Goal: Task Accomplishment & Management: Manage account settings

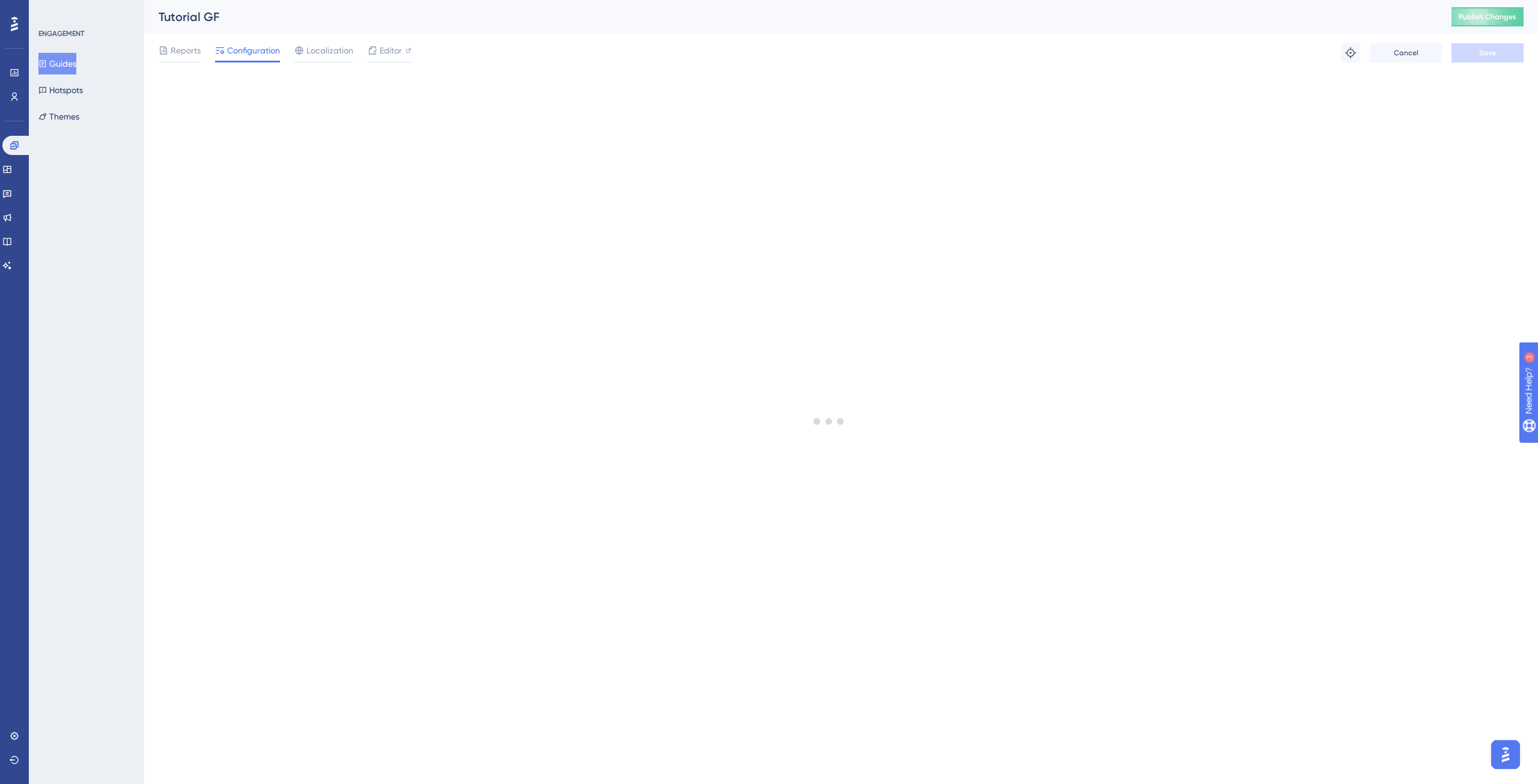
click at [71, 63] on button "Guides" at bounding box center [58, 64] width 38 height 22
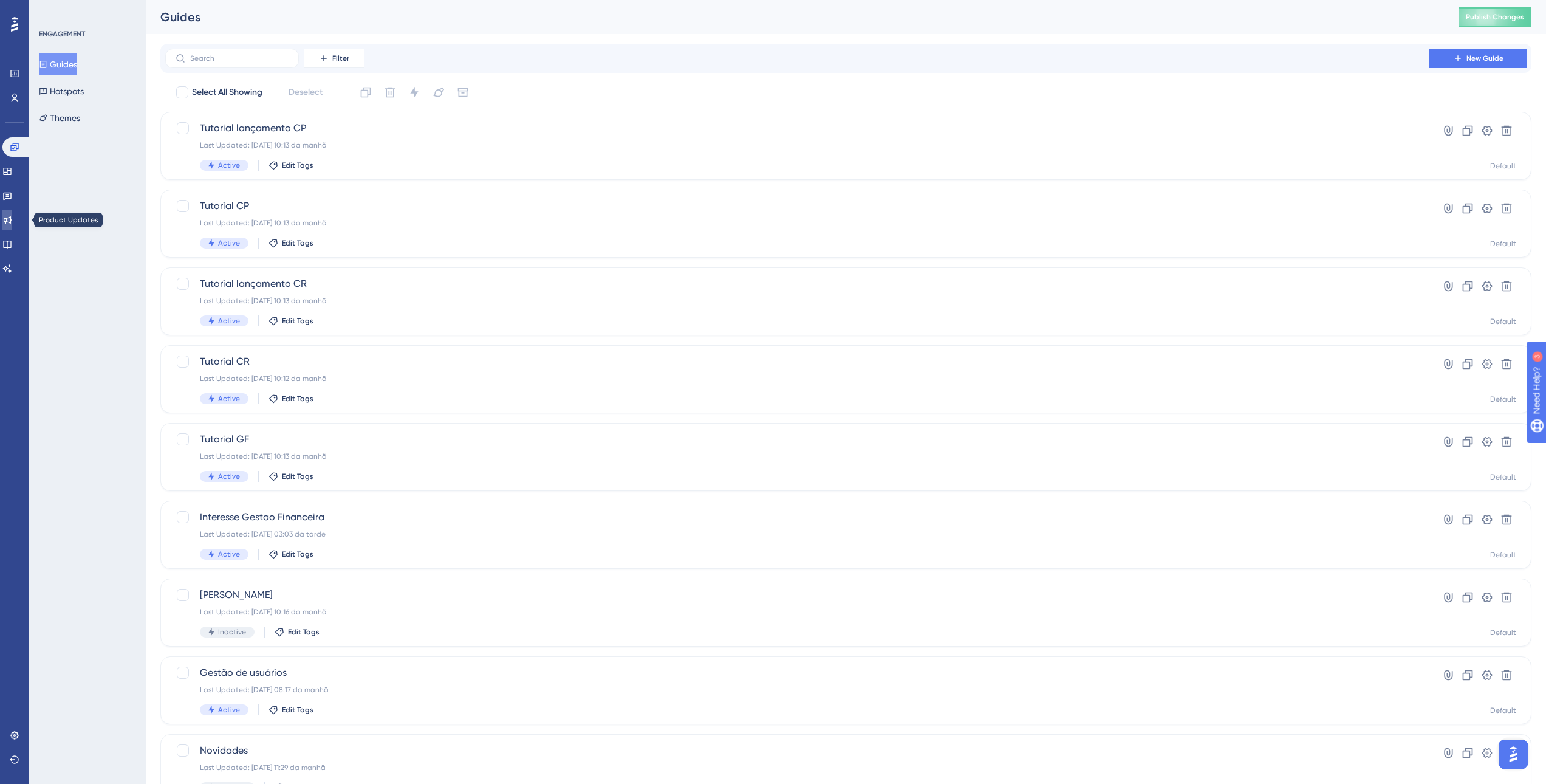
click at [12, 220] on icon at bounding box center [7, 220] width 10 height 10
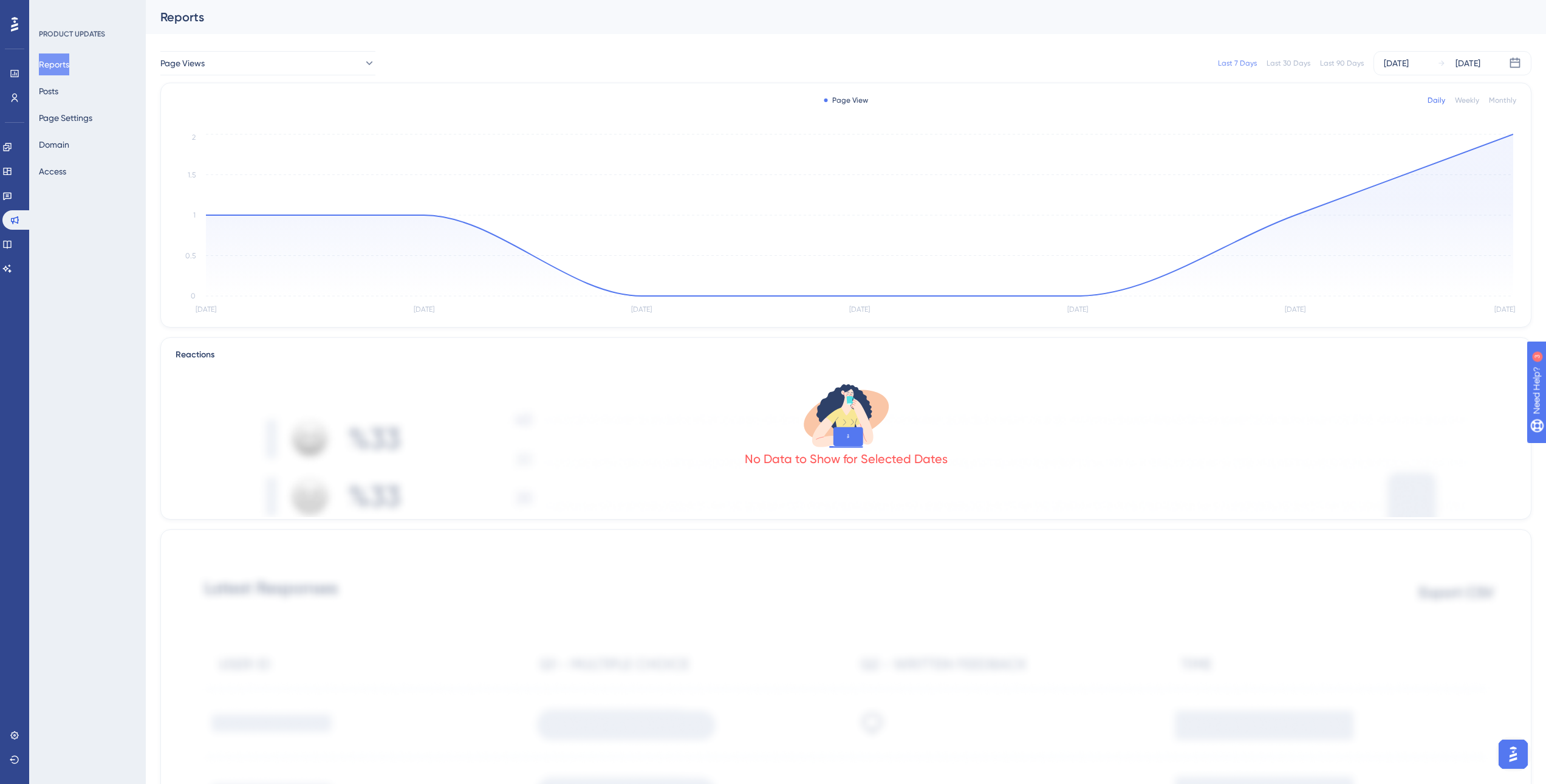
click at [16, 181] on div "Engagement Widgets Feedback Product Updates Knowledge Base AI Assistant" at bounding box center [14, 208] width 24 height 141
click at [11, 175] on icon at bounding box center [7, 172] width 8 height 7
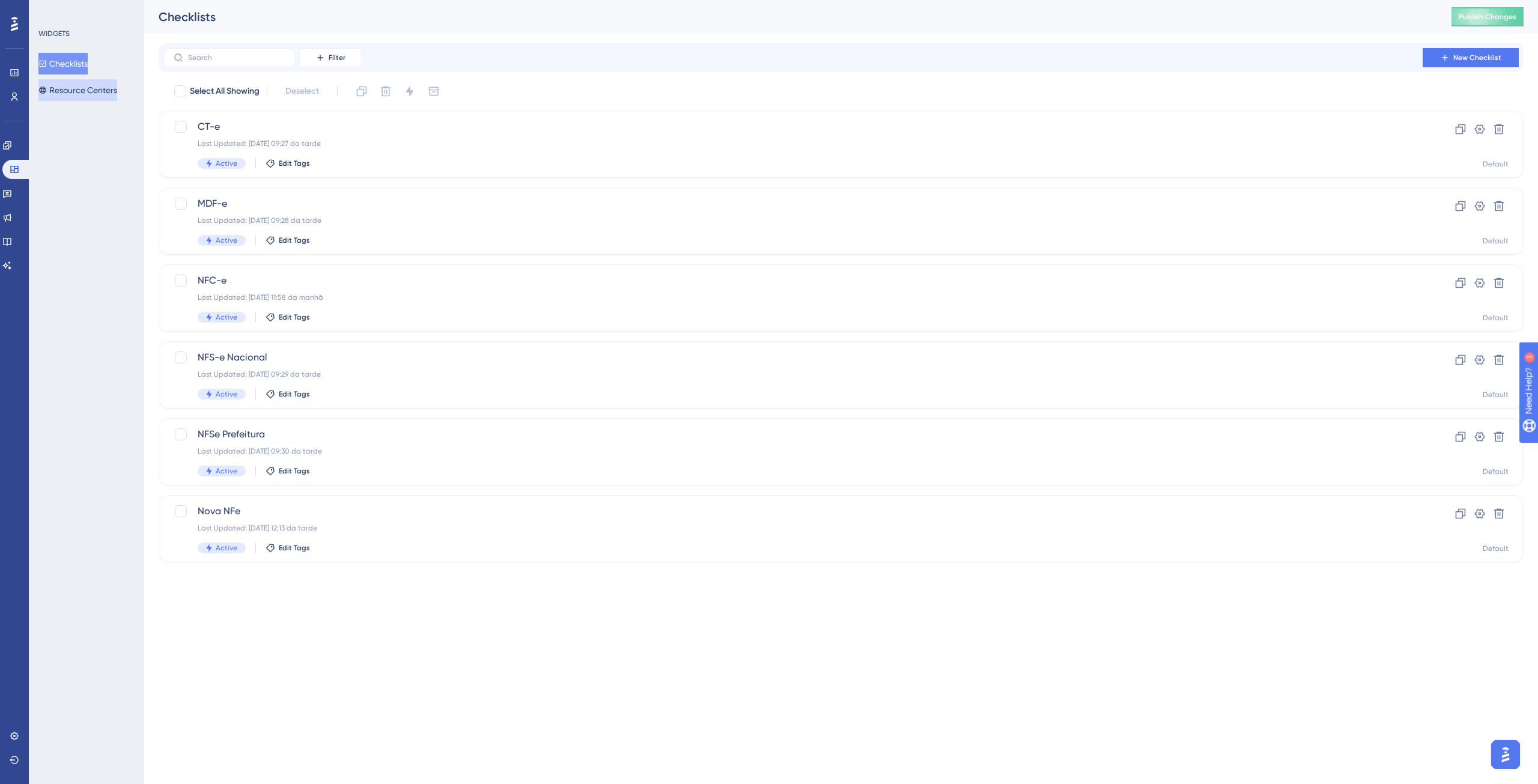
click at [84, 96] on button "Resource Centers" at bounding box center [78, 90] width 79 height 22
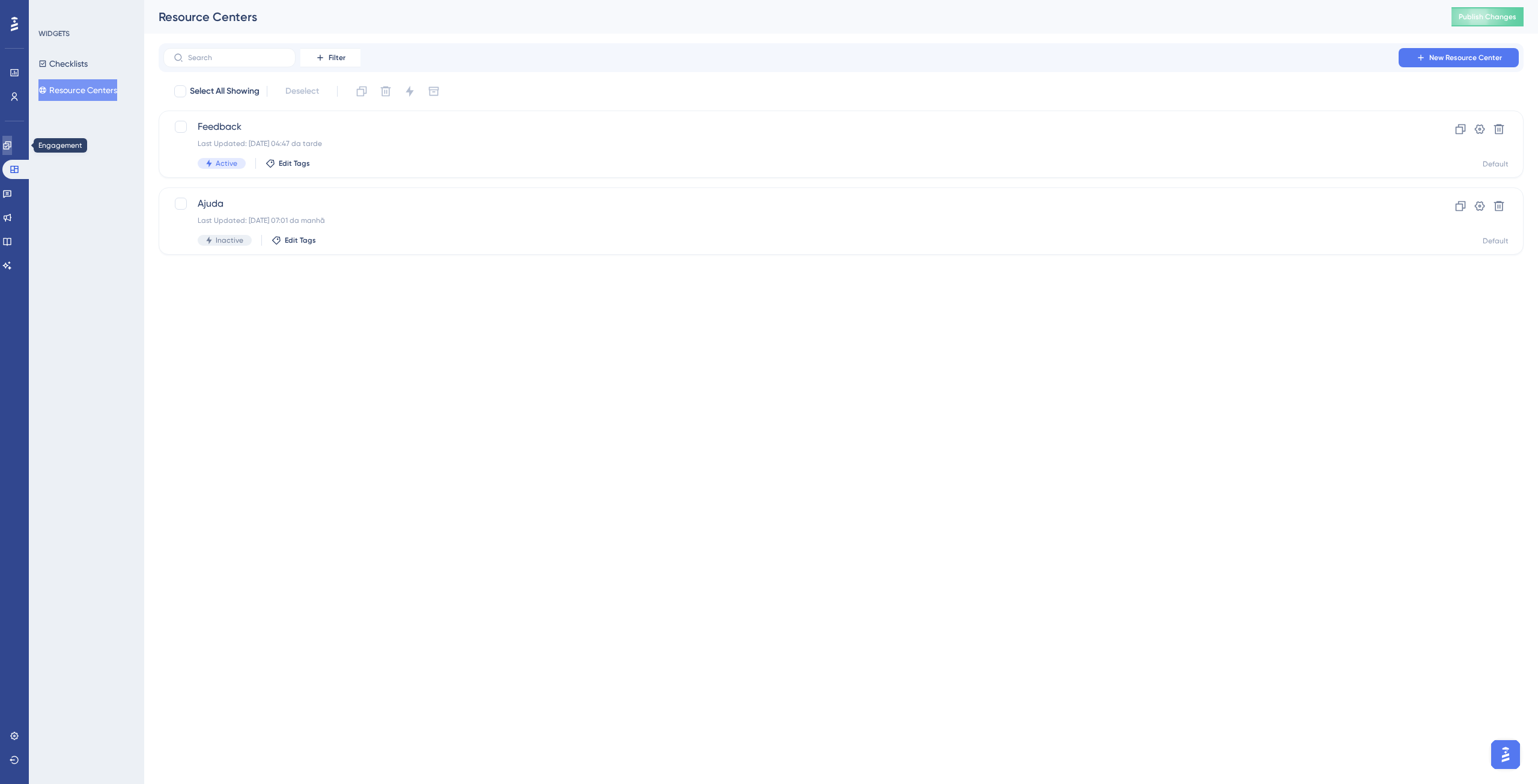
click at [12, 141] on link at bounding box center [7, 146] width 10 height 19
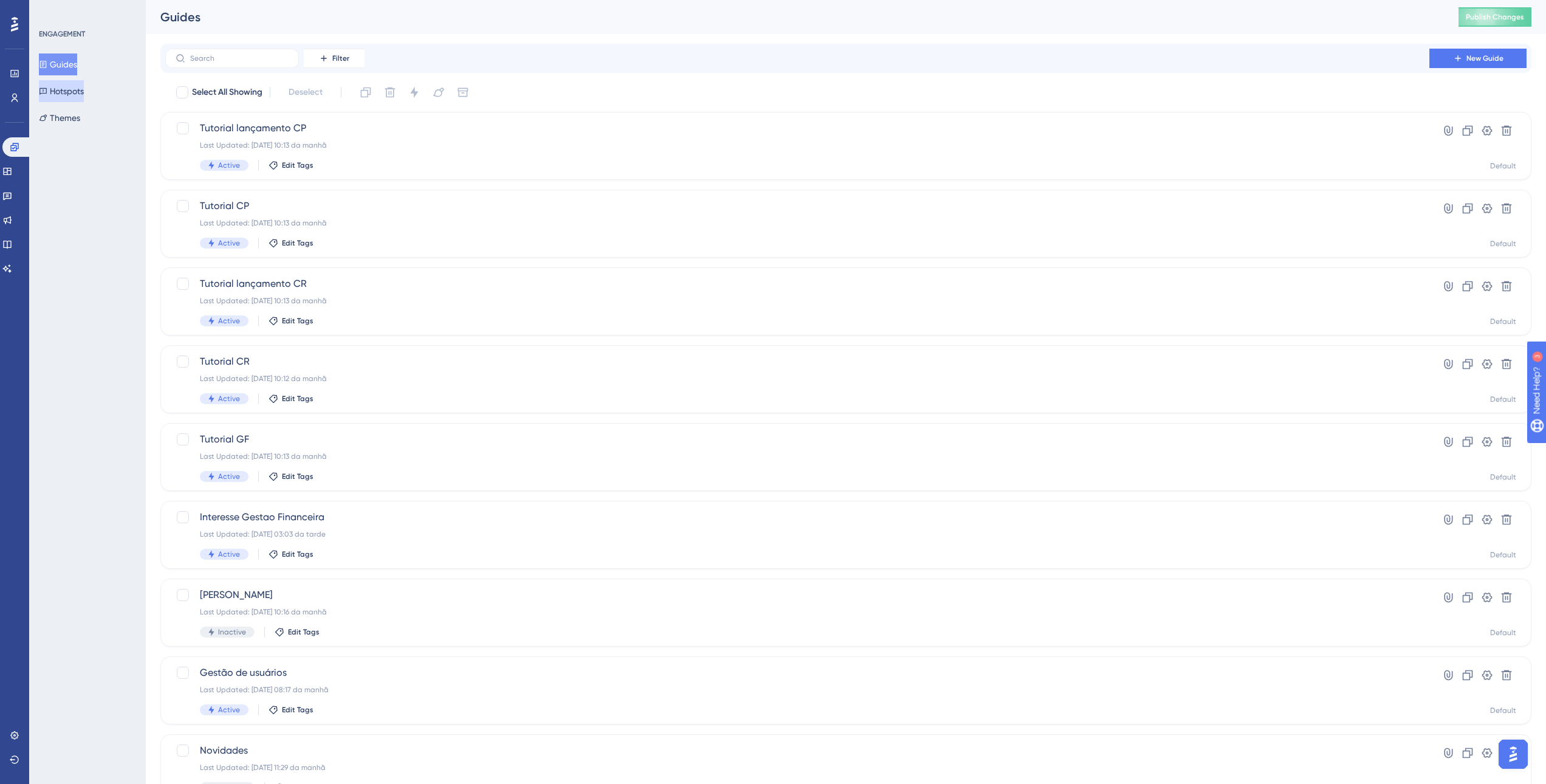
click at [75, 100] on button "Hotspots" at bounding box center [61, 91] width 45 height 22
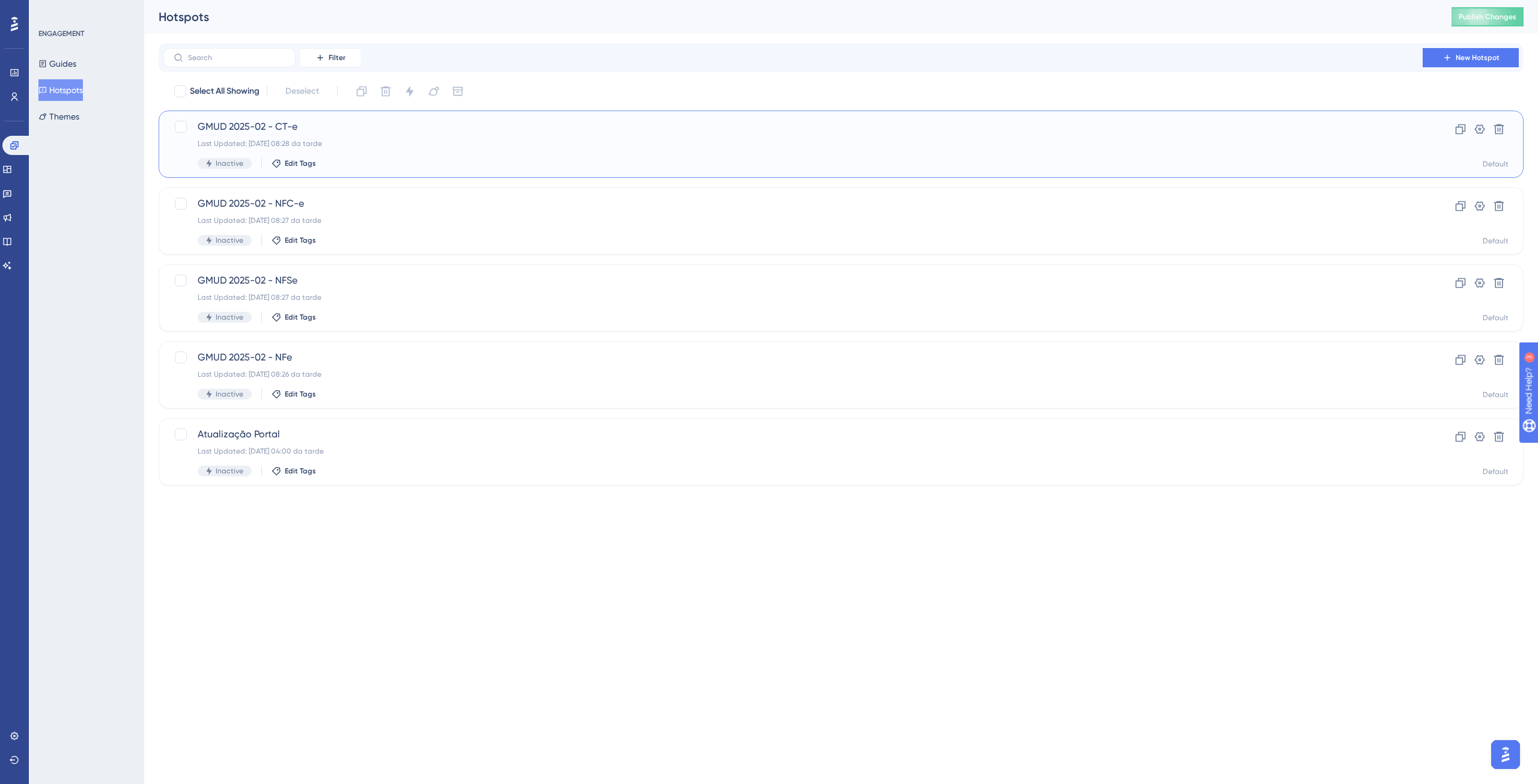
click at [957, 155] on div "GMUD 2025-02 - CT-e Last Updated: 16.01.2025 08:28 da tarde Inactive Edit Tags" at bounding box center [793, 143] width 1191 height 49
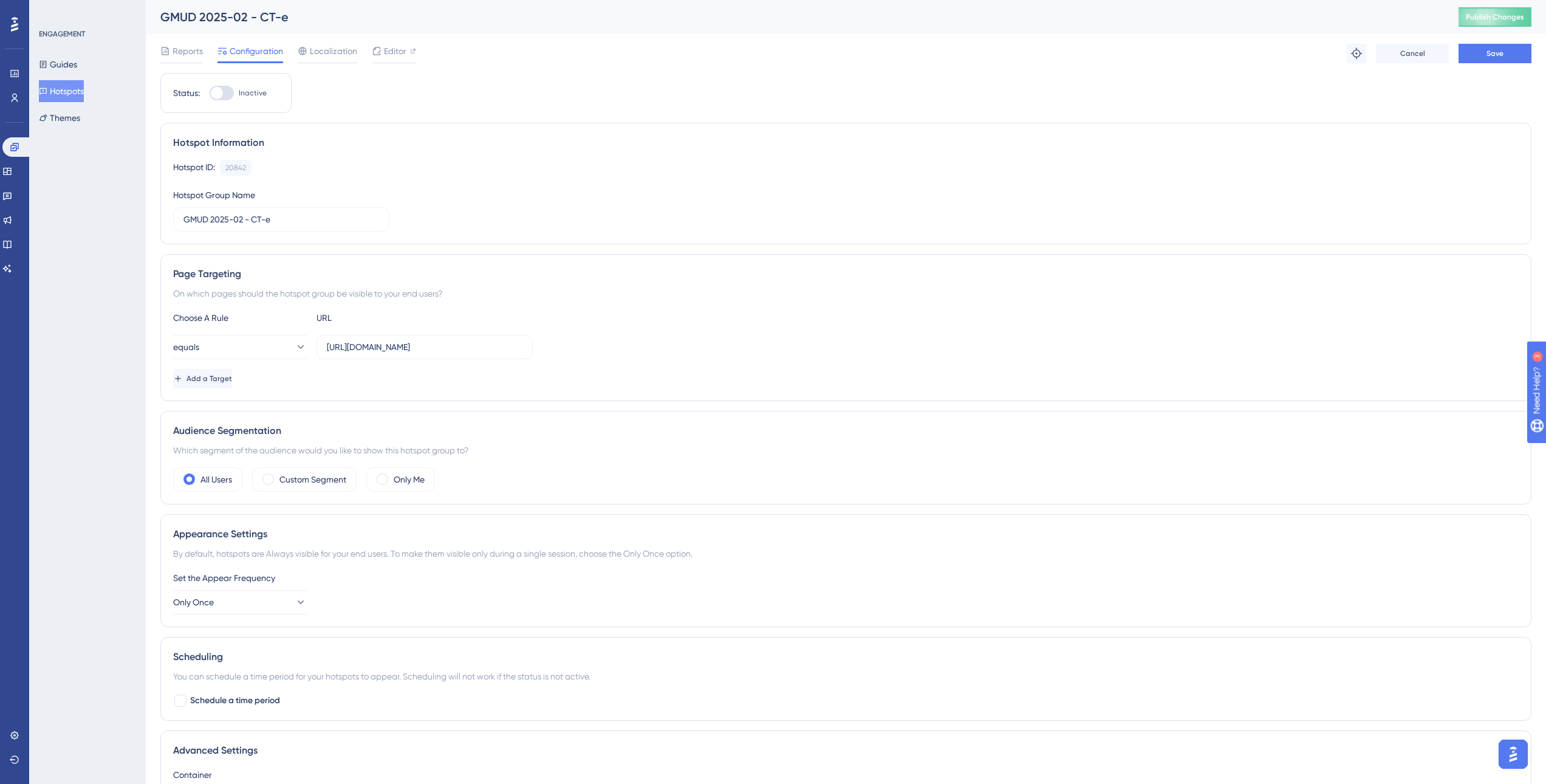
click at [57, 95] on button "Hotspots" at bounding box center [61, 91] width 45 height 22
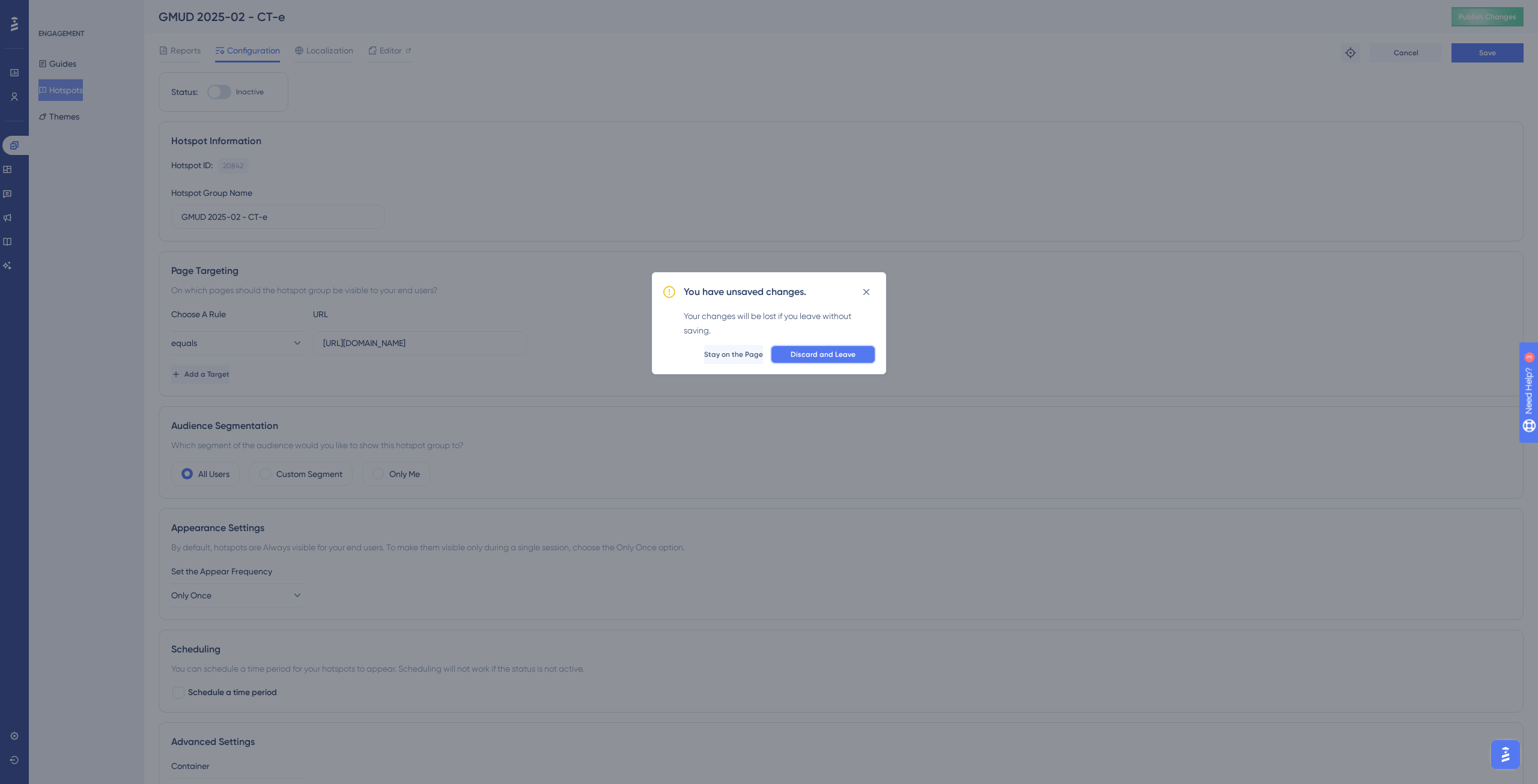
click at [804, 355] on span "Discard and Leave" at bounding box center [823, 354] width 65 height 10
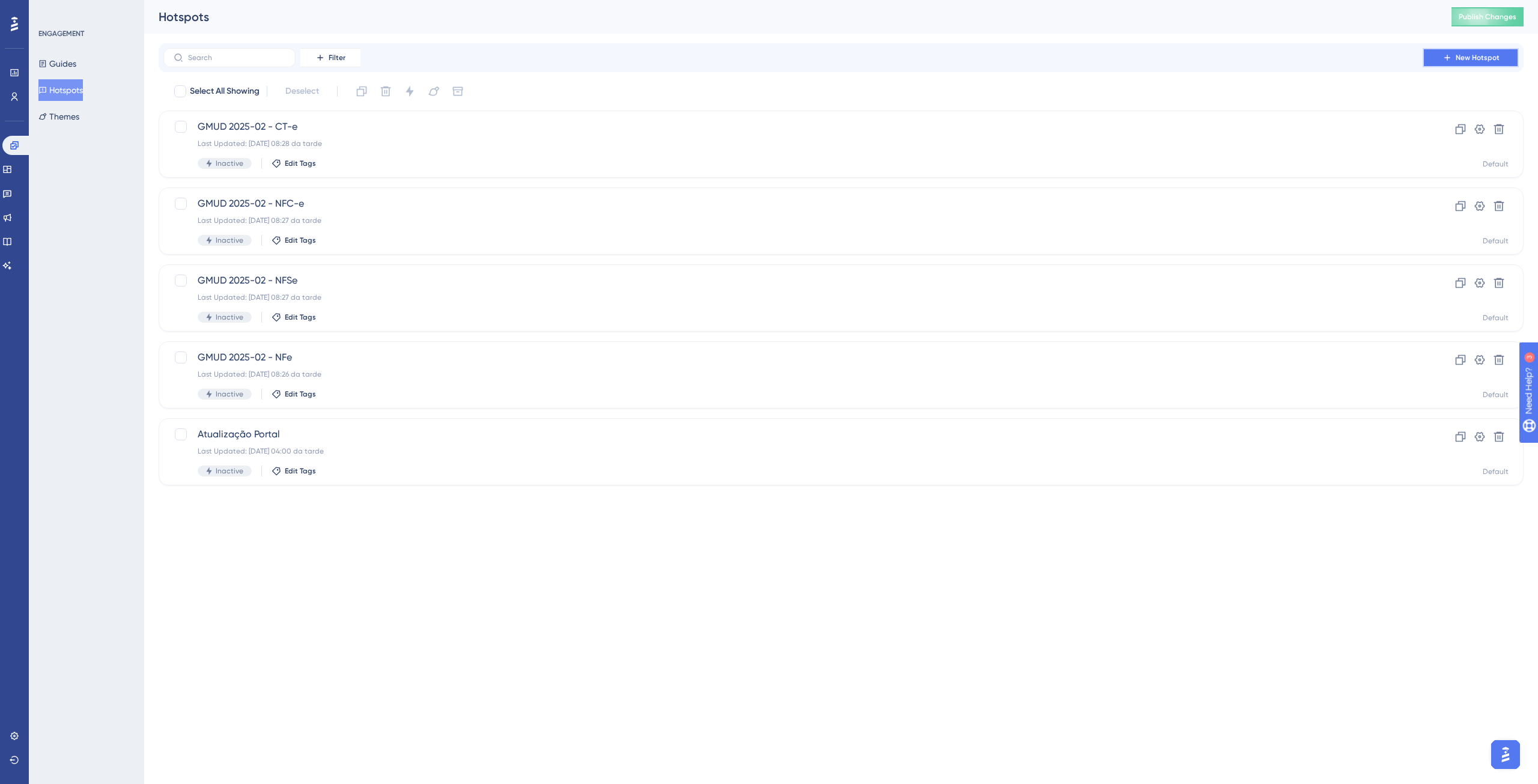
click at [1465, 63] on button "New Hotspot" at bounding box center [1470, 58] width 96 height 19
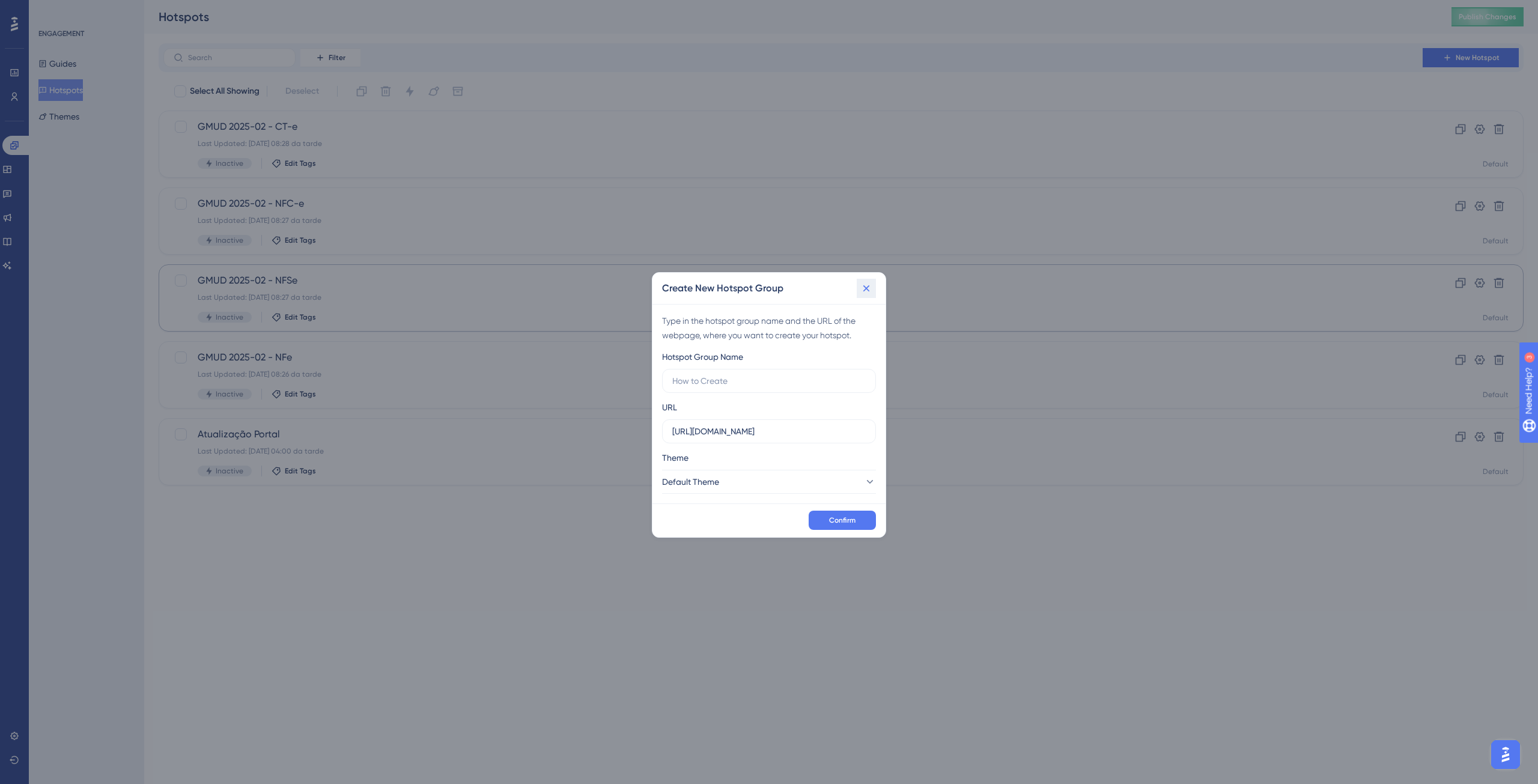
click at [870, 294] on icon at bounding box center [866, 288] width 12 height 12
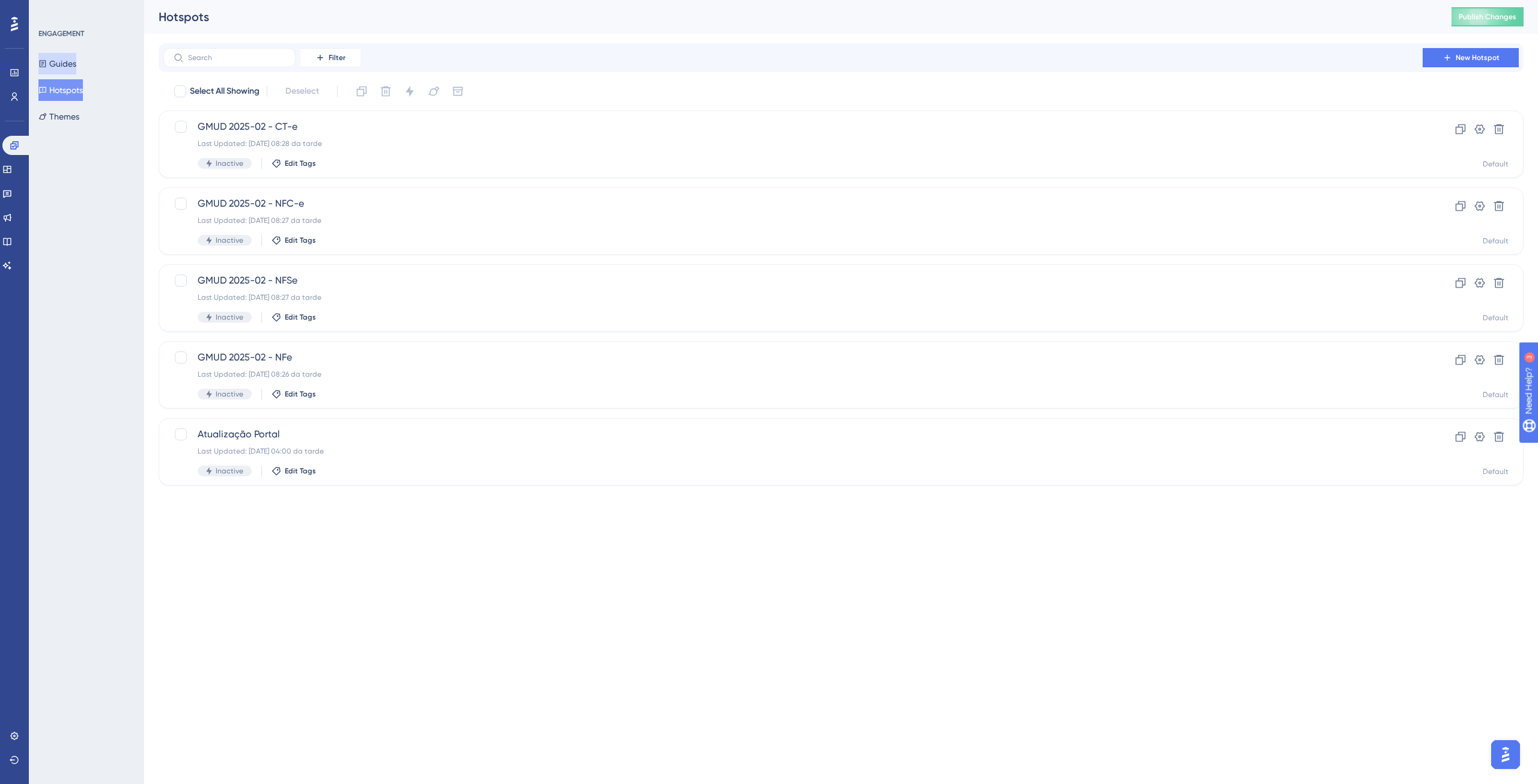
click at [76, 64] on button "Guides" at bounding box center [58, 64] width 38 height 22
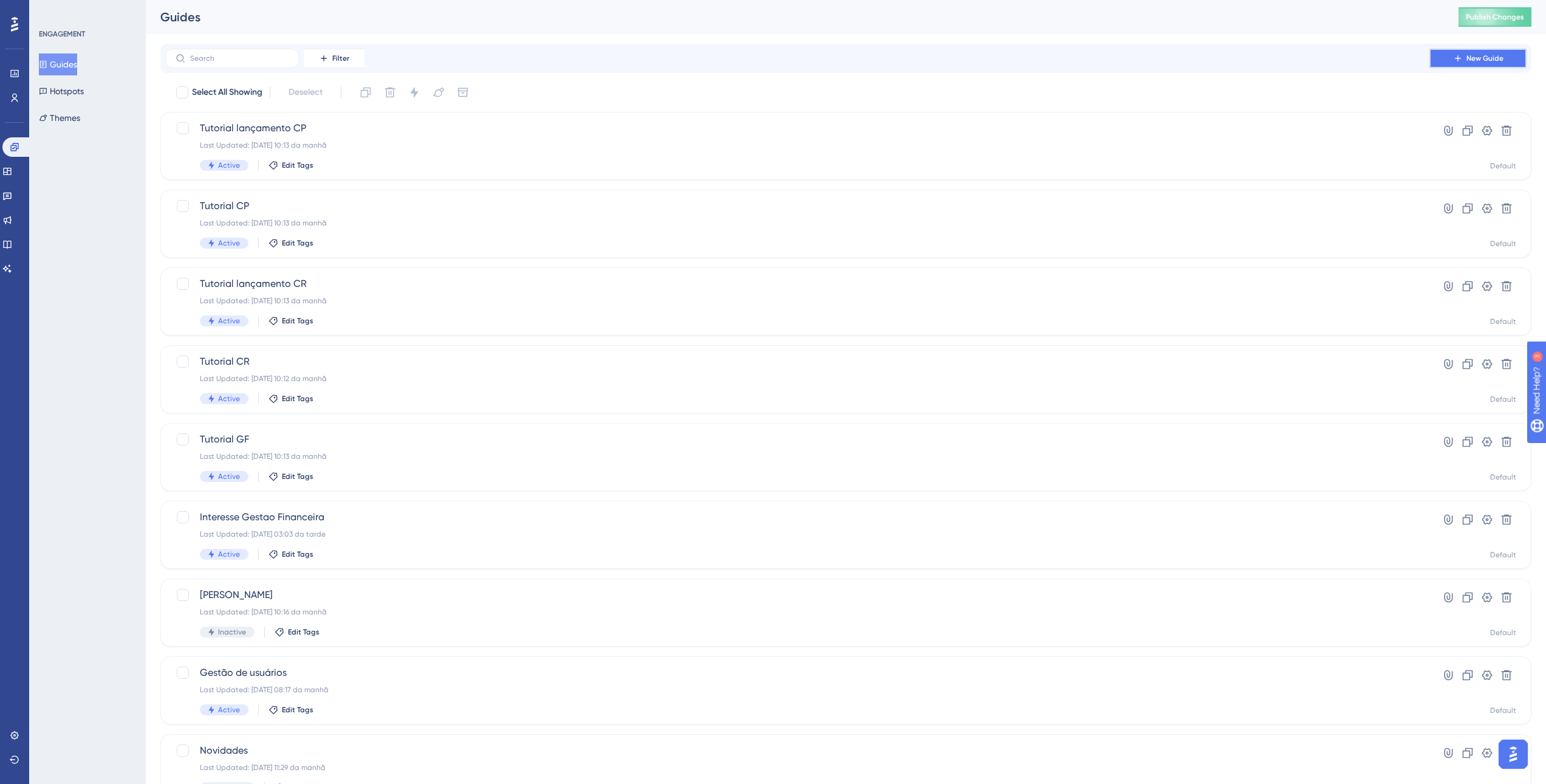
click at [1484, 56] on span "New Guide" at bounding box center [1485, 58] width 37 height 10
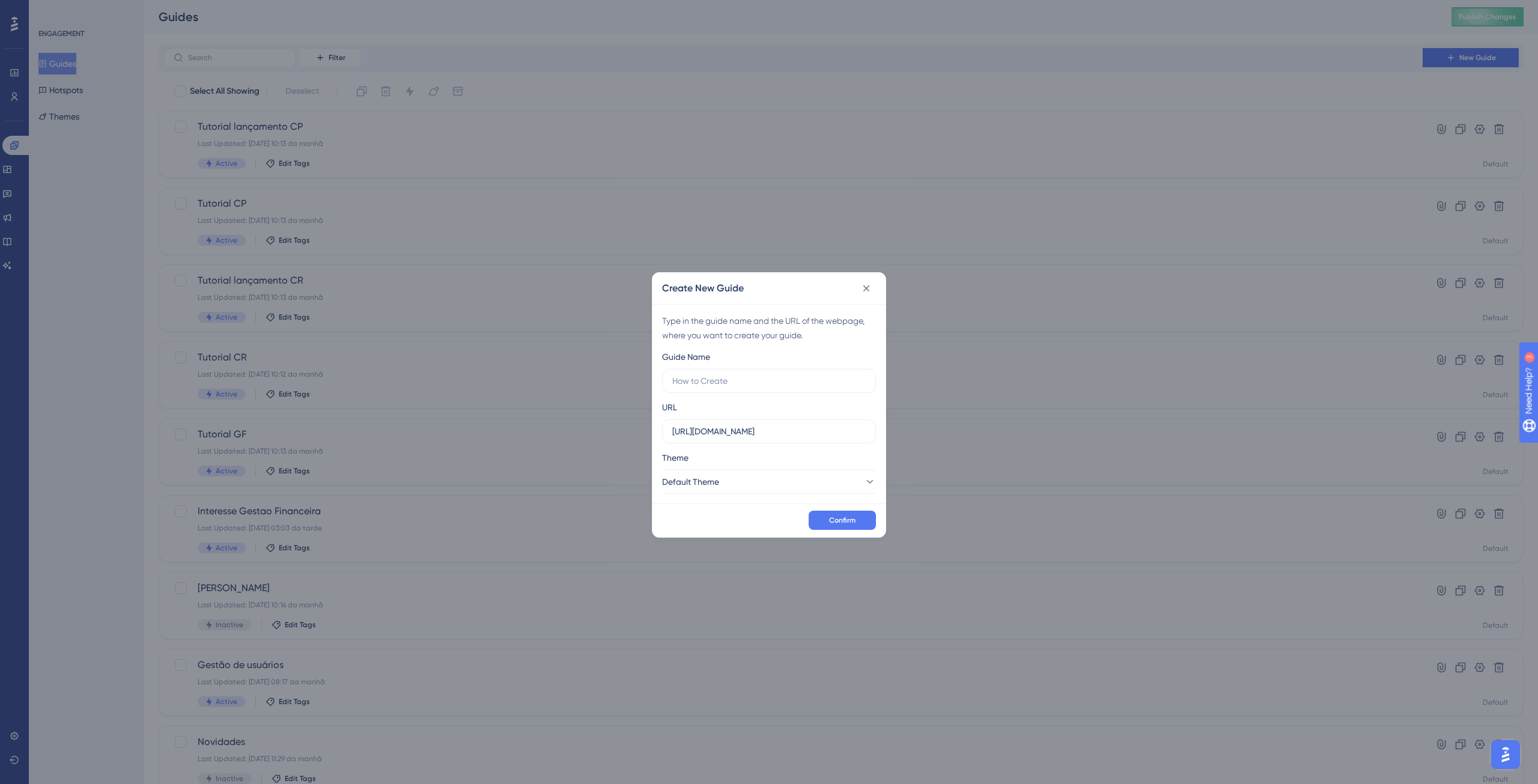
type input "M"
type input "Aviso NFC-e RS"
drag, startPoint x: 790, startPoint y: 435, endPoint x: 621, endPoint y: 428, distance: 169.1
click at [621, 428] on div "Create New Guide Type in the guide name and the URL of the webpage, where you w…" at bounding box center [769, 392] width 1538 height 784
paste input "/enota/portal/"
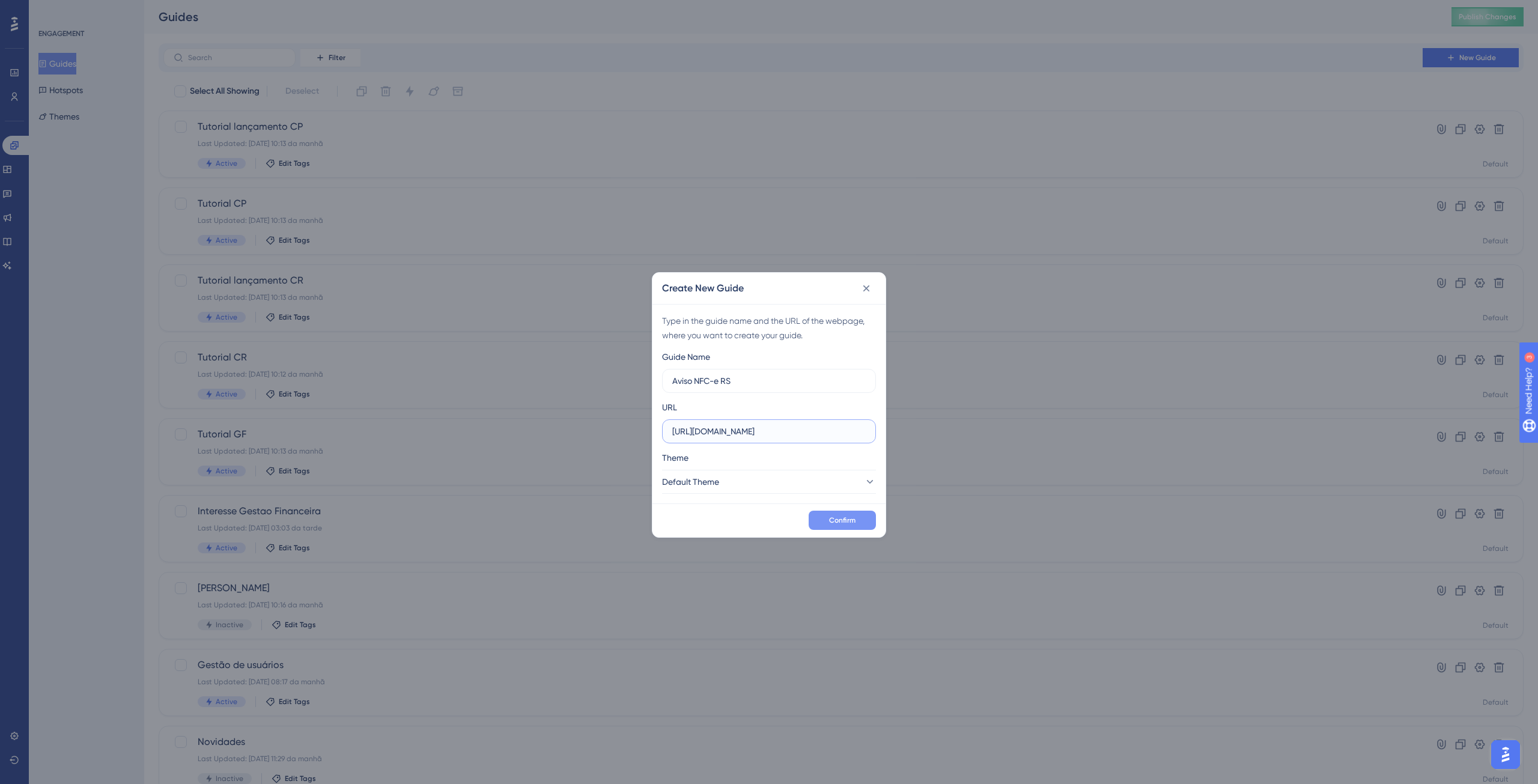
type input "https://sped.safeweb.com.br/enota/portal/"
click at [862, 521] on button "Confirm" at bounding box center [842, 520] width 67 height 19
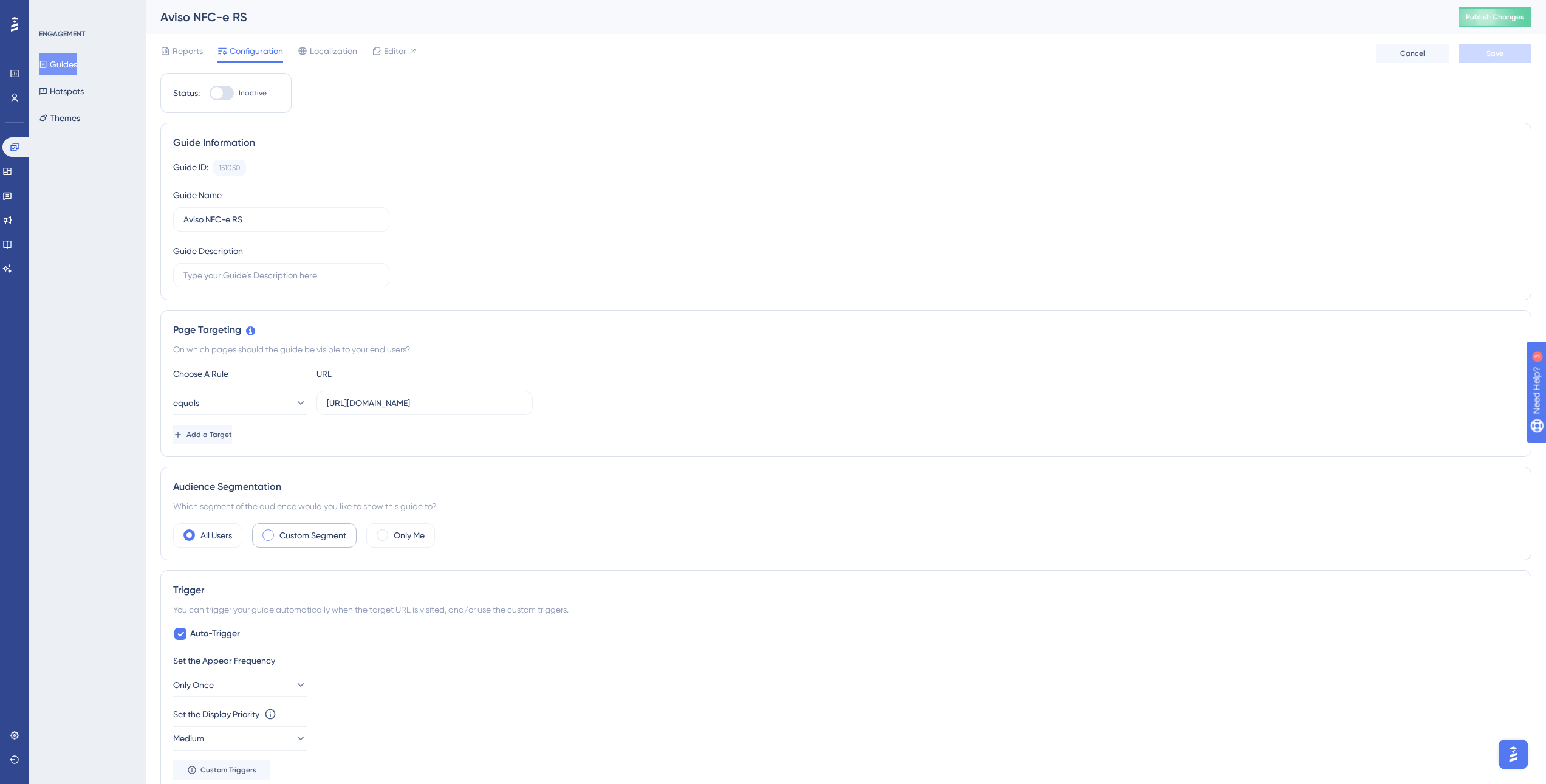
click at [280, 537] on label "Custom Segment" at bounding box center [313, 535] width 67 height 15
click at [292, 572] on icon at bounding box center [290, 572] width 12 height 12
click at [309, 542] on label "Custom Segment" at bounding box center [313, 535] width 67 height 15
click at [212, 536] on label "All Users" at bounding box center [216, 535] width 32 height 15
click at [293, 534] on label "Custom Segment" at bounding box center [313, 535] width 67 height 15
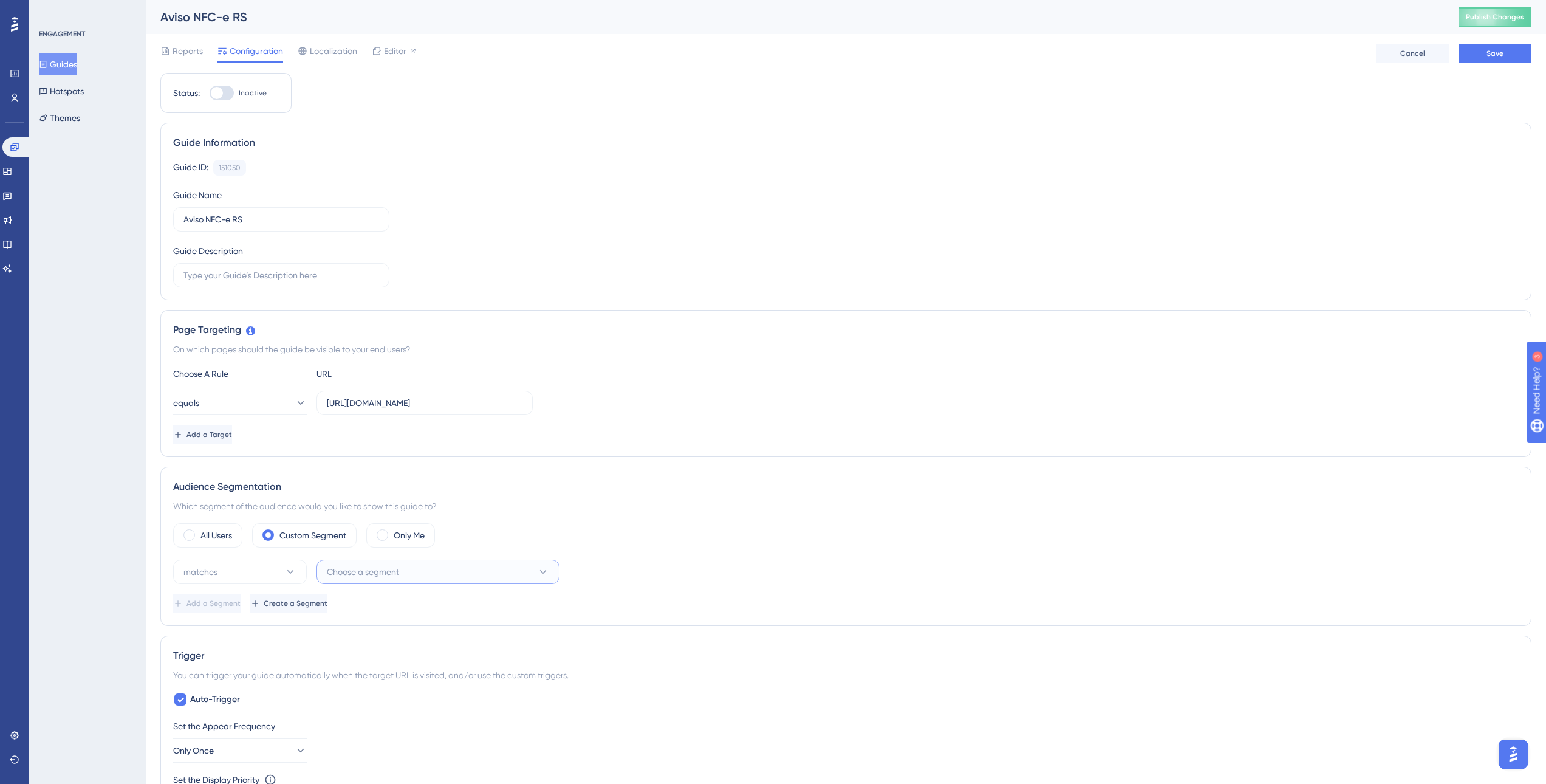
click at [366, 564] on span "Choose a segment" at bounding box center [363, 572] width 72 height 15
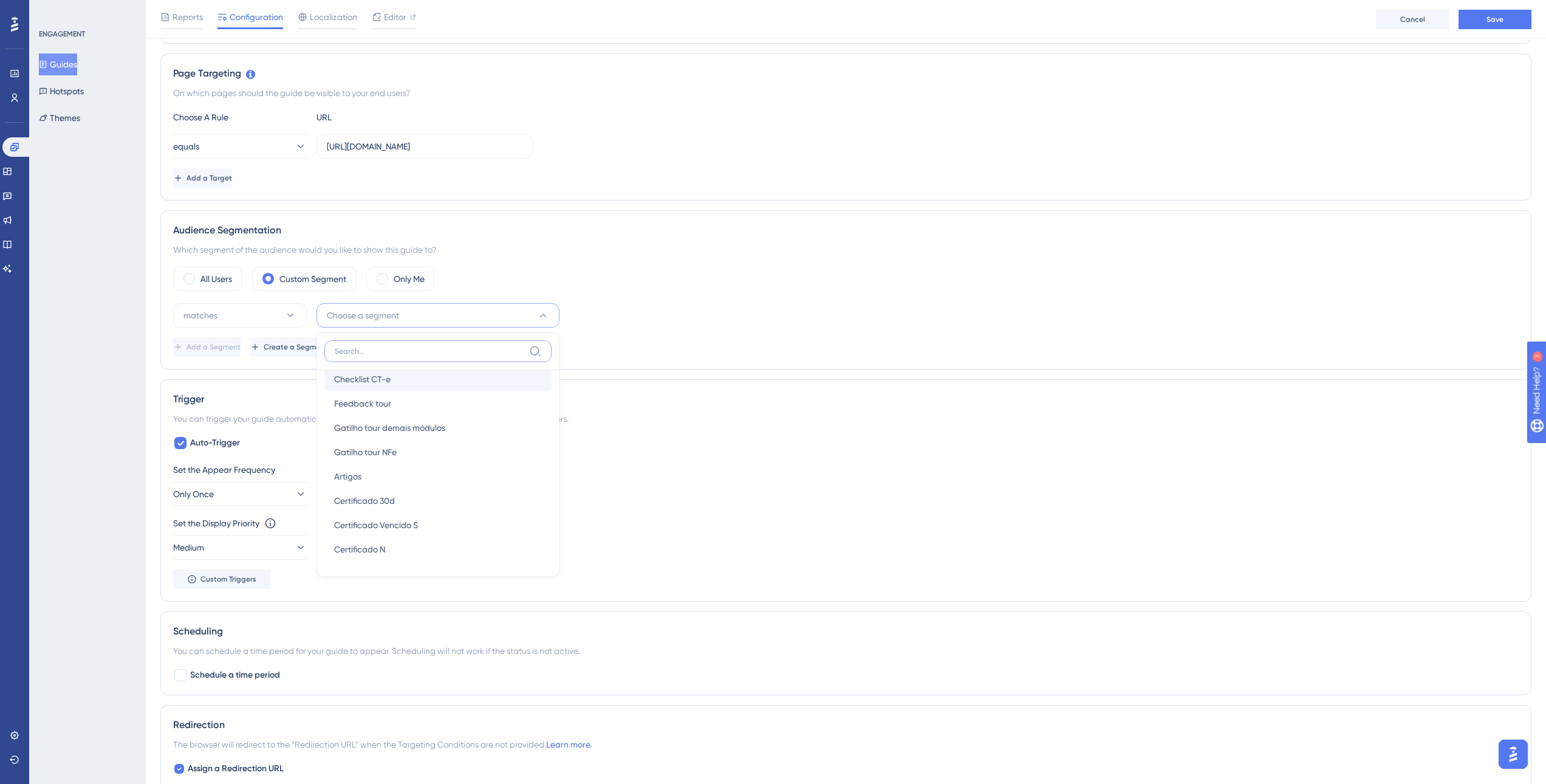
scroll to position [322, 0]
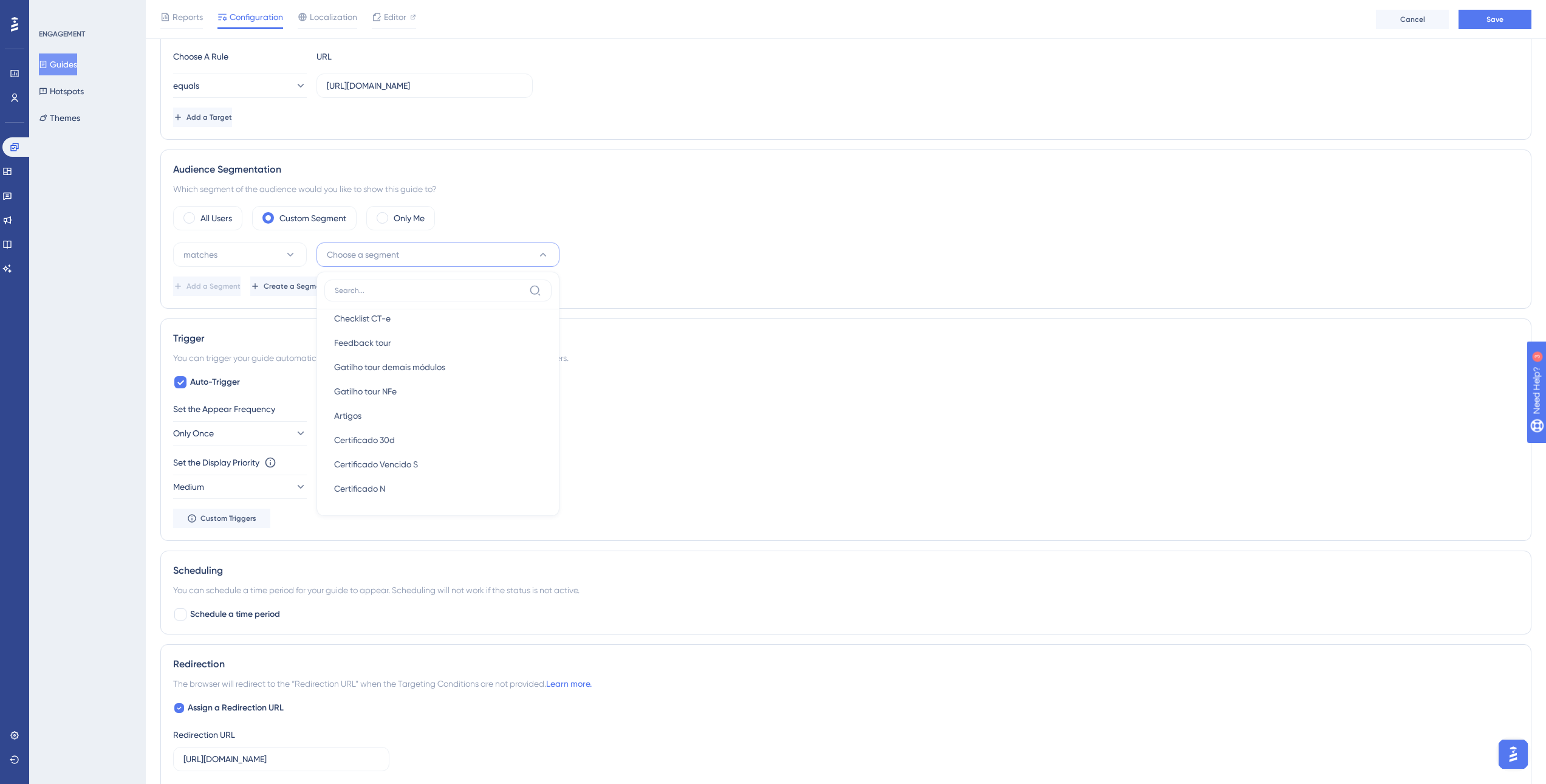
click at [806, 90] on div "equals https://sped.safeweb.com.br/enota/portal/" at bounding box center [845, 85] width 1346 height 24
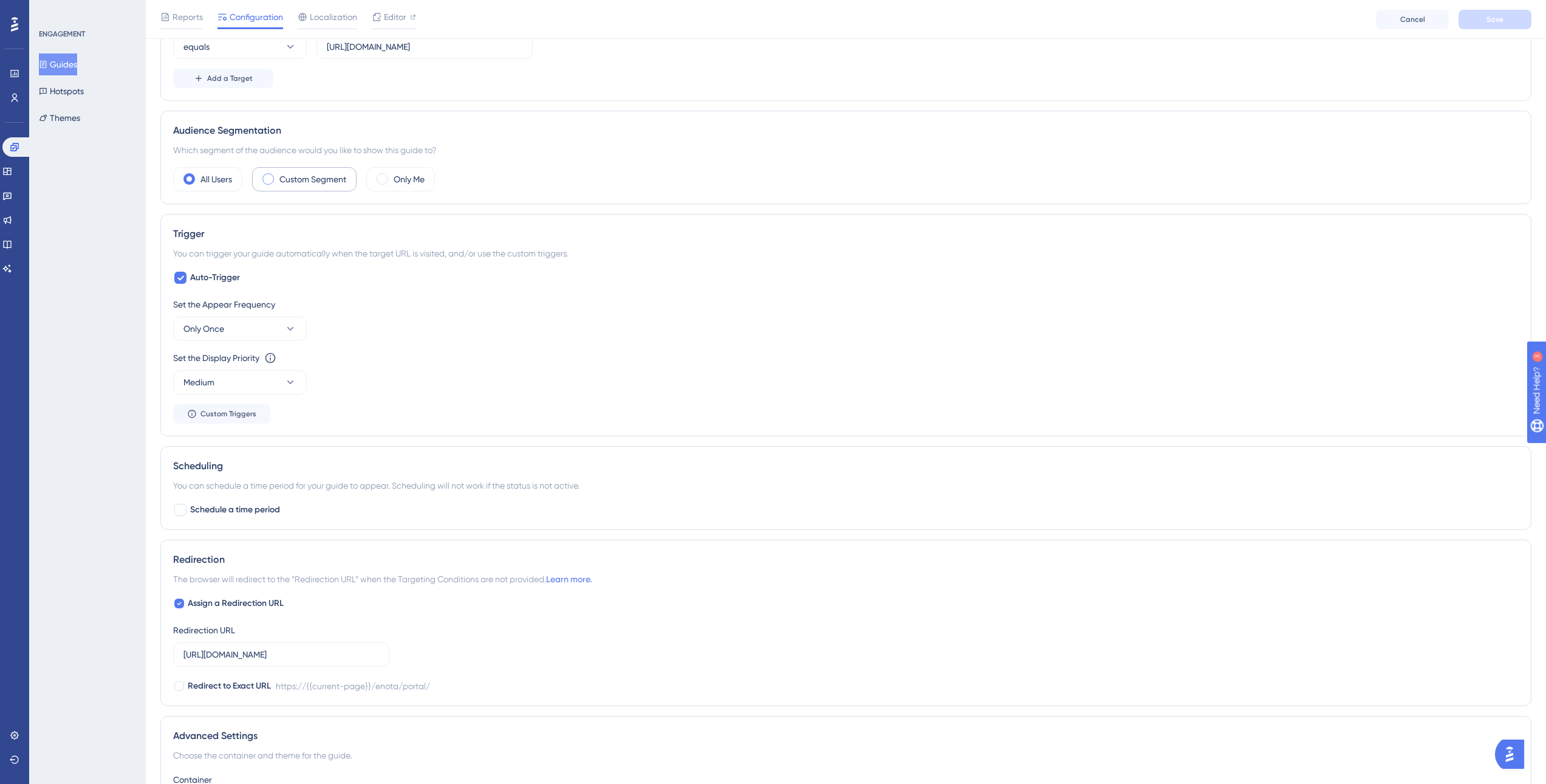
click at [327, 184] on label "Custom Segment" at bounding box center [313, 179] width 67 height 15
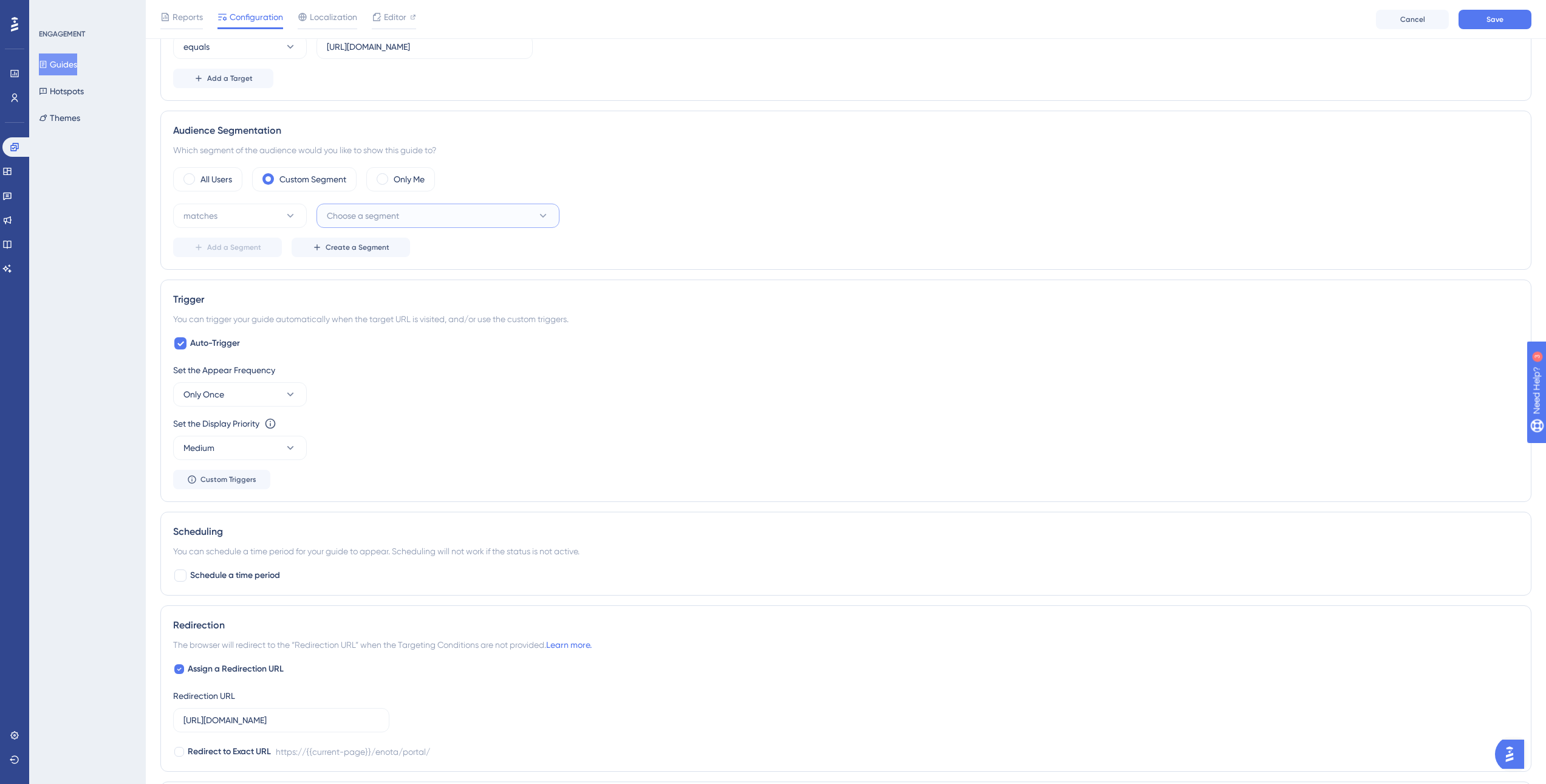
click at [401, 215] on button "Choose a segment" at bounding box center [438, 215] width 243 height 24
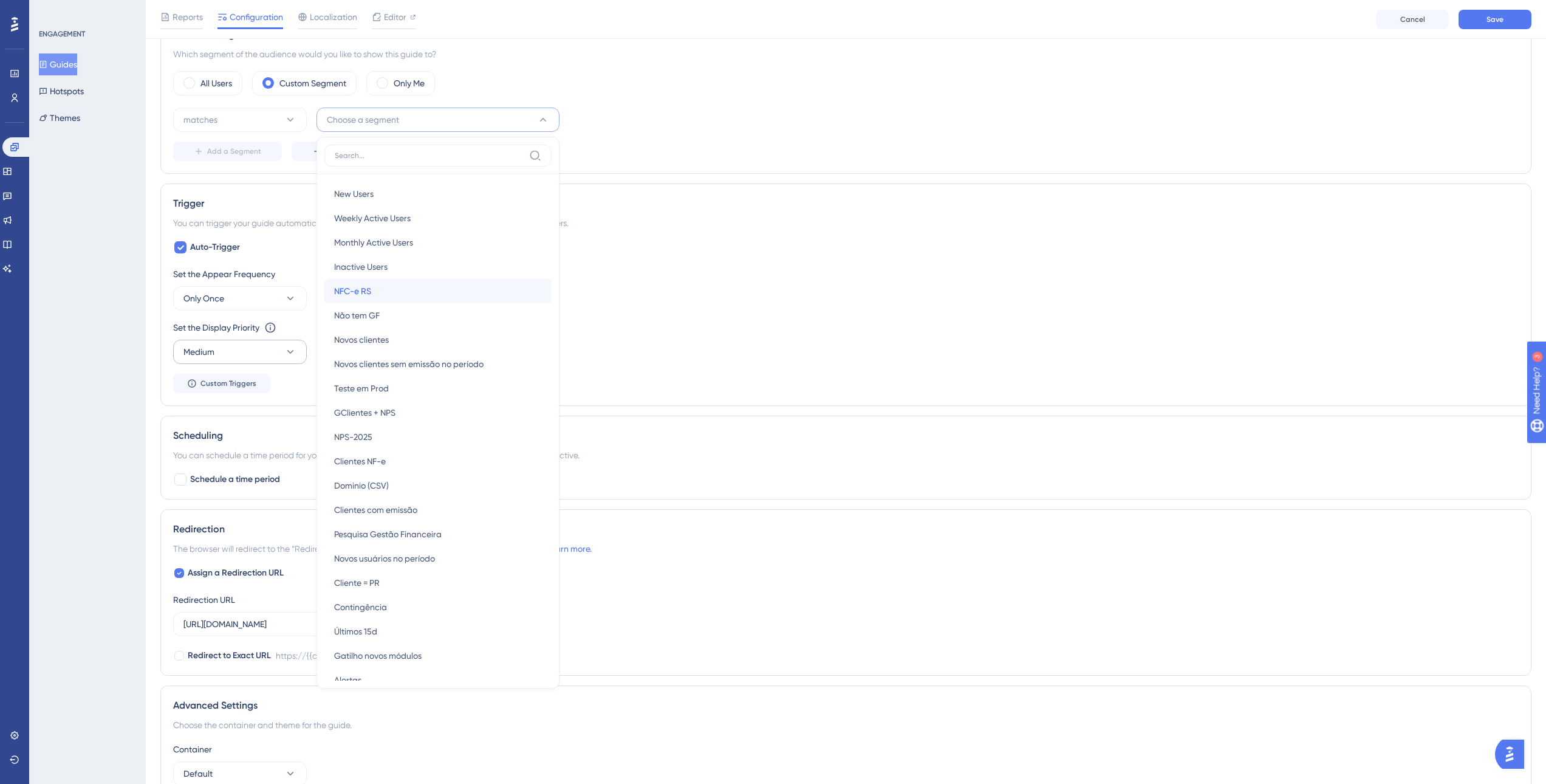
drag, startPoint x: 396, startPoint y: 294, endPoint x: 257, endPoint y: 339, distance: 146.1
click at [396, 294] on div "NFC-e RS NFC-e RS" at bounding box center [438, 291] width 208 height 24
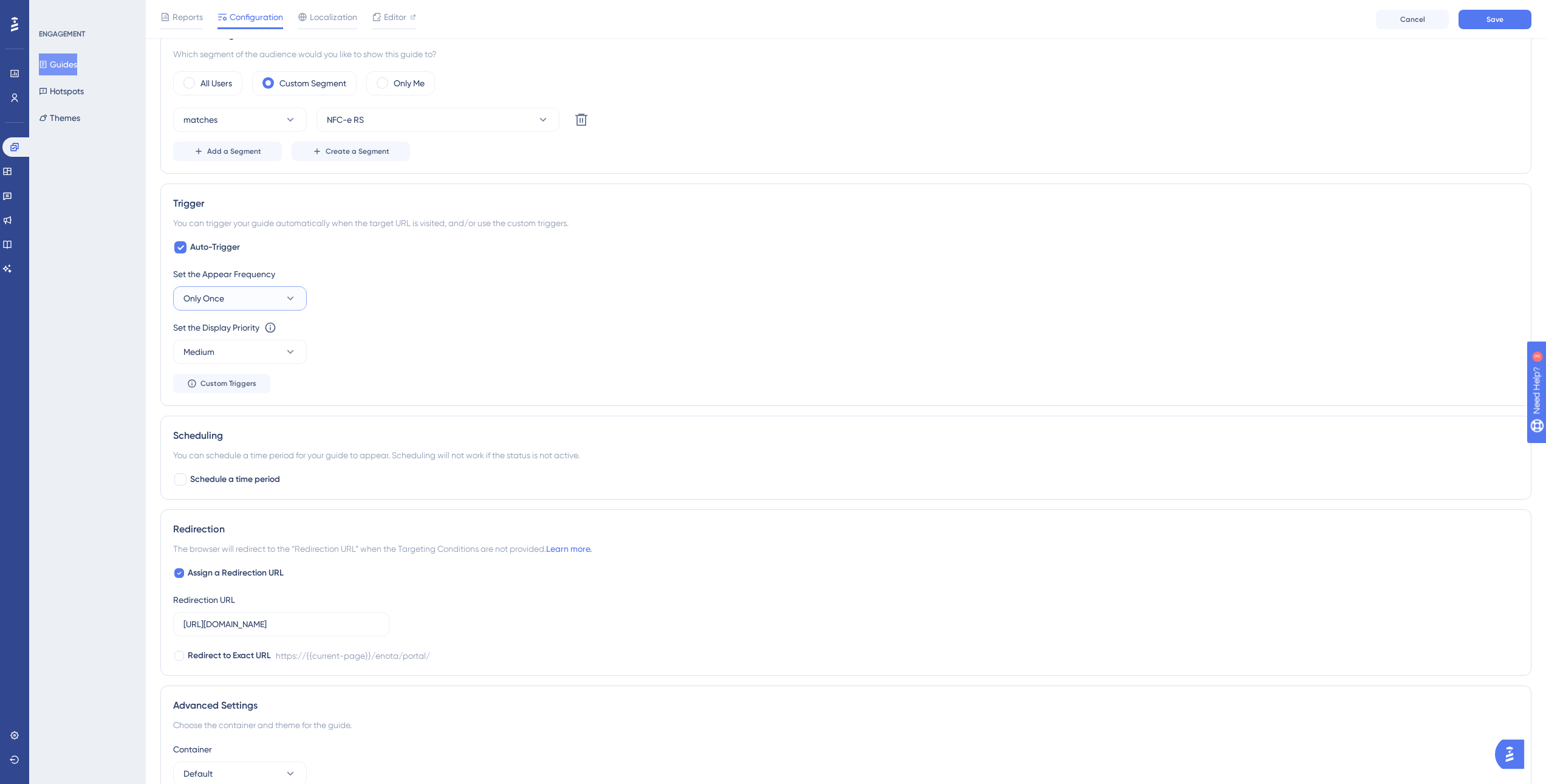
click at [291, 299] on icon at bounding box center [291, 298] width 7 height 4
click at [392, 366] on div "Set the Appear Frequency Only Once Only Once Only Once Once in a Session Once i…" at bounding box center [845, 330] width 1346 height 126
click at [257, 300] on button "Only Once" at bounding box center [240, 298] width 134 height 24
click at [396, 279] on div "Set the Appear Frequency" at bounding box center [845, 274] width 1346 height 15
click at [240, 379] on span "Custom Triggers" at bounding box center [229, 383] width 56 height 10
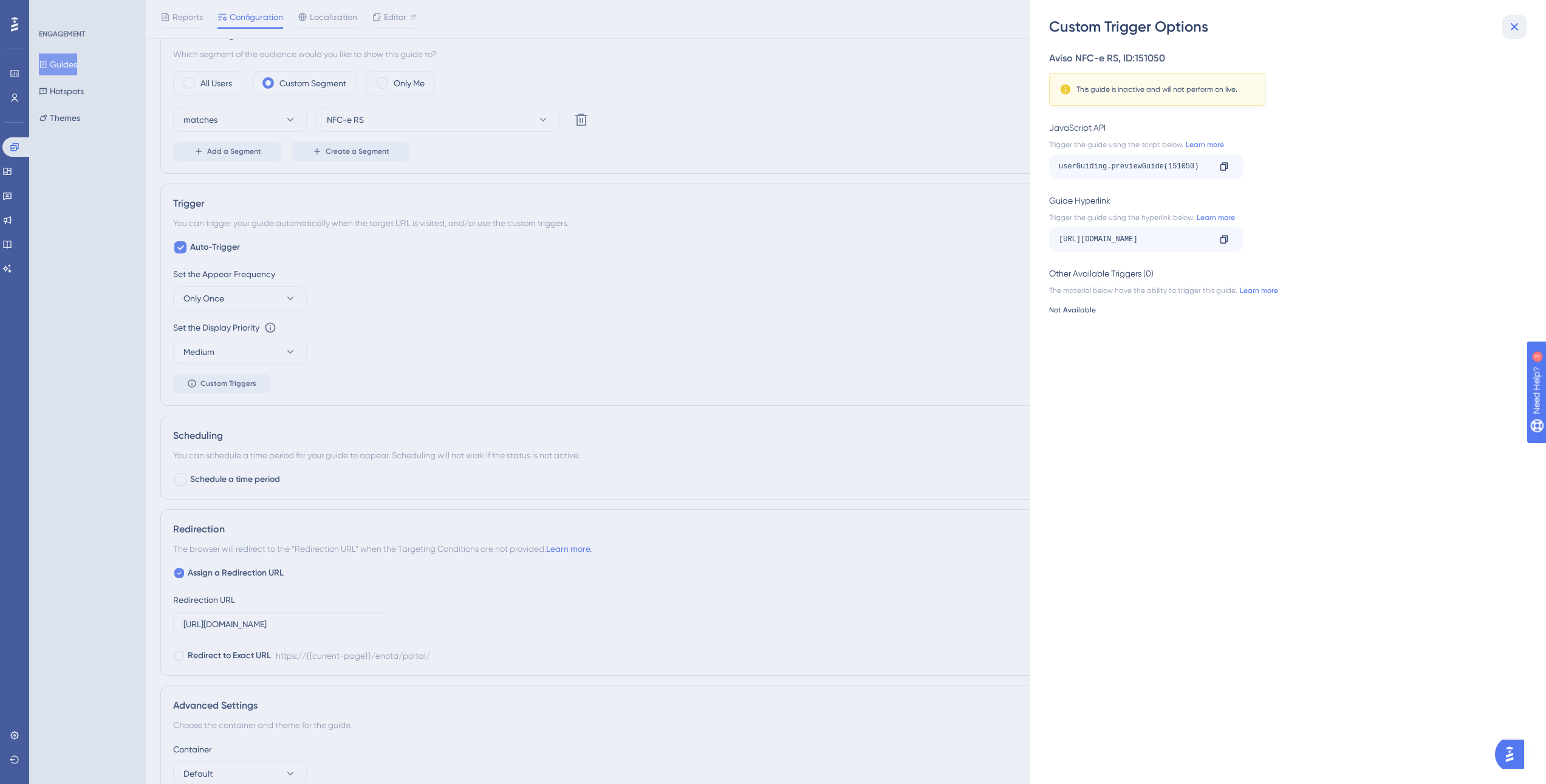
click at [1517, 29] on icon at bounding box center [1515, 27] width 8 height 8
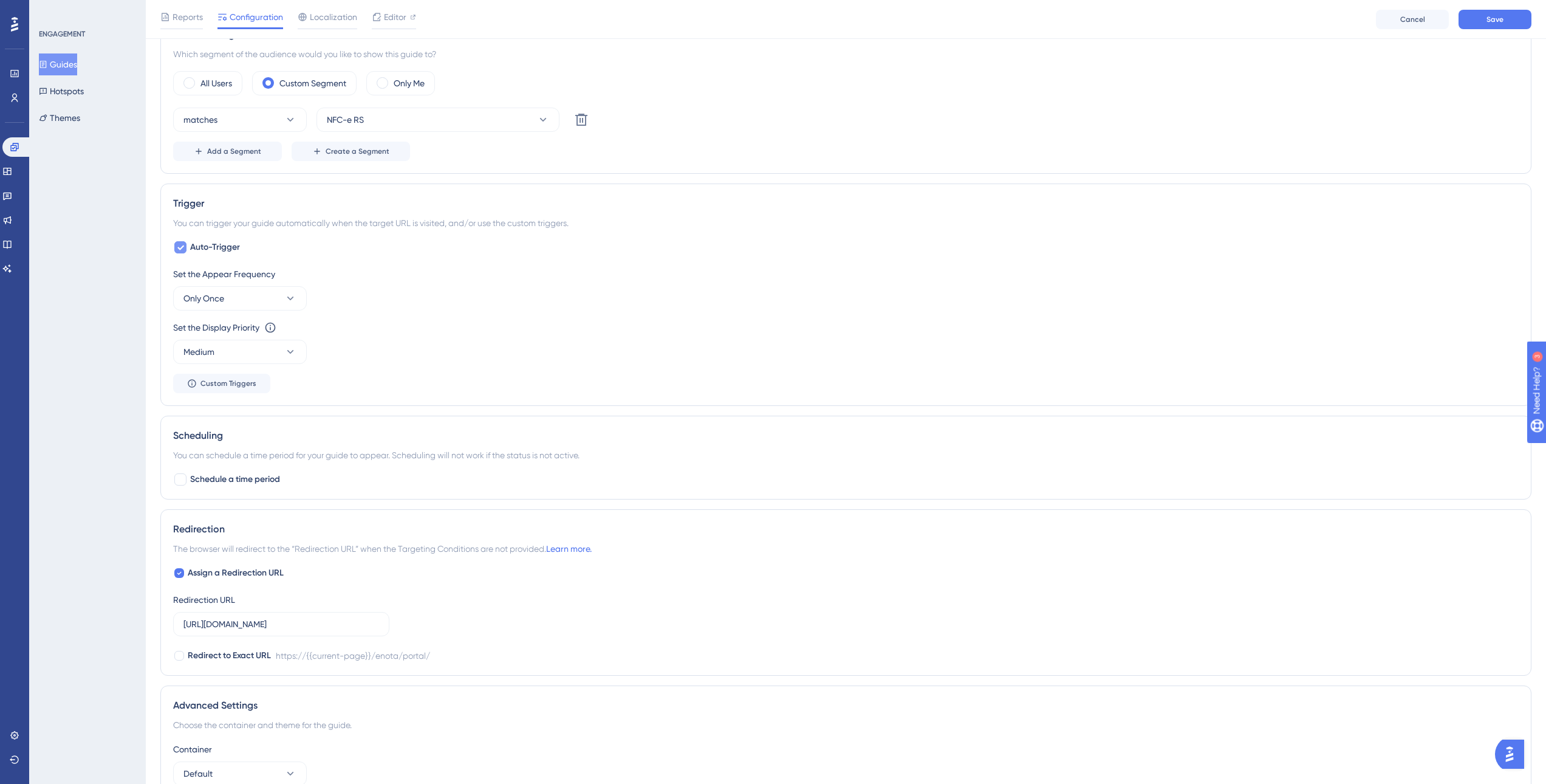
click at [184, 246] on div at bounding box center [180, 247] width 12 height 12
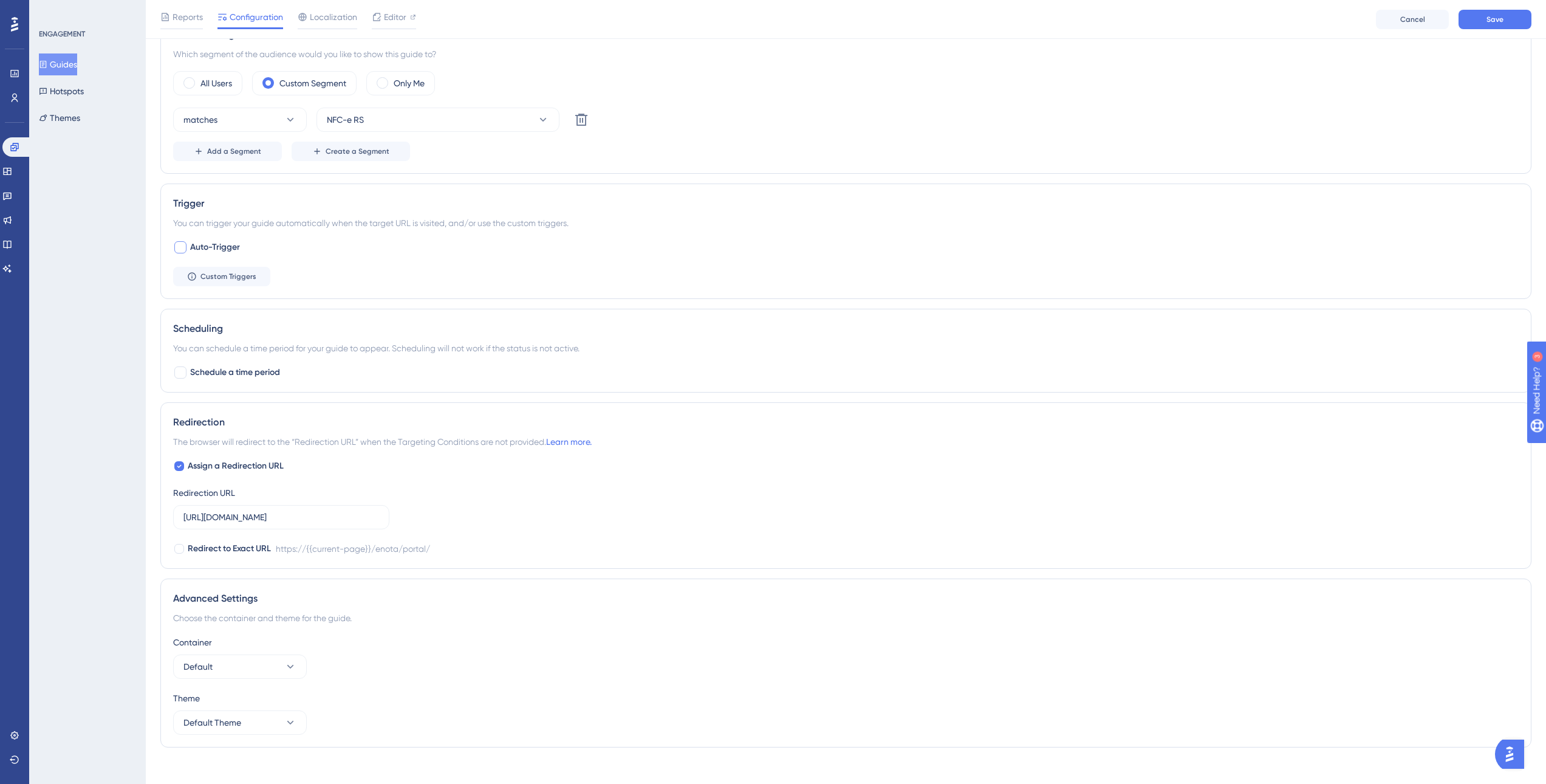
click at [180, 244] on div at bounding box center [180, 247] width 12 height 12
checkbox input "true"
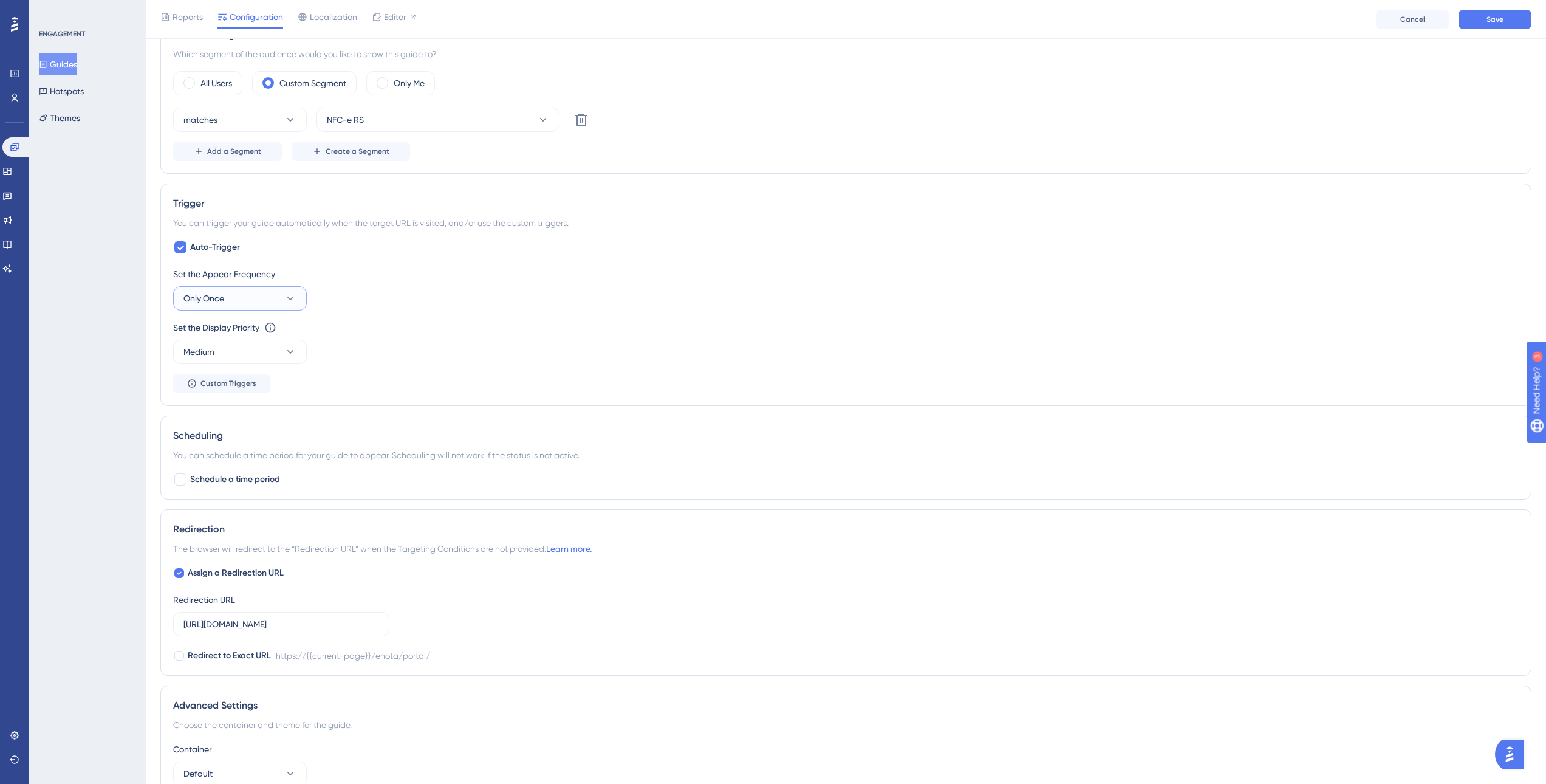
click at [226, 291] on button "Only Once" at bounding box center [240, 298] width 134 height 24
click at [272, 379] on div "Once in 1 day Once in 1 day" at bounding box center [240, 384] width 98 height 24
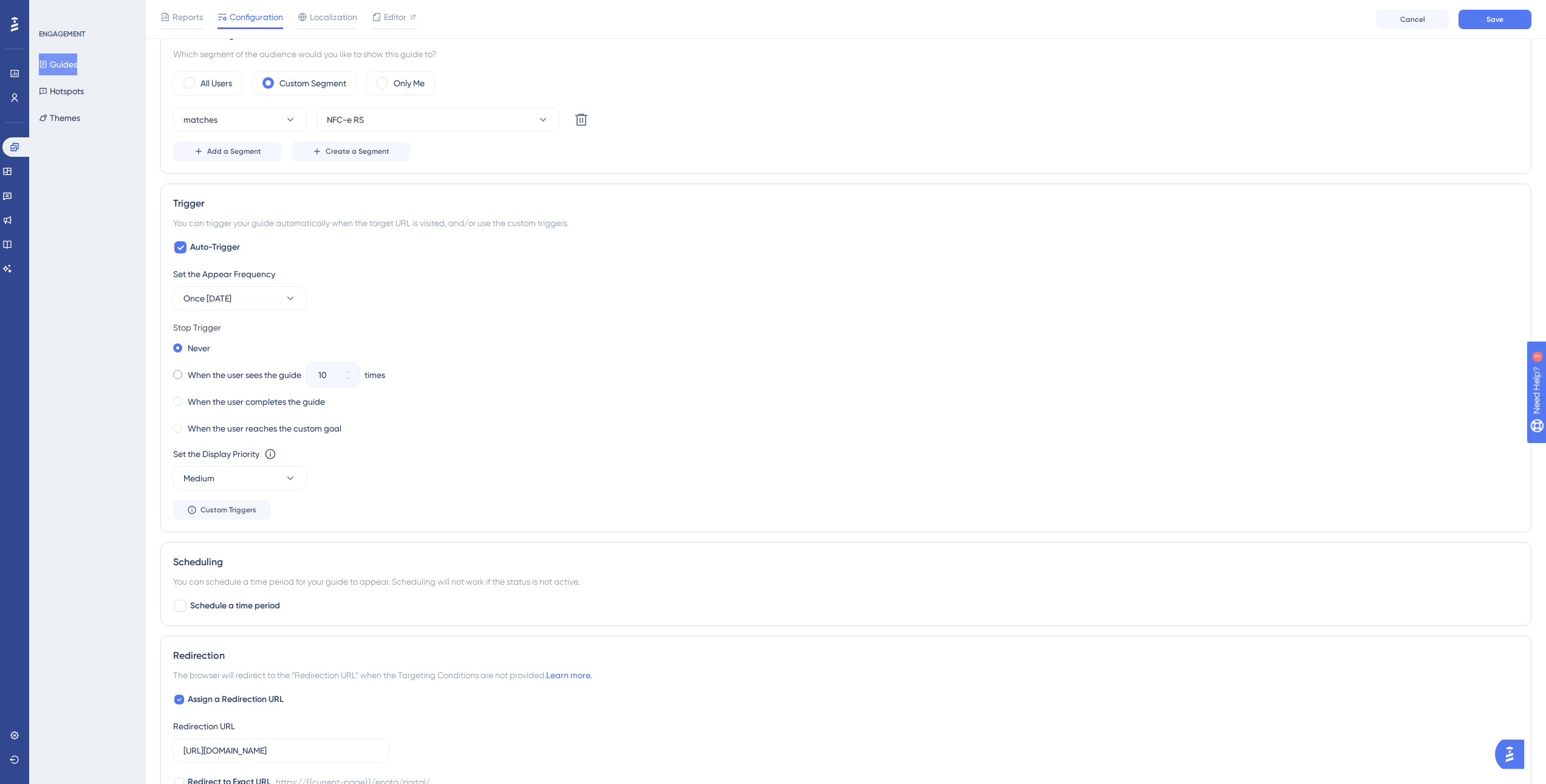
click at [178, 375] on span at bounding box center [178, 374] width 9 height 9
click at [186, 372] on input "radio" at bounding box center [186, 372] width 0 height 0
click at [323, 374] on input "10" at bounding box center [326, 375] width 17 height 15
drag, startPoint x: 331, startPoint y: 376, endPoint x: 320, endPoint y: 375, distance: 11.0
click at [320, 375] on div "10" at bounding box center [322, 374] width 32 height 24
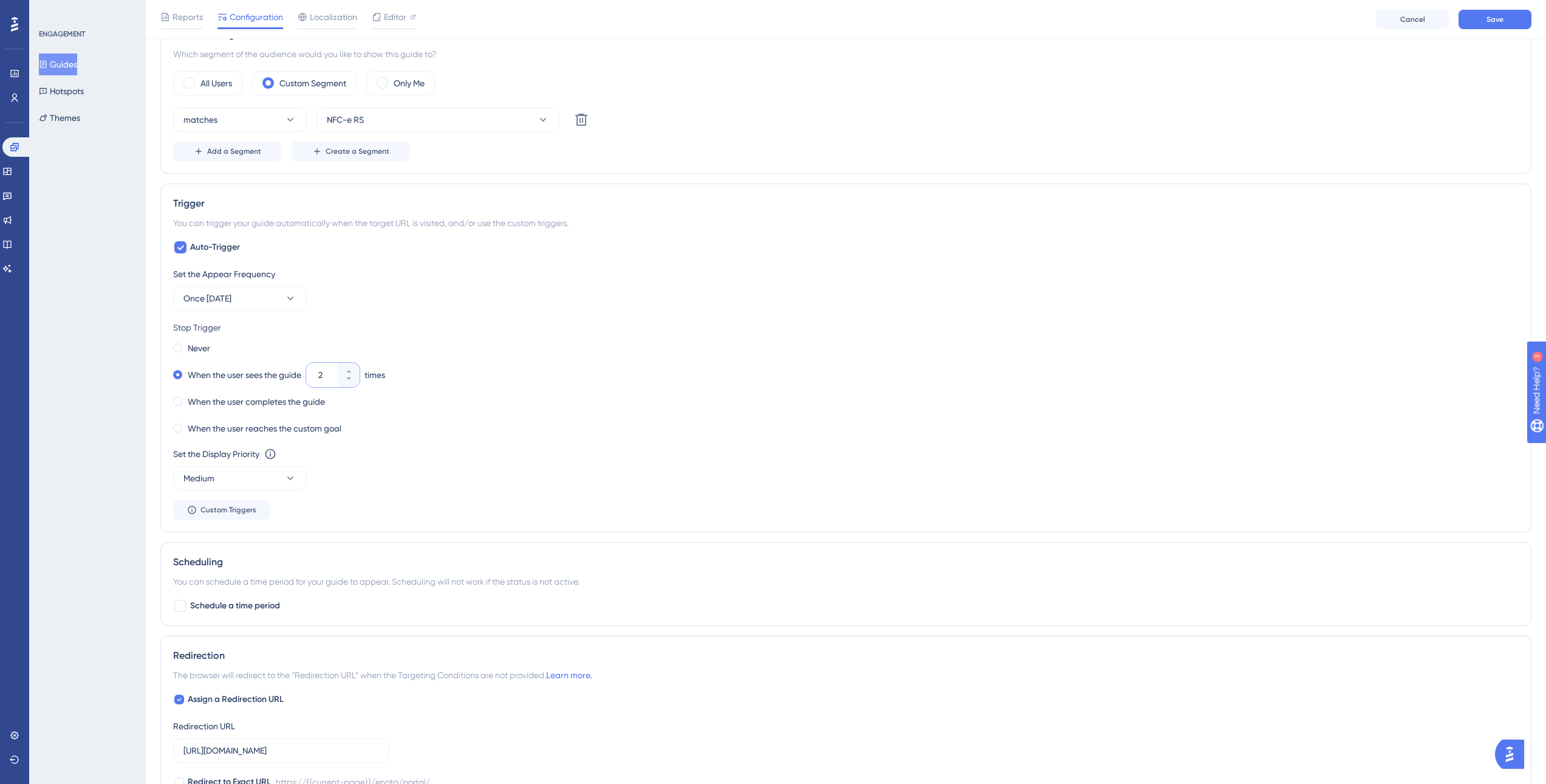
type input "2"
click at [454, 370] on div "When the user sees the guide 2 times" at bounding box center [845, 374] width 1346 height 17
click at [287, 475] on icon at bounding box center [290, 478] width 12 height 12
click at [251, 560] on div "High High" at bounding box center [240, 564] width 98 height 24
click at [388, 493] on div "Set the Appear Frequency Once in 1 day Stop Trigger Never When the user sees th…" at bounding box center [845, 393] width 1346 height 253
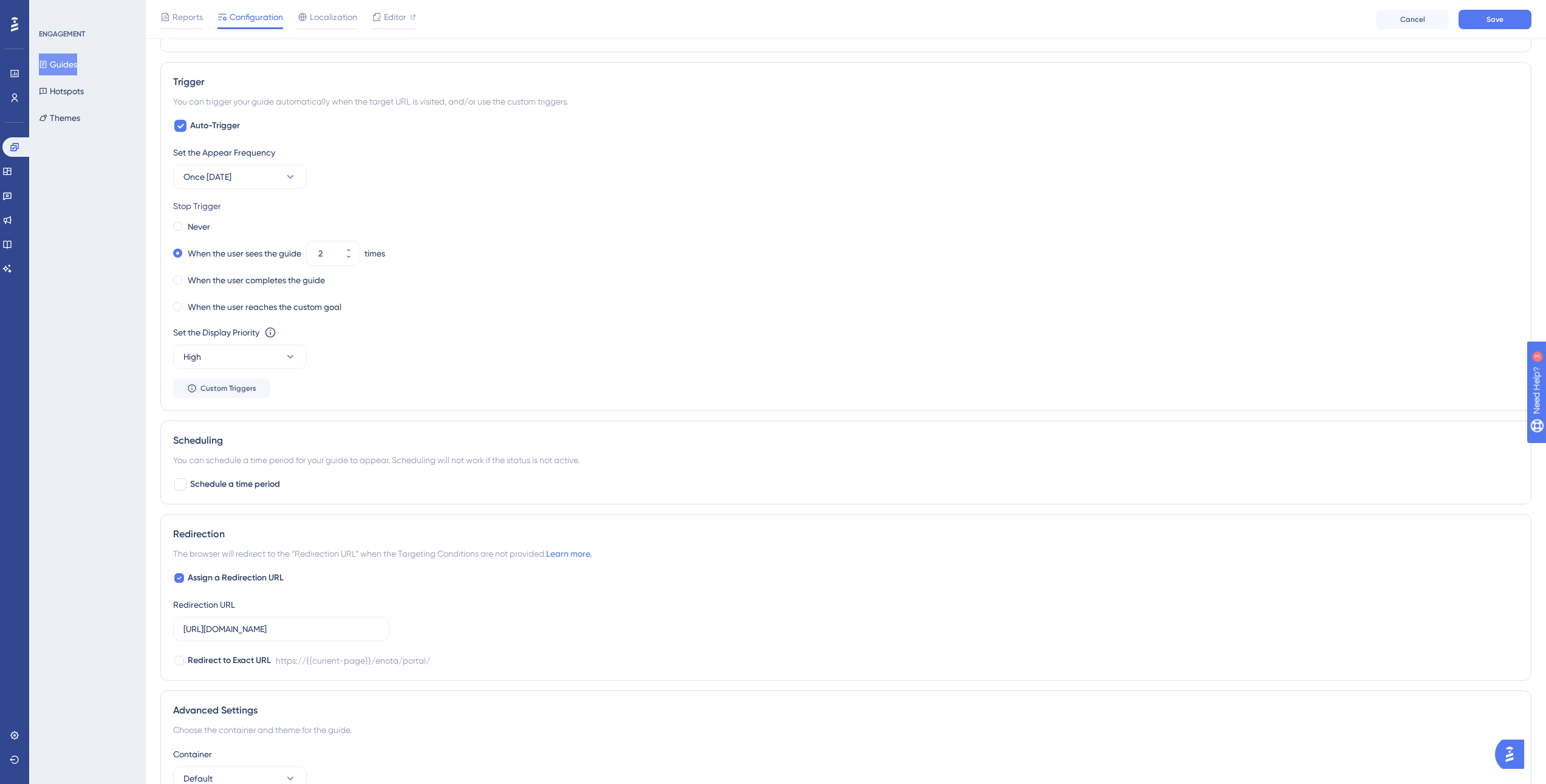
scroll to position [639, 0]
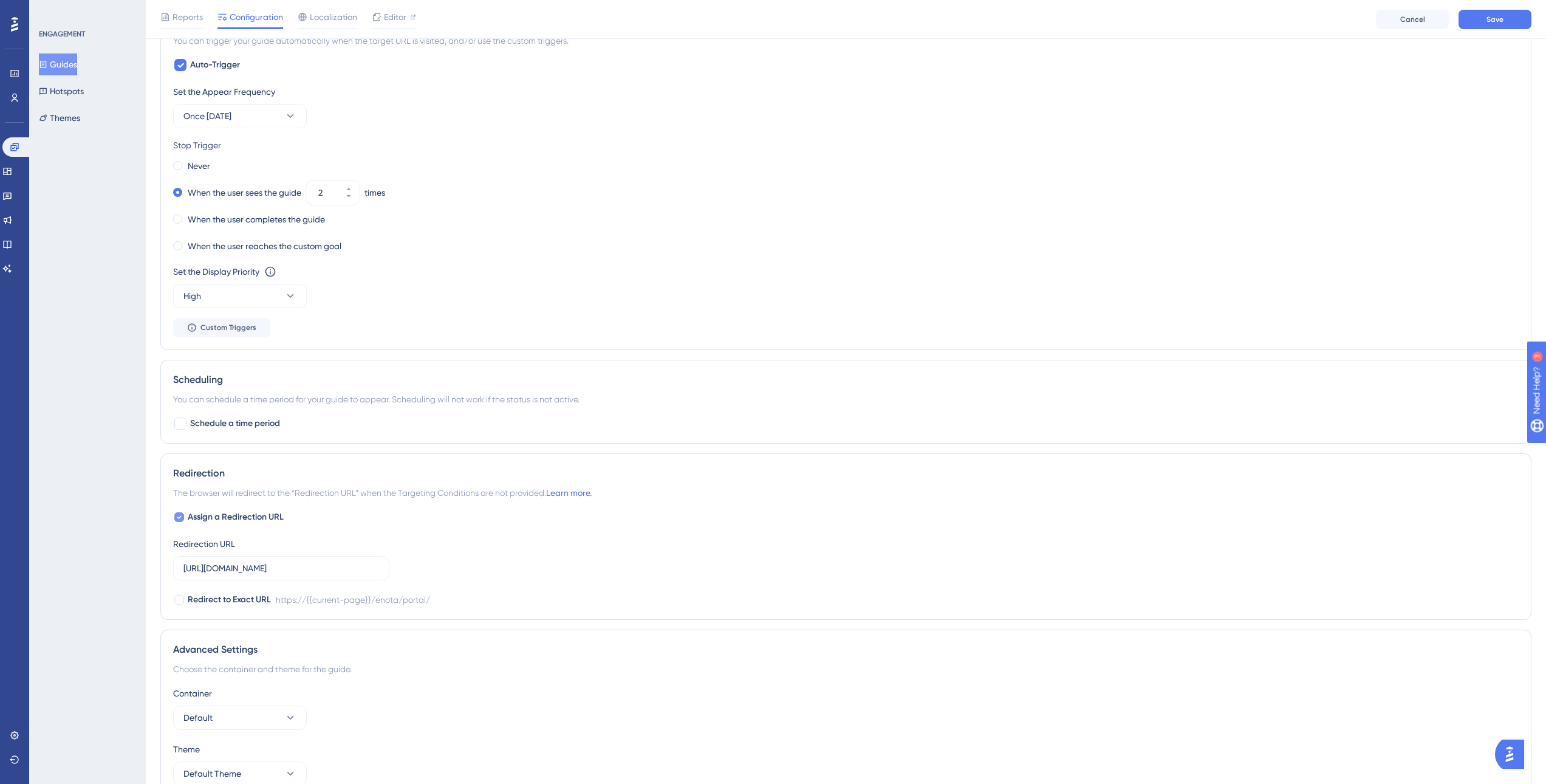
click at [182, 522] on div at bounding box center [179, 517] width 12 height 12
checkbox input "false"
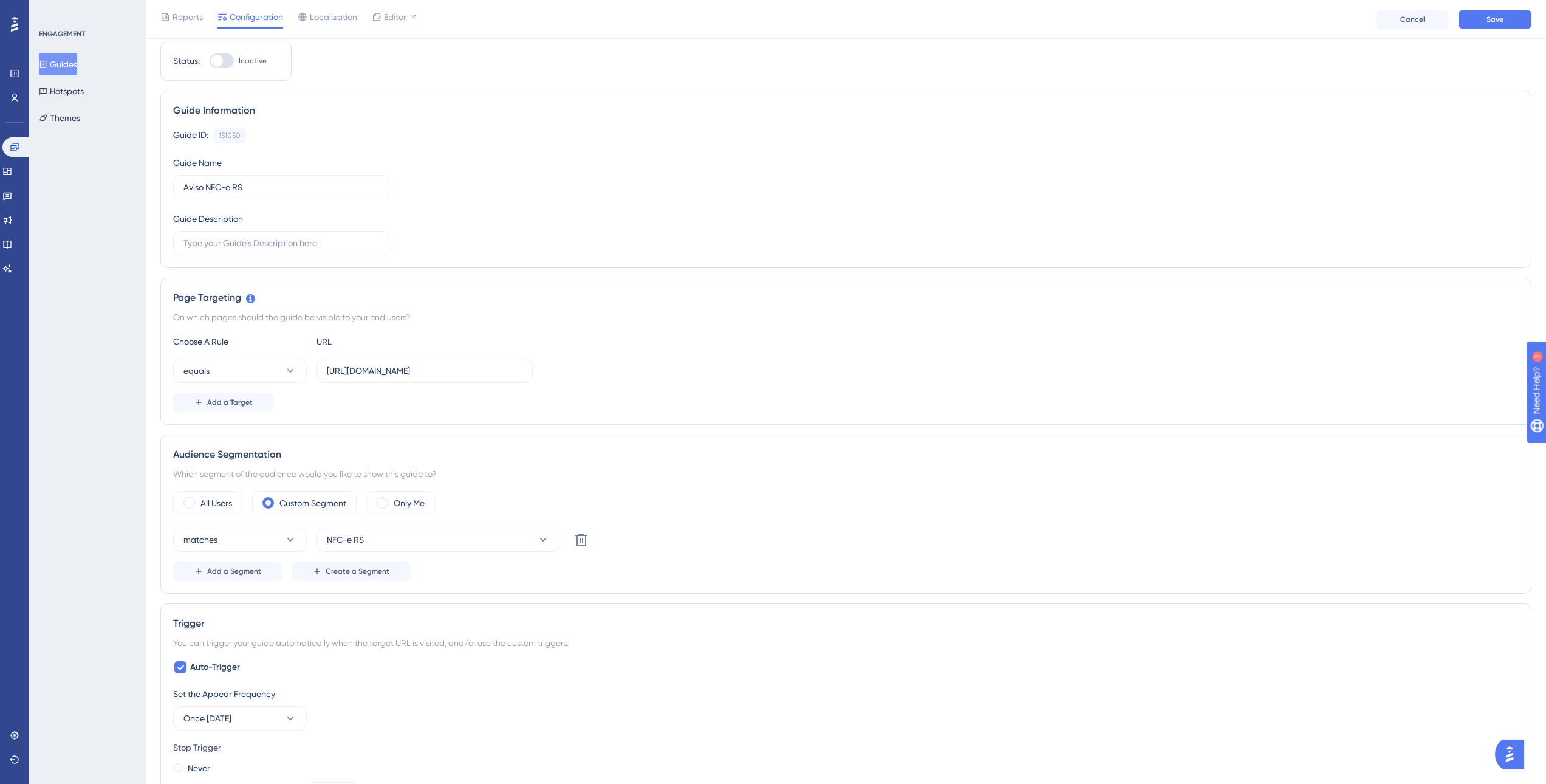
scroll to position [0, 0]
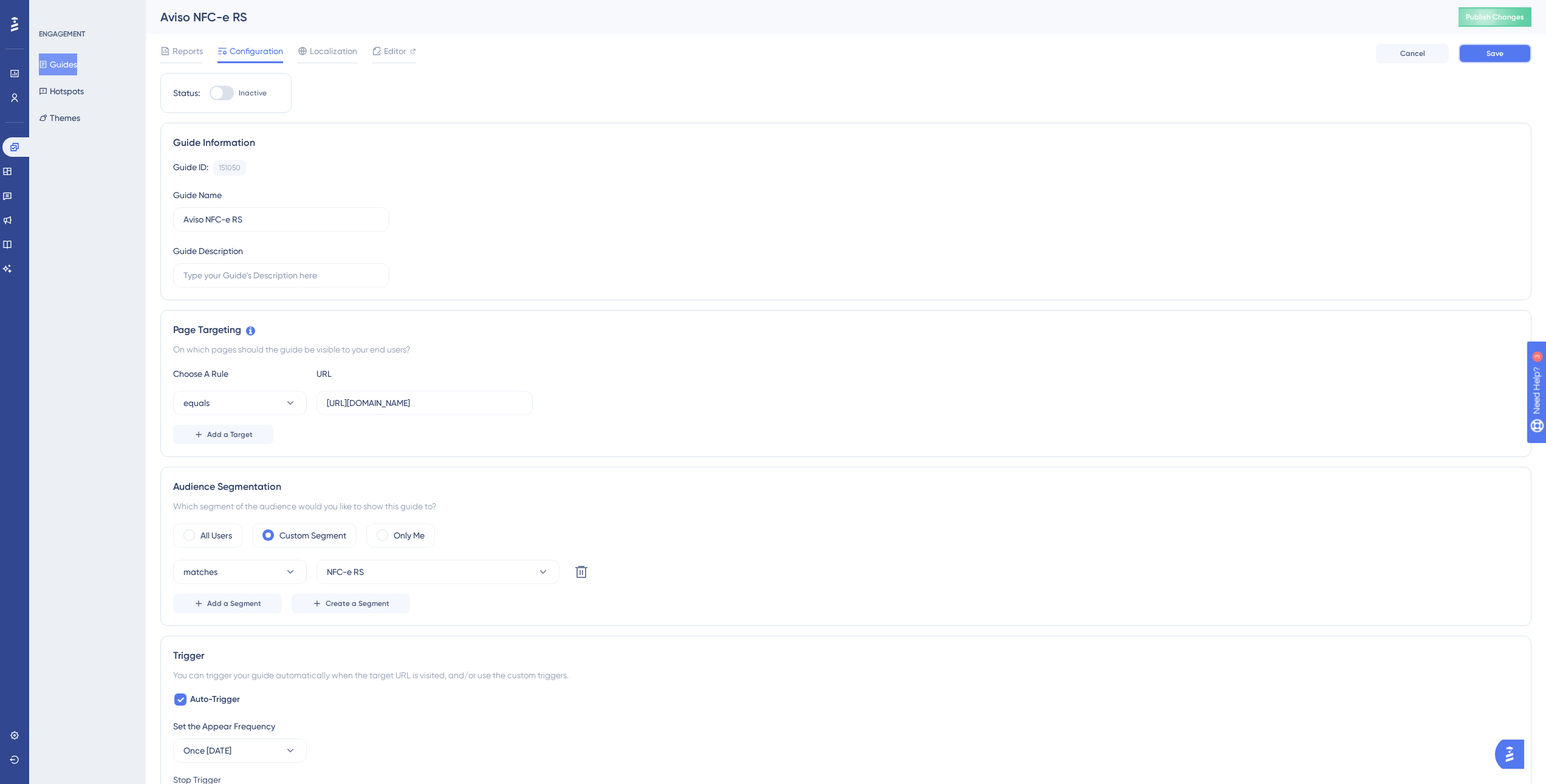
click at [1509, 57] on button "Save" at bounding box center [1495, 53] width 73 height 19
click at [227, 94] on div at bounding box center [221, 93] width 24 height 15
click at [209, 93] on input "Inactive" at bounding box center [209, 93] width 1 height 1
checkbox input "true"
click at [1519, 53] on button "Save" at bounding box center [1495, 53] width 73 height 19
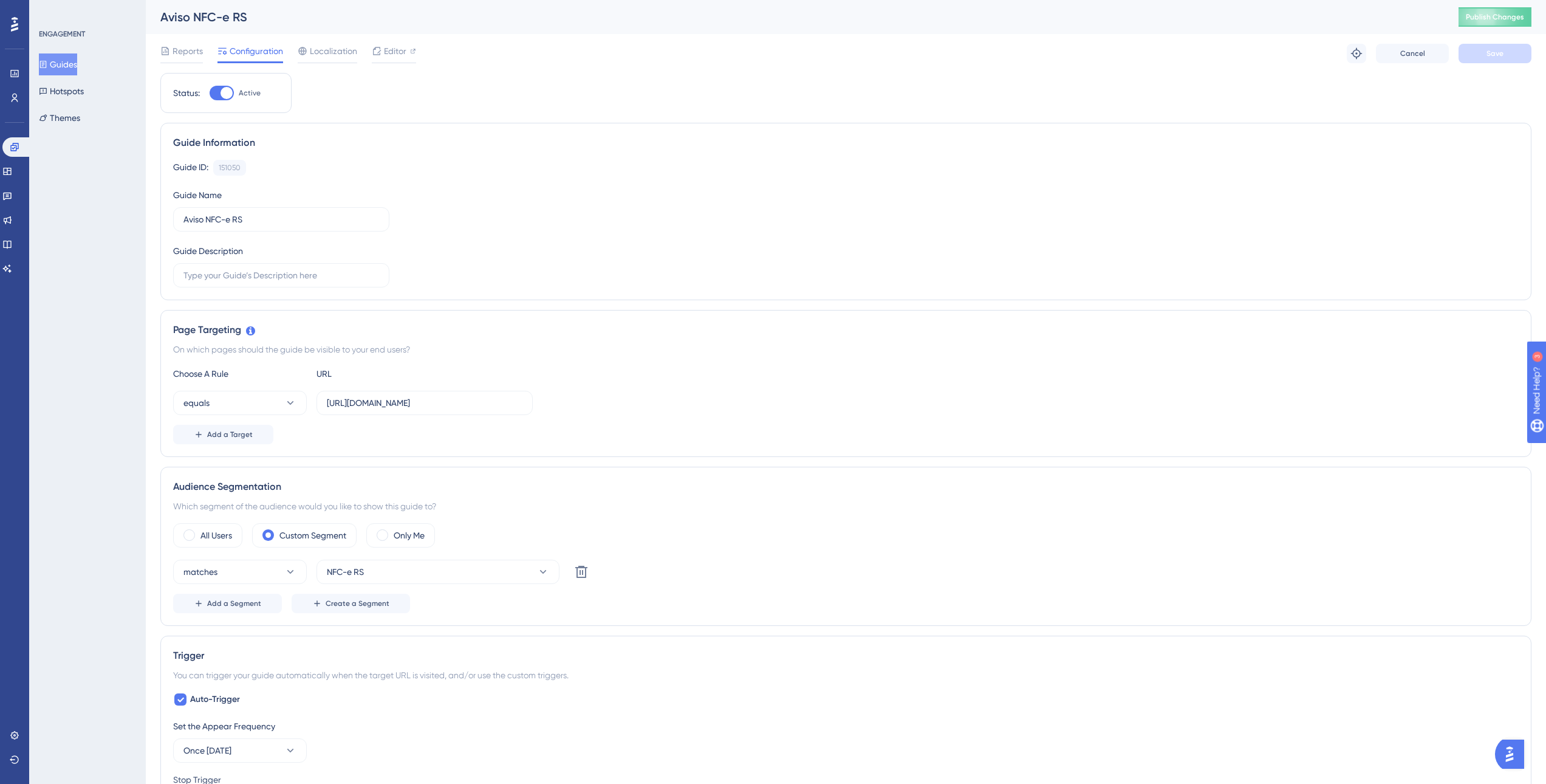
click at [67, 70] on button "Guides" at bounding box center [58, 64] width 38 height 22
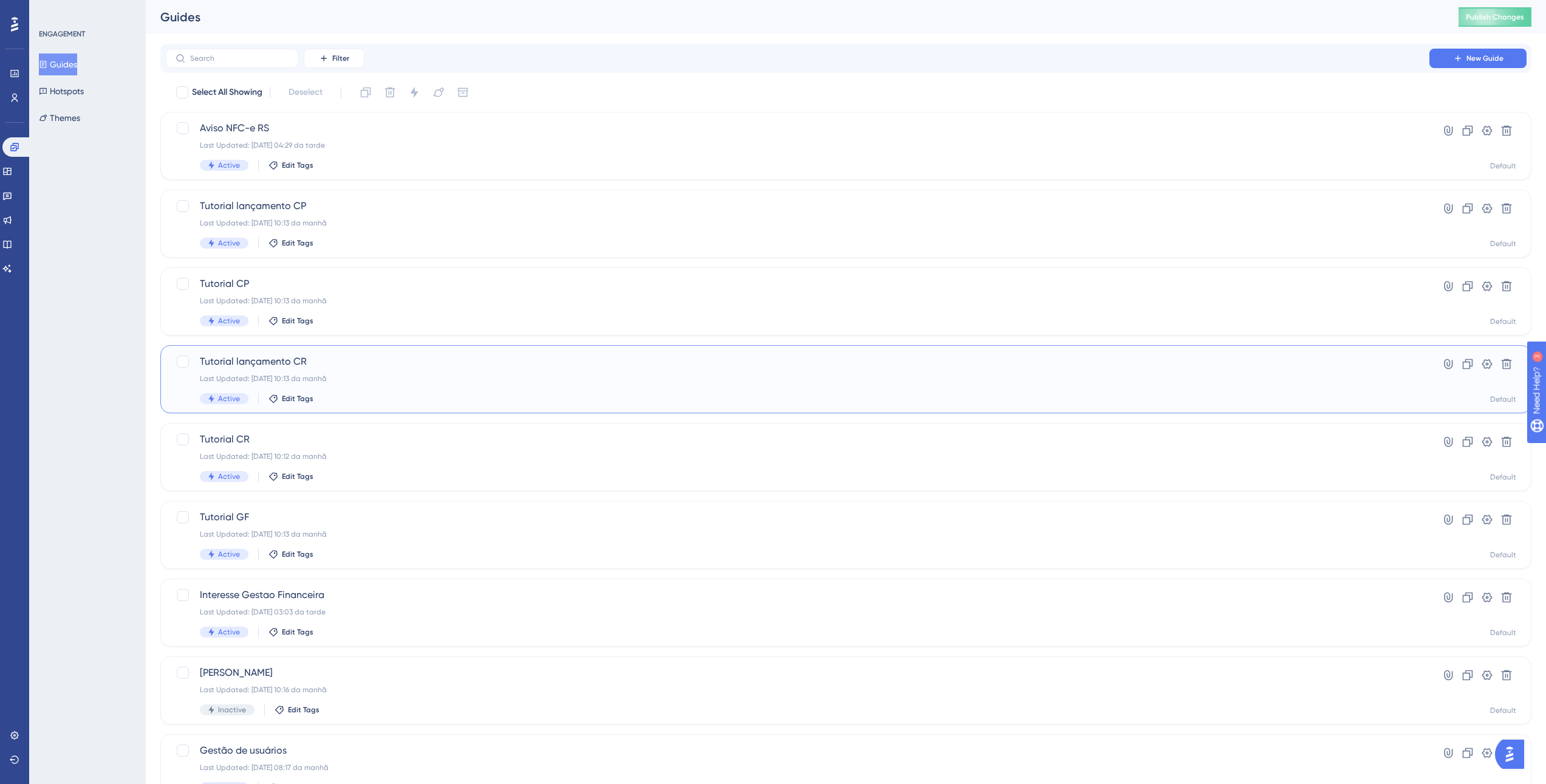
click at [359, 368] on span "Tutorial lançamento CR" at bounding box center [797, 362] width 1195 height 15
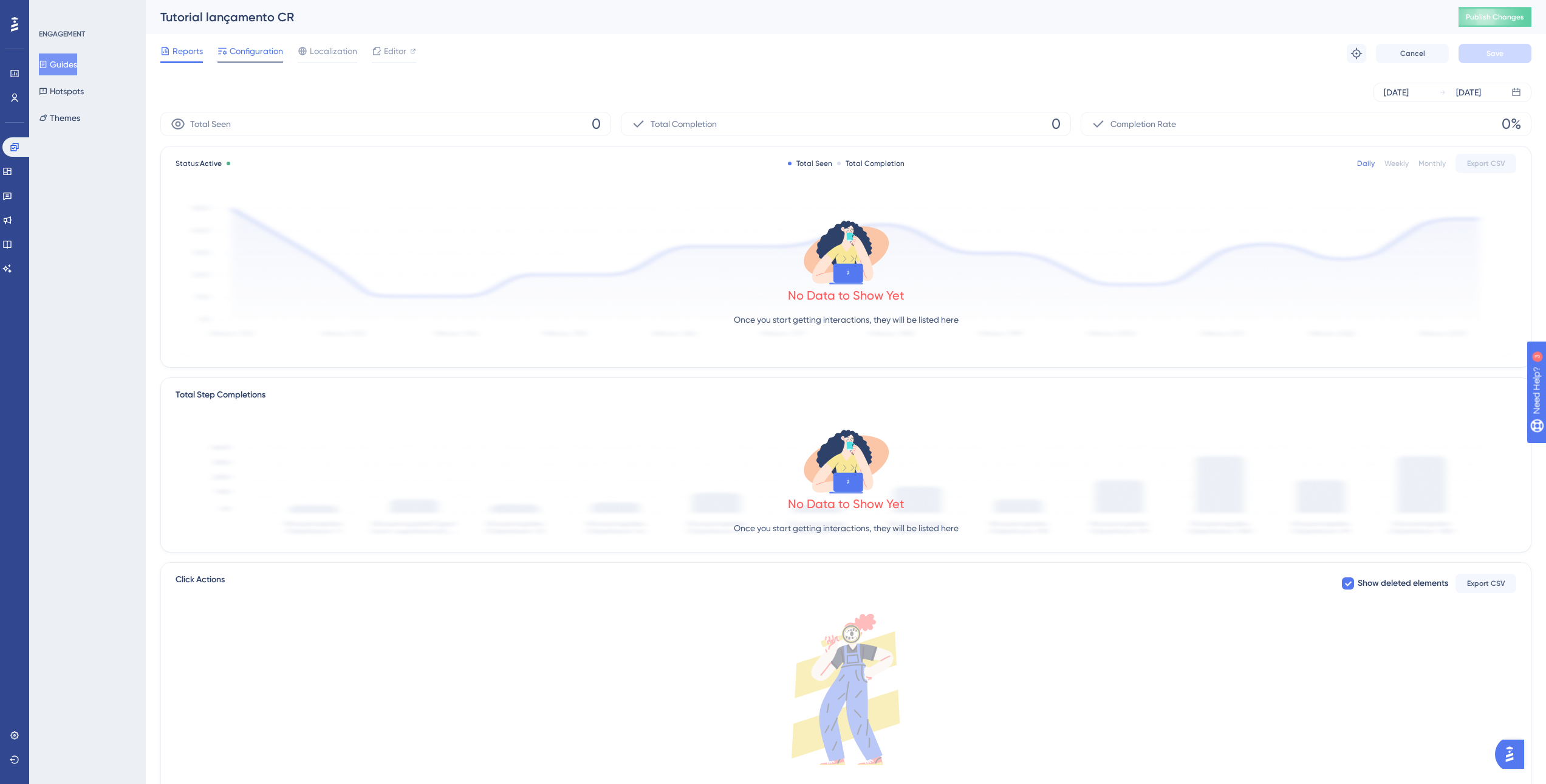
click at [265, 47] on span "Configuration" at bounding box center [256, 51] width 53 height 15
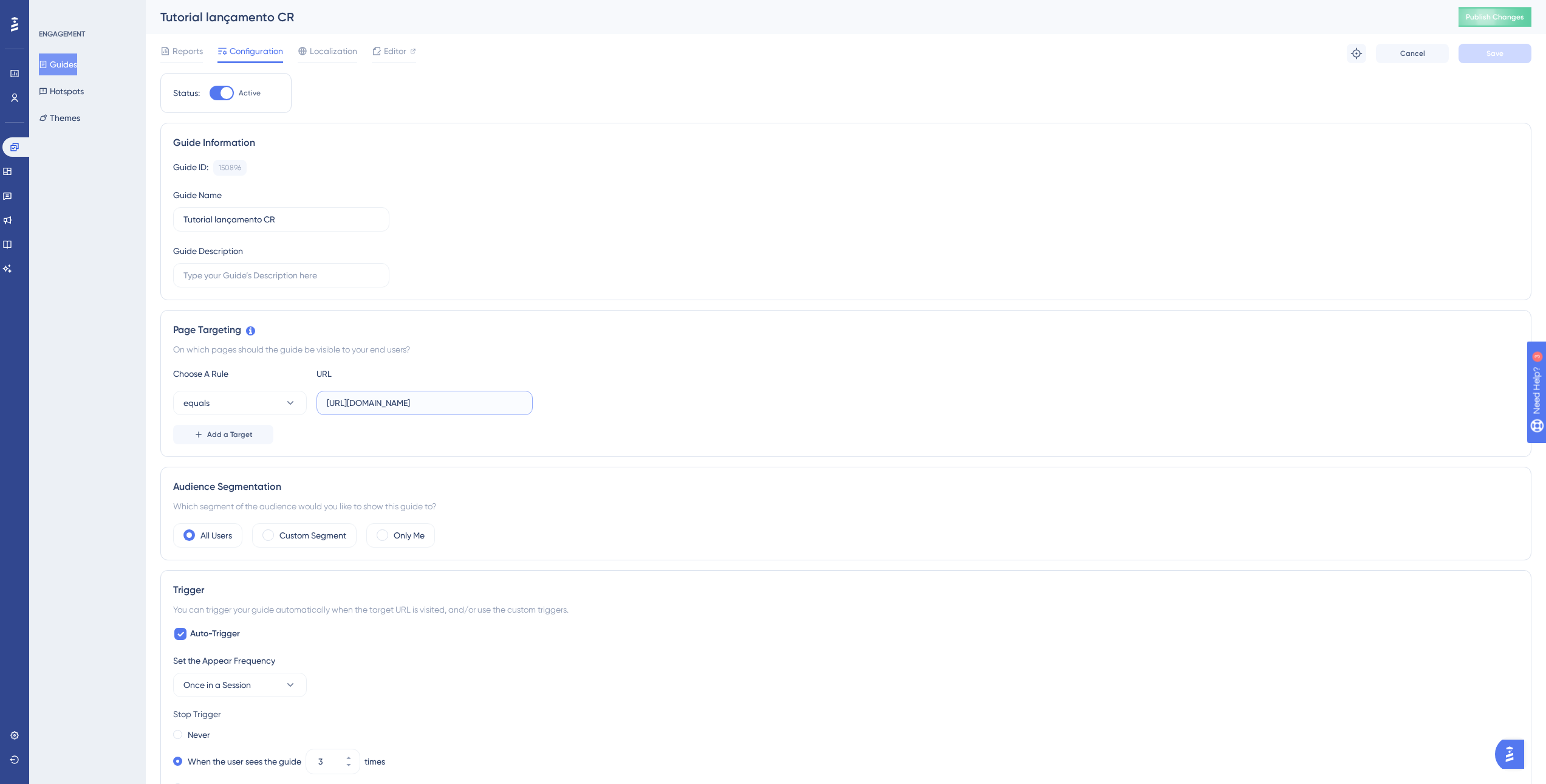
click at [359, 398] on input "https://sped-teste.safeweb.com.br/enota/GestaoFinanceira/contas-receber/gerenci…" at bounding box center [425, 403] width 195 height 13
click at [422, 399] on input "https://sped-teste.safeweb.com.br/enota/GestaoFinanceira/contas-receber/gerenci…" at bounding box center [425, 403] width 195 height 13
click at [994, 350] on div "On which pages should the guide be visible to your end users?" at bounding box center [845, 349] width 1346 height 15
click at [701, 434] on div "Add a Target" at bounding box center [845, 434] width 1346 height 19
click at [405, 403] on input "https://sped-teste.safeweb.com.br/enota/GestaoFinanceira/contas-receber/gerenci…" at bounding box center [425, 403] width 195 height 13
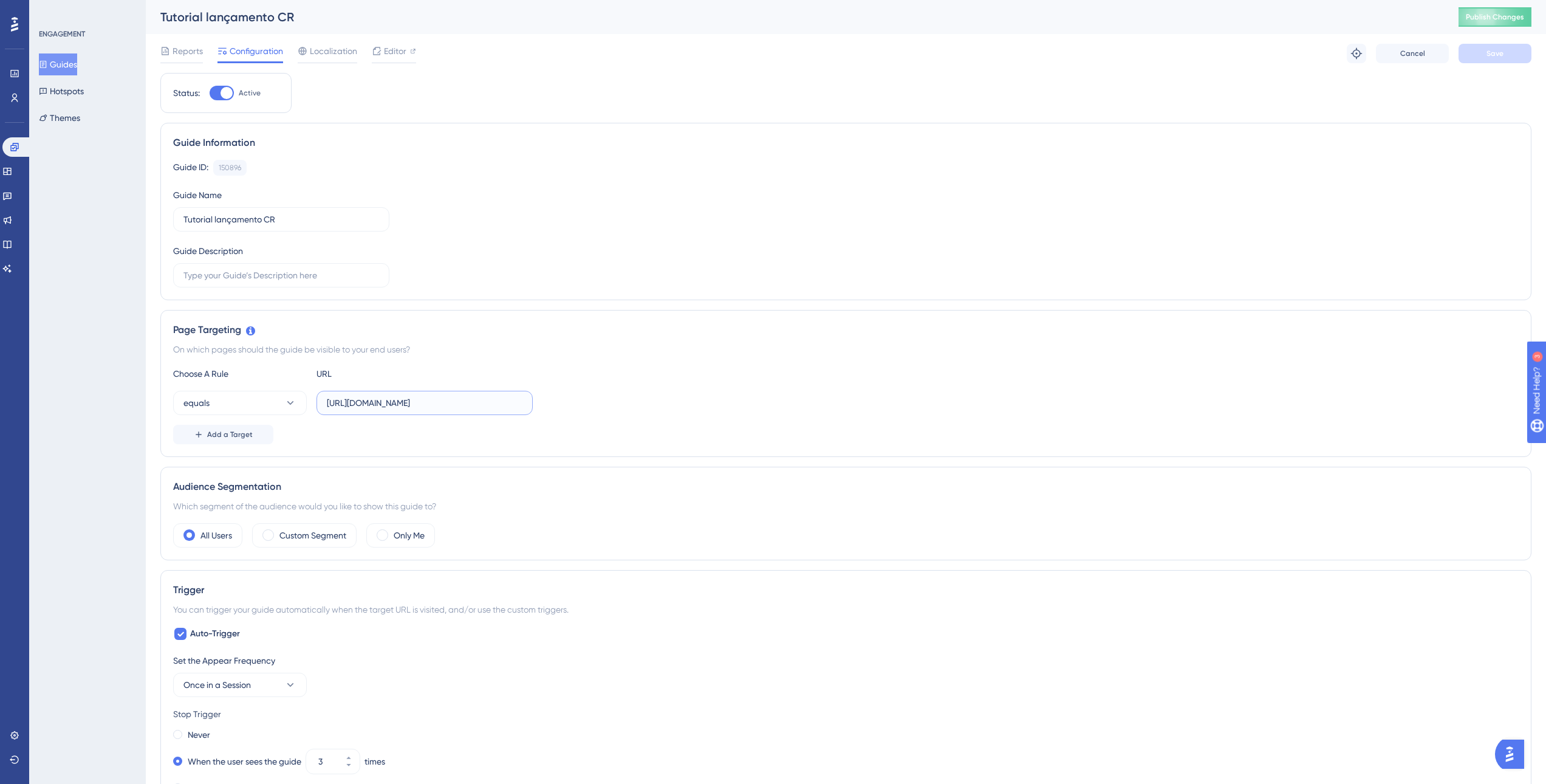
paste input "text"
type input "https://sped.safeweb.com.br/enota/GestaoFinanceira/contas-receber/gerenciar/lan…"
click at [1478, 53] on button "Save" at bounding box center [1495, 53] width 73 height 19
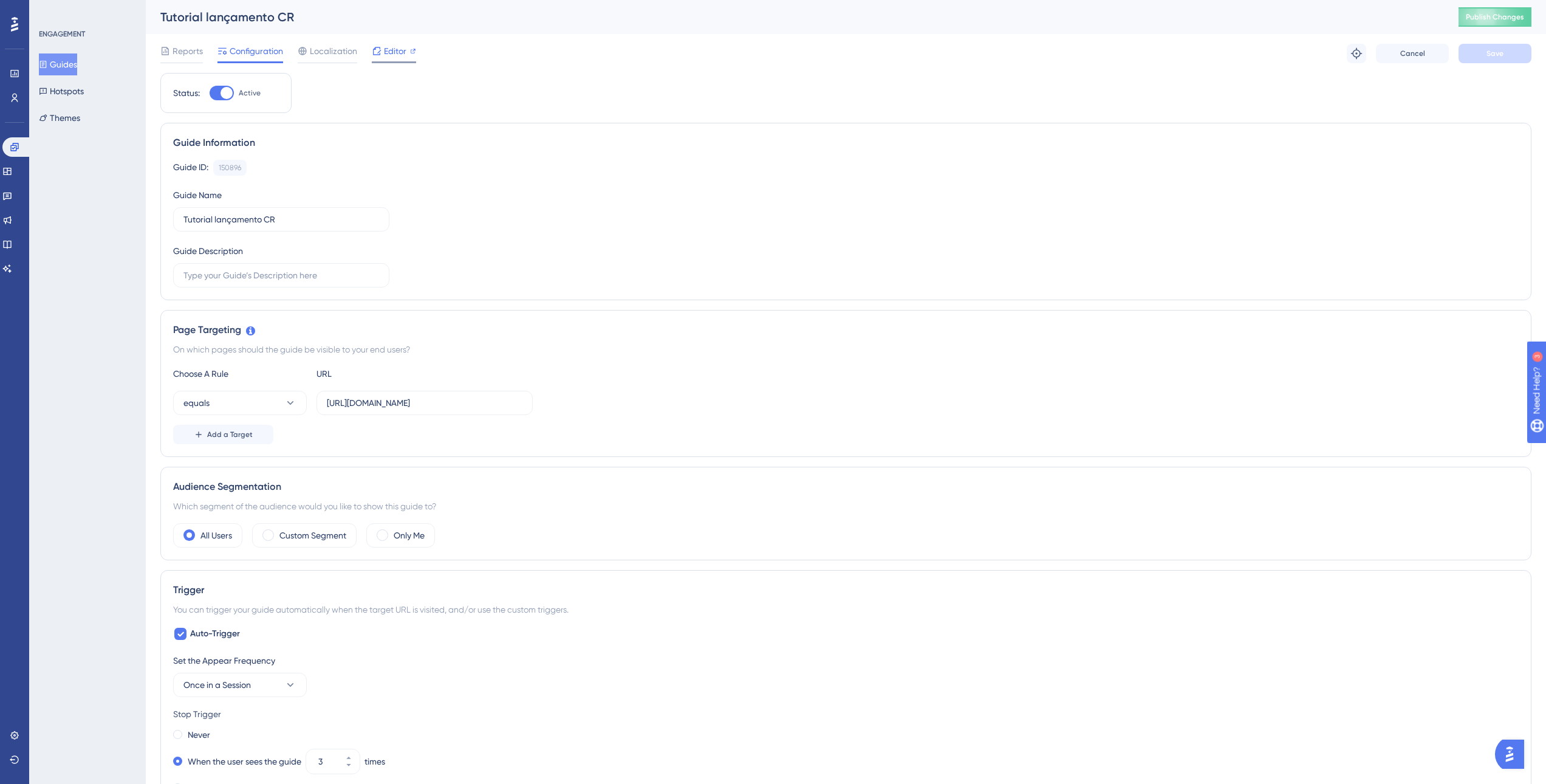
click at [390, 50] on span "Editor" at bounding box center [395, 51] width 22 height 15
click at [409, 405] on input "https://sped.safeweb.com.br/enota/GestaoFinanceira/contas-receber/gerenciar/lan…" at bounding box center [425, 403] width 195 height 13
click at [384, 55] on span "Editor" at bounding box center [395, 51] width 22 height 15
click at [62, 58] on button "Guides" at bounding box center [58, 64] width 38 height 22
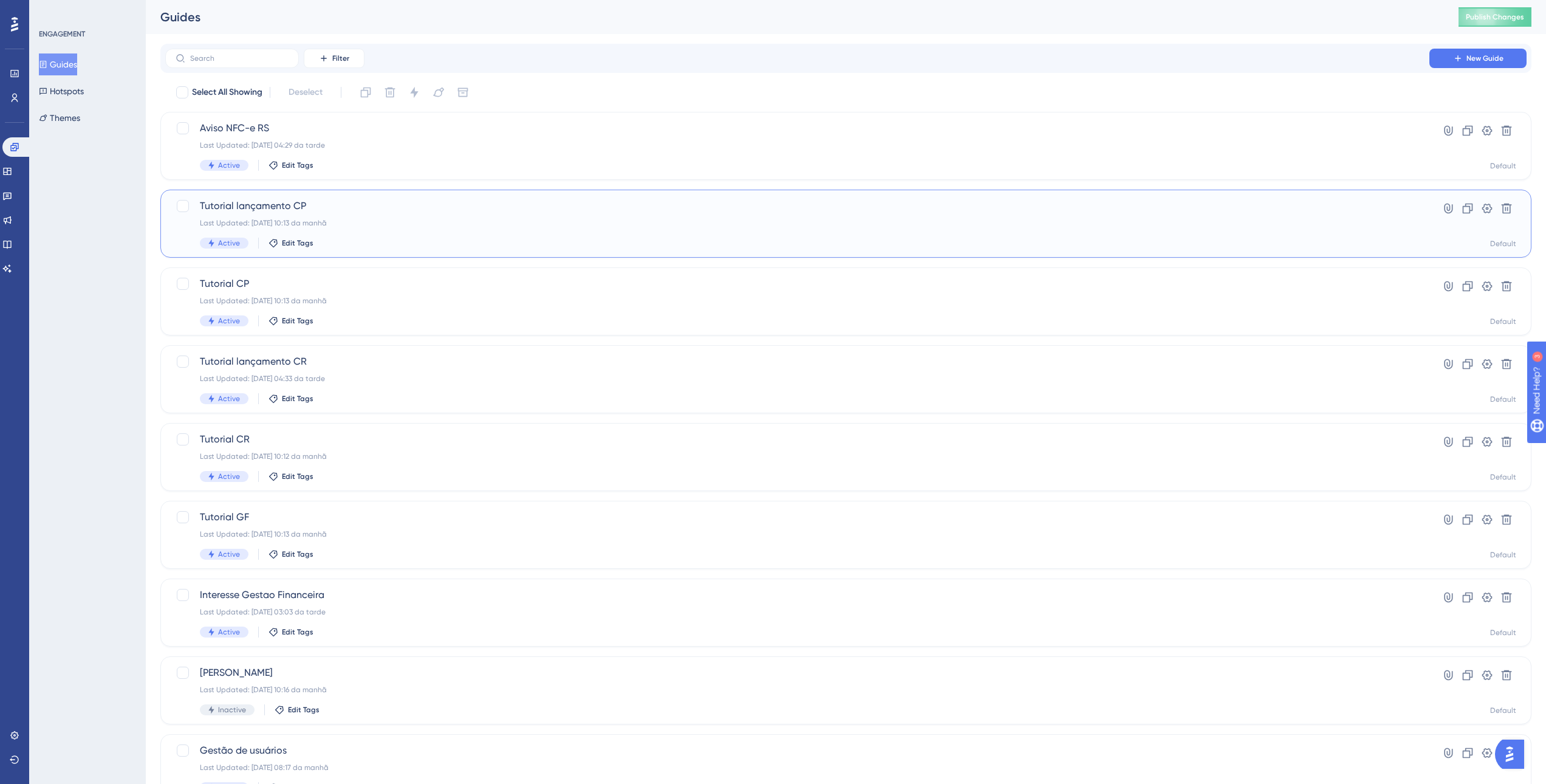
click at [415, 243] on div "Active Edit Tags" at bounding box center [797, 243] width 1195 height 11
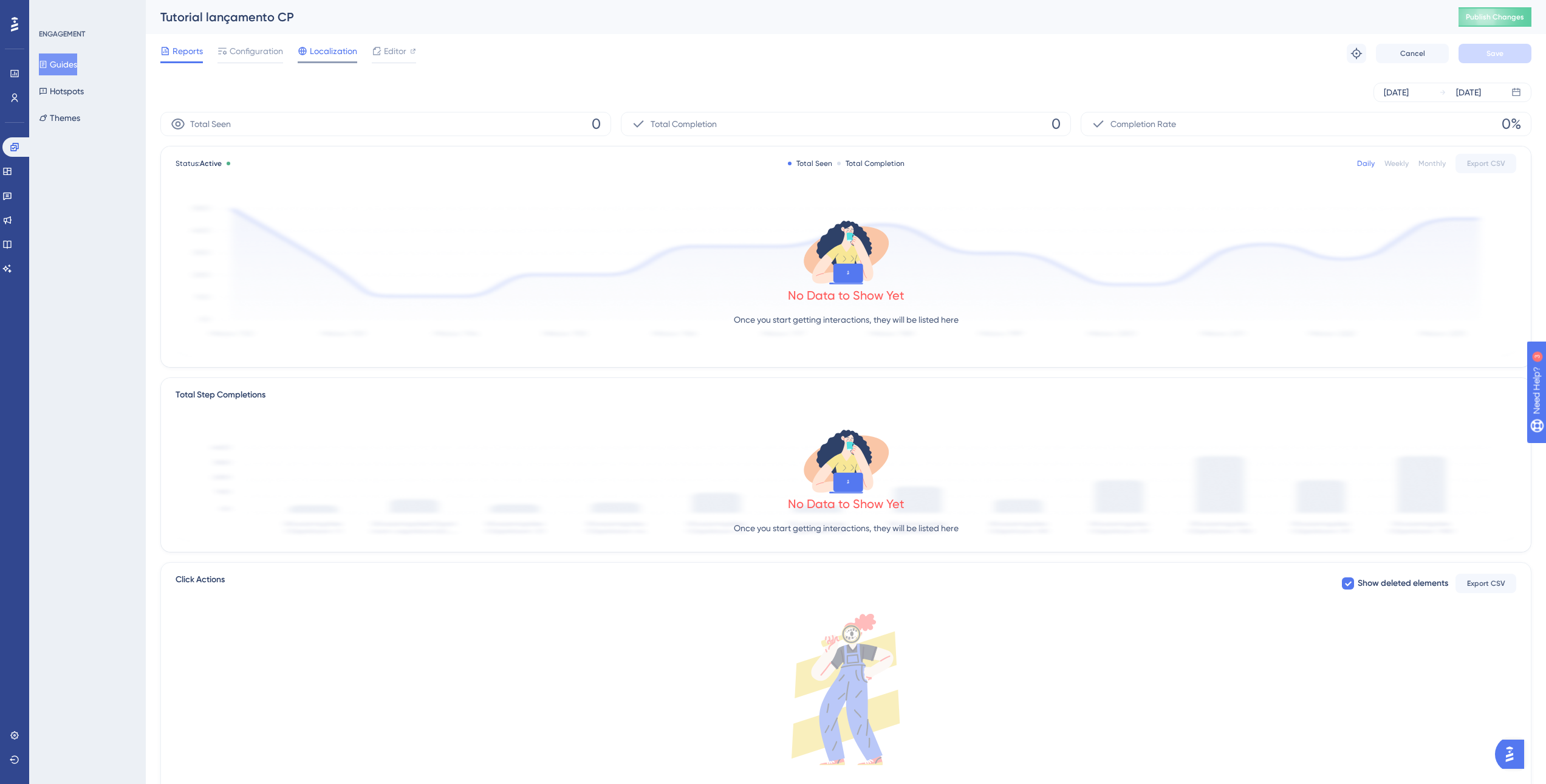
click at [347, 53] on span "Localization" at bounding box center [334, 51] width 47 height 15
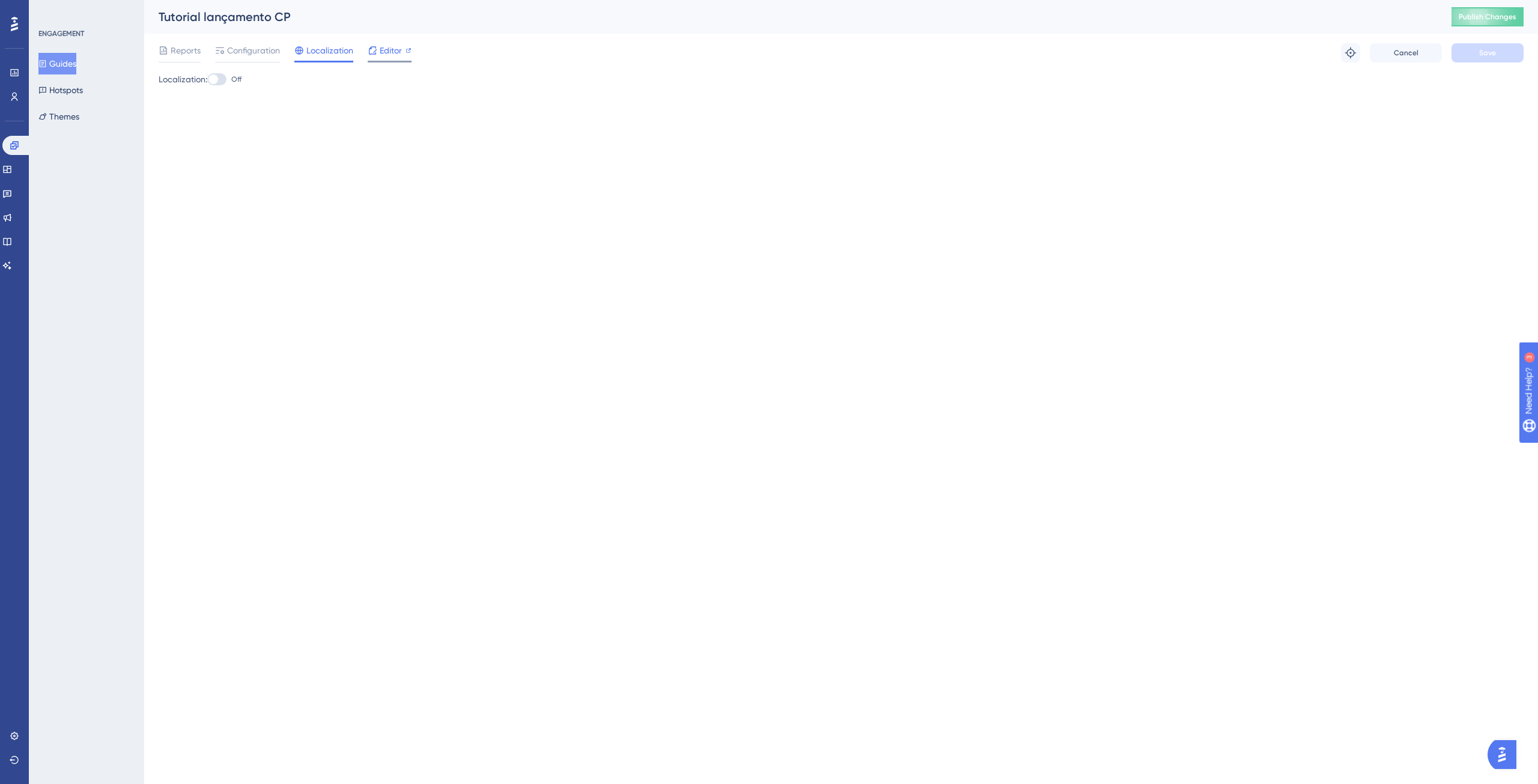
click at [390, 50] on span "Editor" at bounding box center [391, 50] width 22 height 15
click at [253, 48] on span "Configuration" at bounding box center [253, 50] width 53 height 15
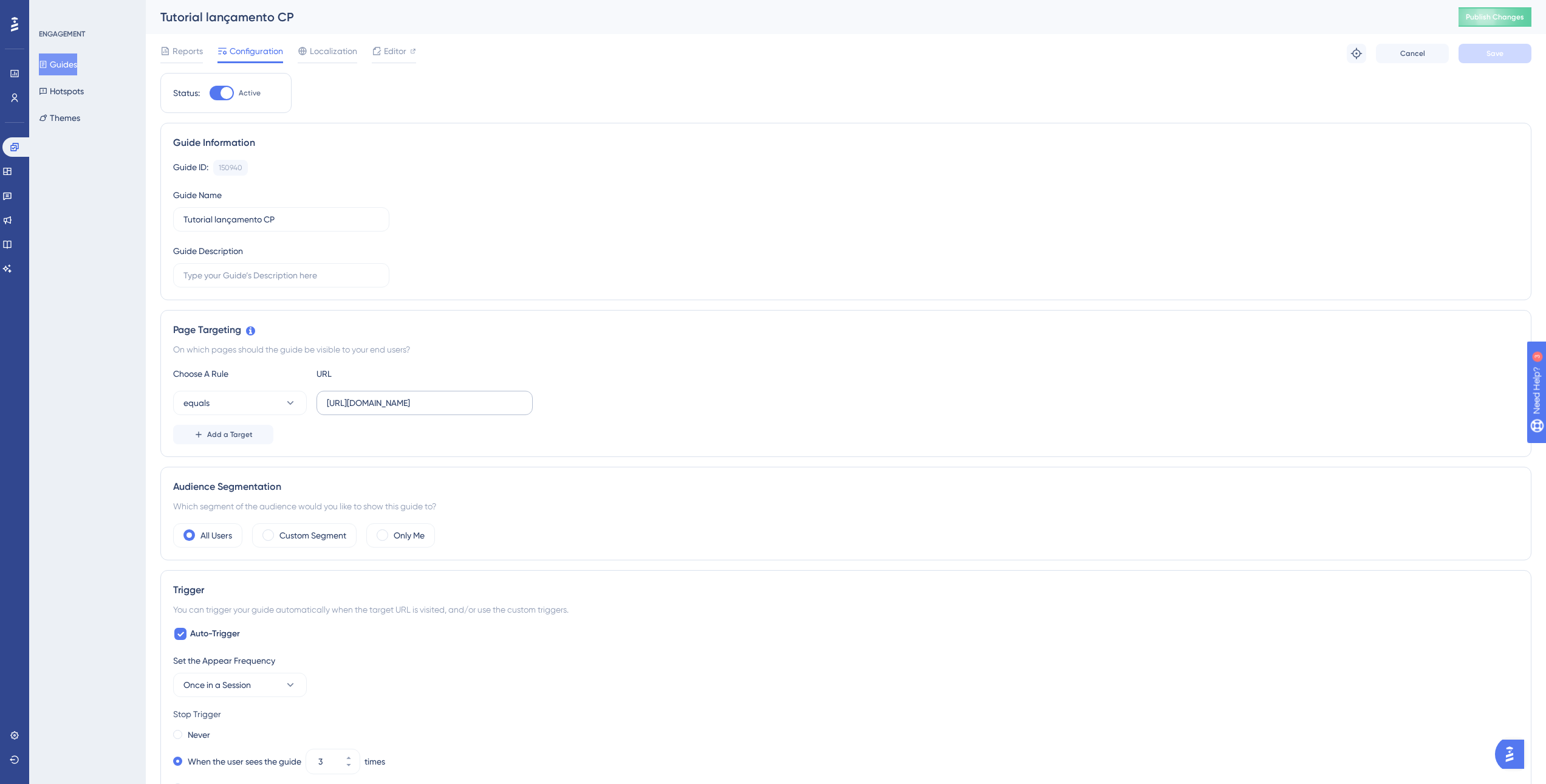
click at [410, 410] on label "https://sped-teste.safeweb.com.br/enota/GestaoFinanceira/contas-pagar/gerenciar…" at bounding box center [425, 402] width 216 height 24
click at [410, 410] on input "https://sped-teste.safeweb.com.br/enota/GestaoFinanceira/contas-pagar/gerenciar…" at bounding box center [425, 403] width 195 height 13
paste input "text"
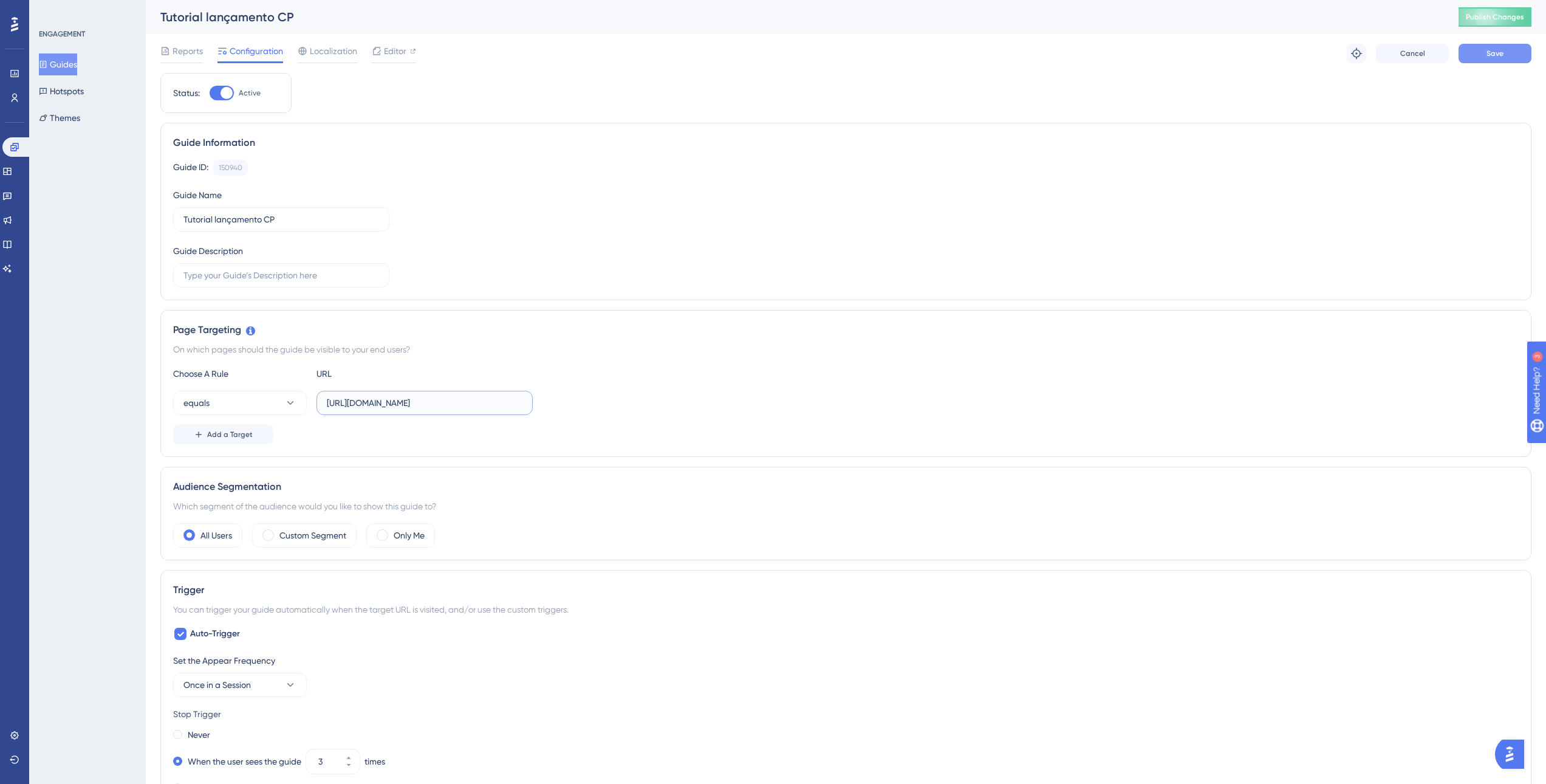
type input "https://sped.safeweb.com.br/enota/GestaoFinanceira/contas-pagar/gerenciar/lanca…"
click at [1482, 53] on button "Save" at bounding box center [1495, 53] width 73 height 19
click at [387, 53] on span "Editor" at bounding box center [395, 51] width 22 height 15
click at [386, 57] on span "Editor" at bounding box center [395, 51] width 22 height 15
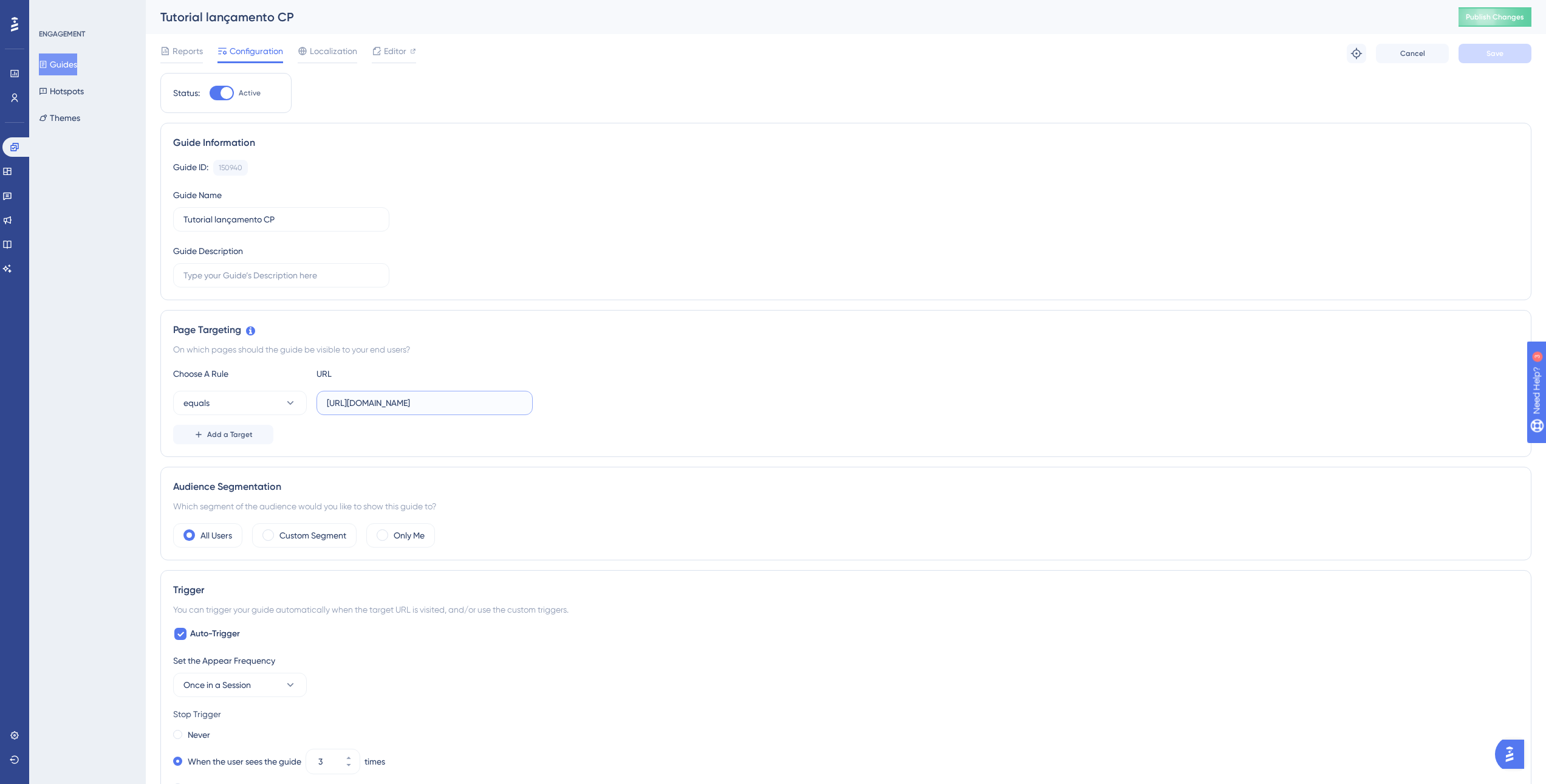
click at [422, 397] on input "https://sped-teste.safeweb.com.br/enota/GestaoFinanceira/contas-pagar/gerenciar…" at bounding box center [425, 403] width 195 height 13
paste input "text"
type input "https://sped.safeweb.com.br/enota/GestaoFinanceira/contas-pagar/gerenciar/lanca…"
click at [1509, 50] on button "Save" at bounding box center [1495, 53] width 73 height 19
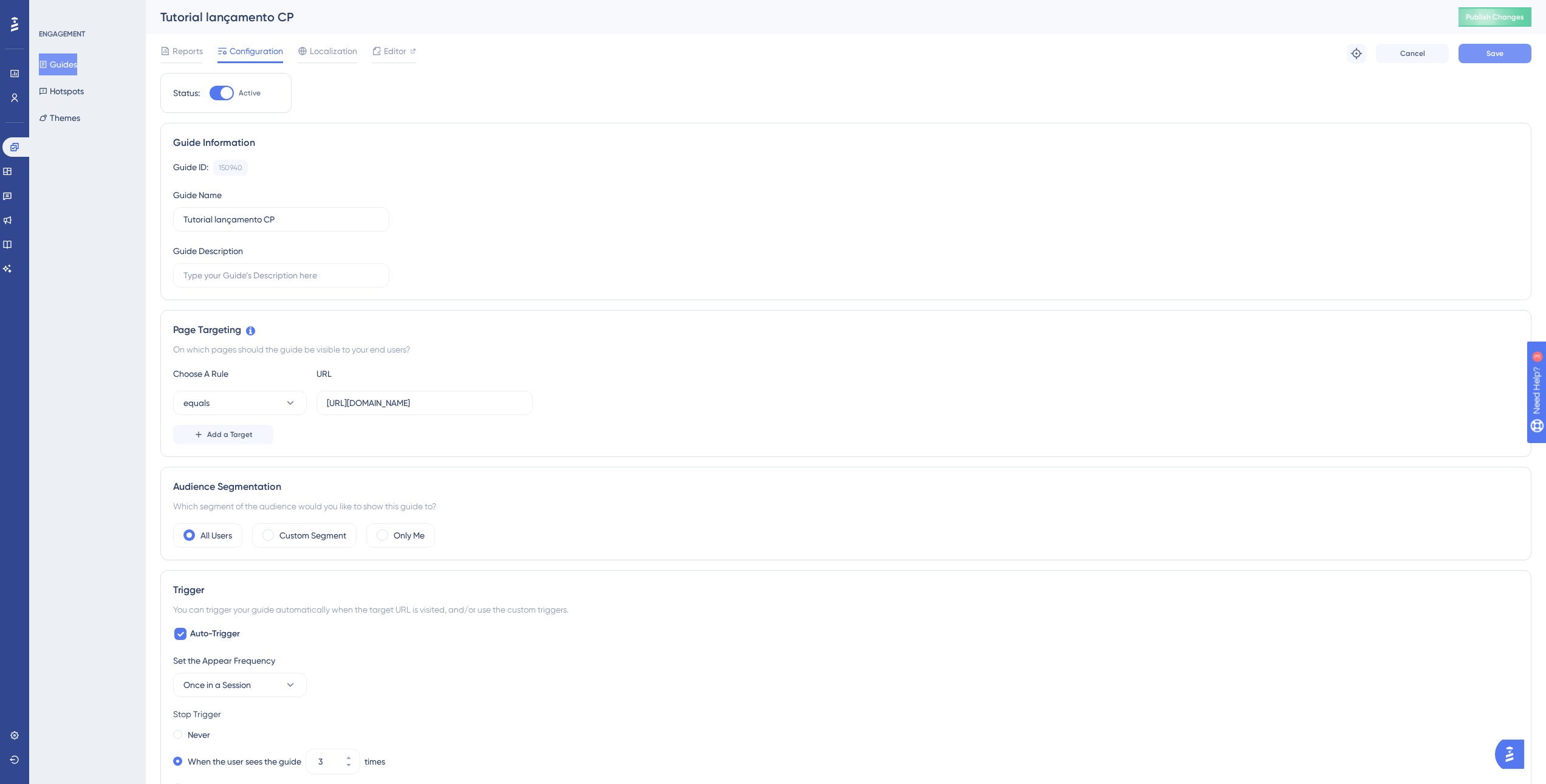
scroll to position [0, 0]
click at [352, 53] on span "Localization" at bounding box center [334, 51] width 47 height 15
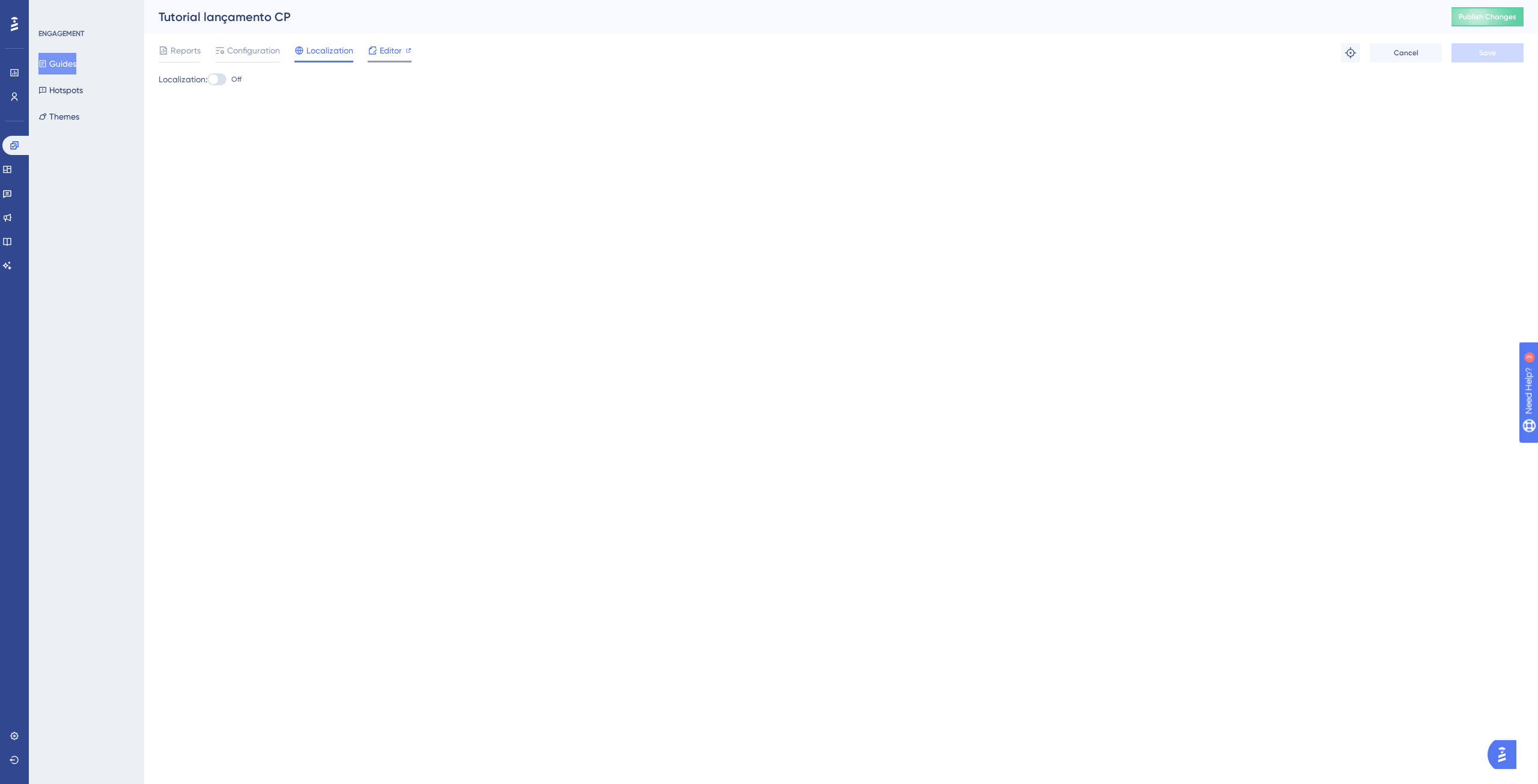
click at [375, 49] on icon at bounding box center [372, 50] width 8 height 8
click at [385, 45] on span "Editor" at bounding box center [391, 50] width 22 height 15
click at [264, 49] on span "Configuration" at bounding box center [253, 50] width 53 height 15
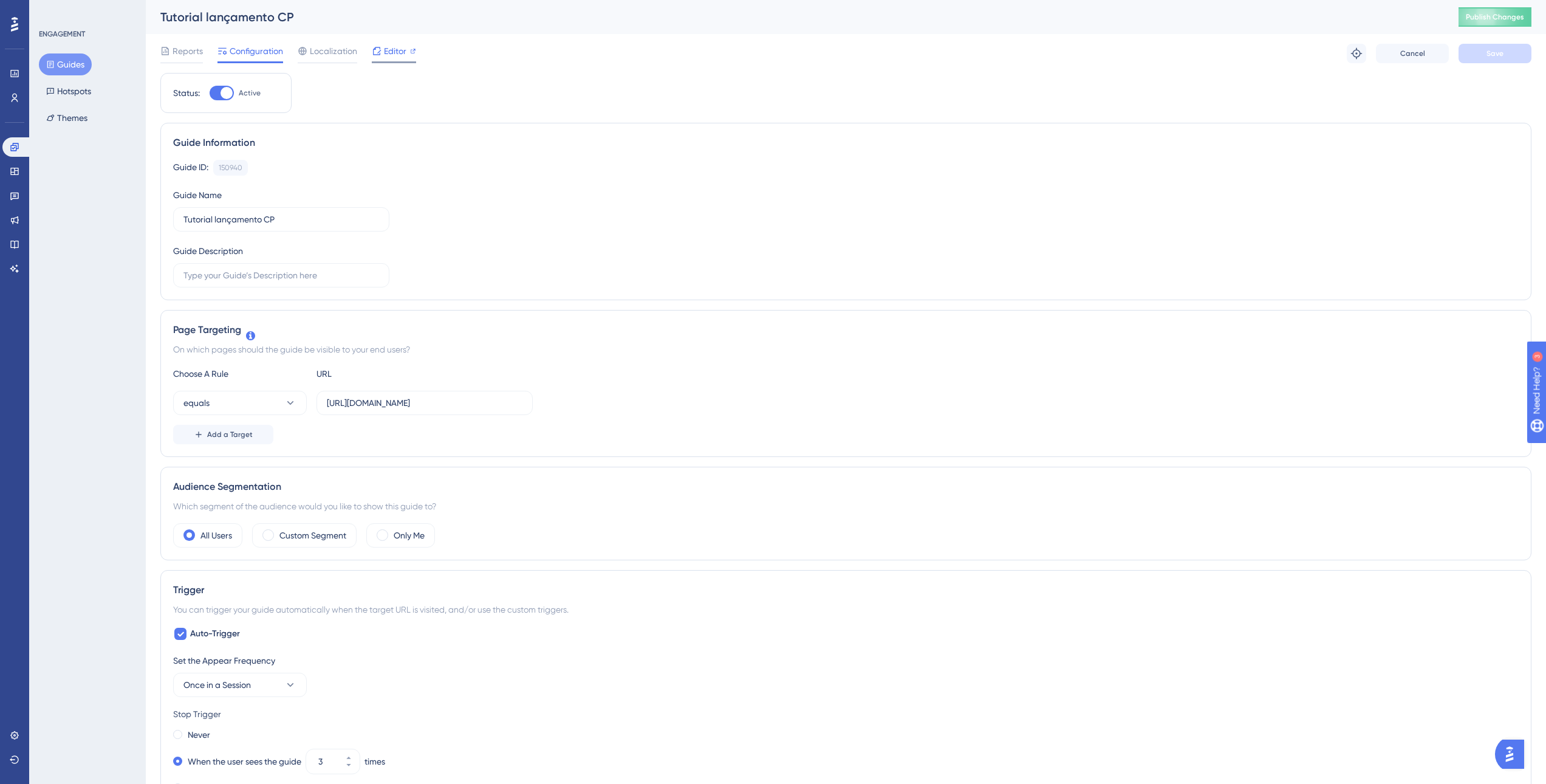
click at [374, 54] on icon at bounding box center [377, 50] width 10 height 10
click at [83, 65] on button "Guides" at bounding box center [65, 64] width 53 height 22
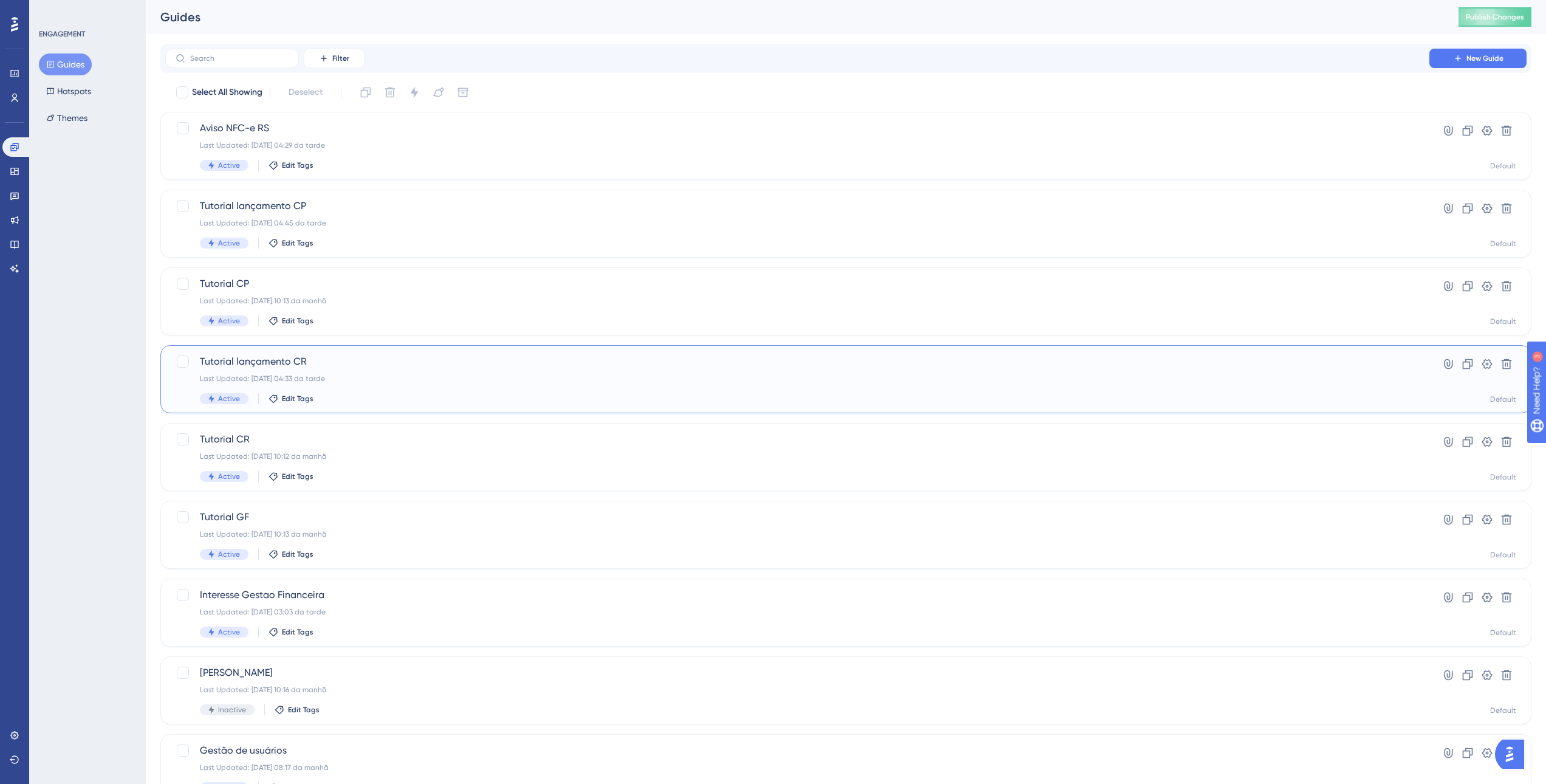
click at [426, 379] on div "Last Updated: 01.09.2025 04:33 da tarde" at bounding box center [797, 378] width 1195 height 10
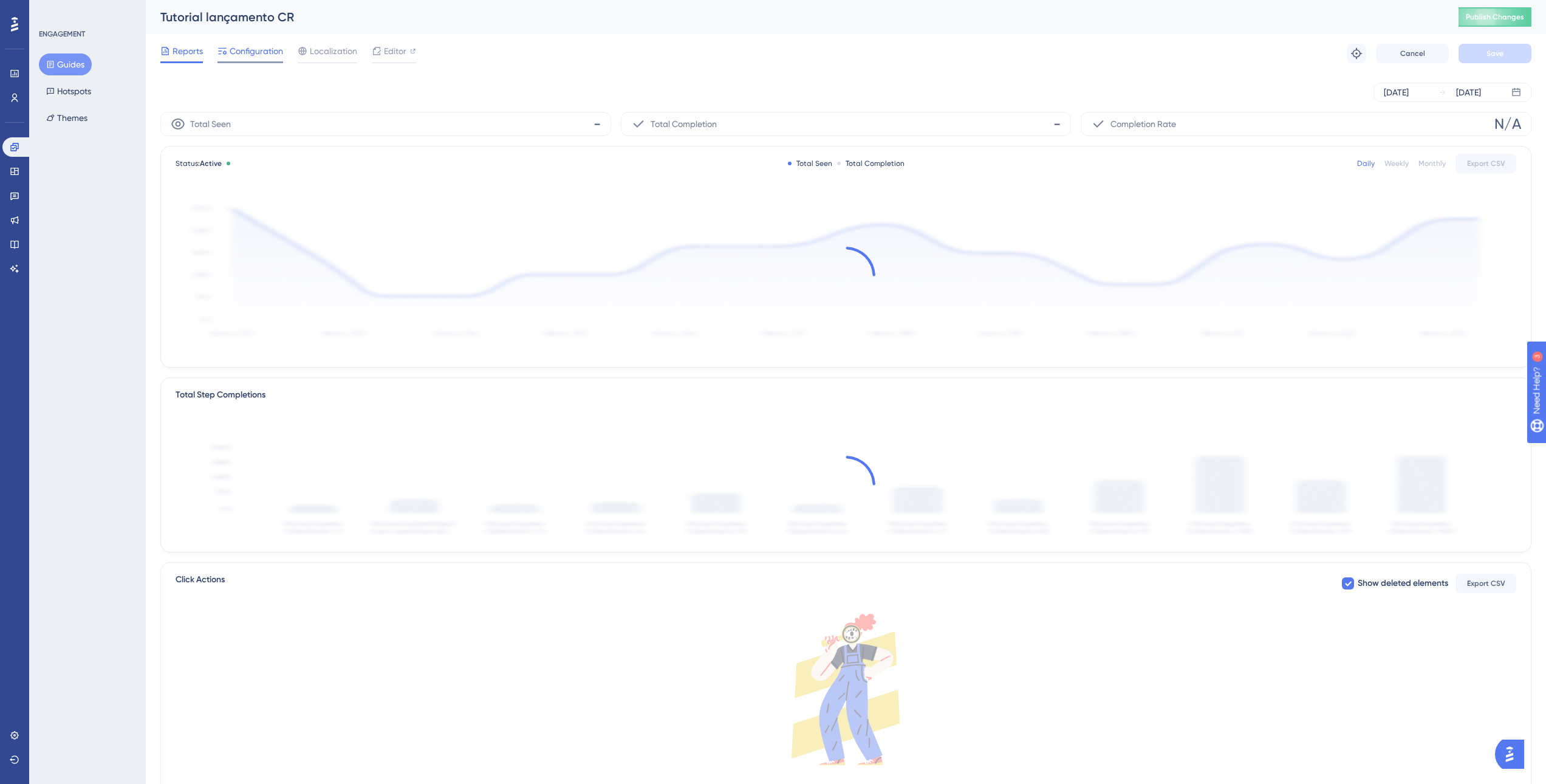
click at [270, 55] on span "Configuration" at bounding box center [256, 51] width 53 height 15
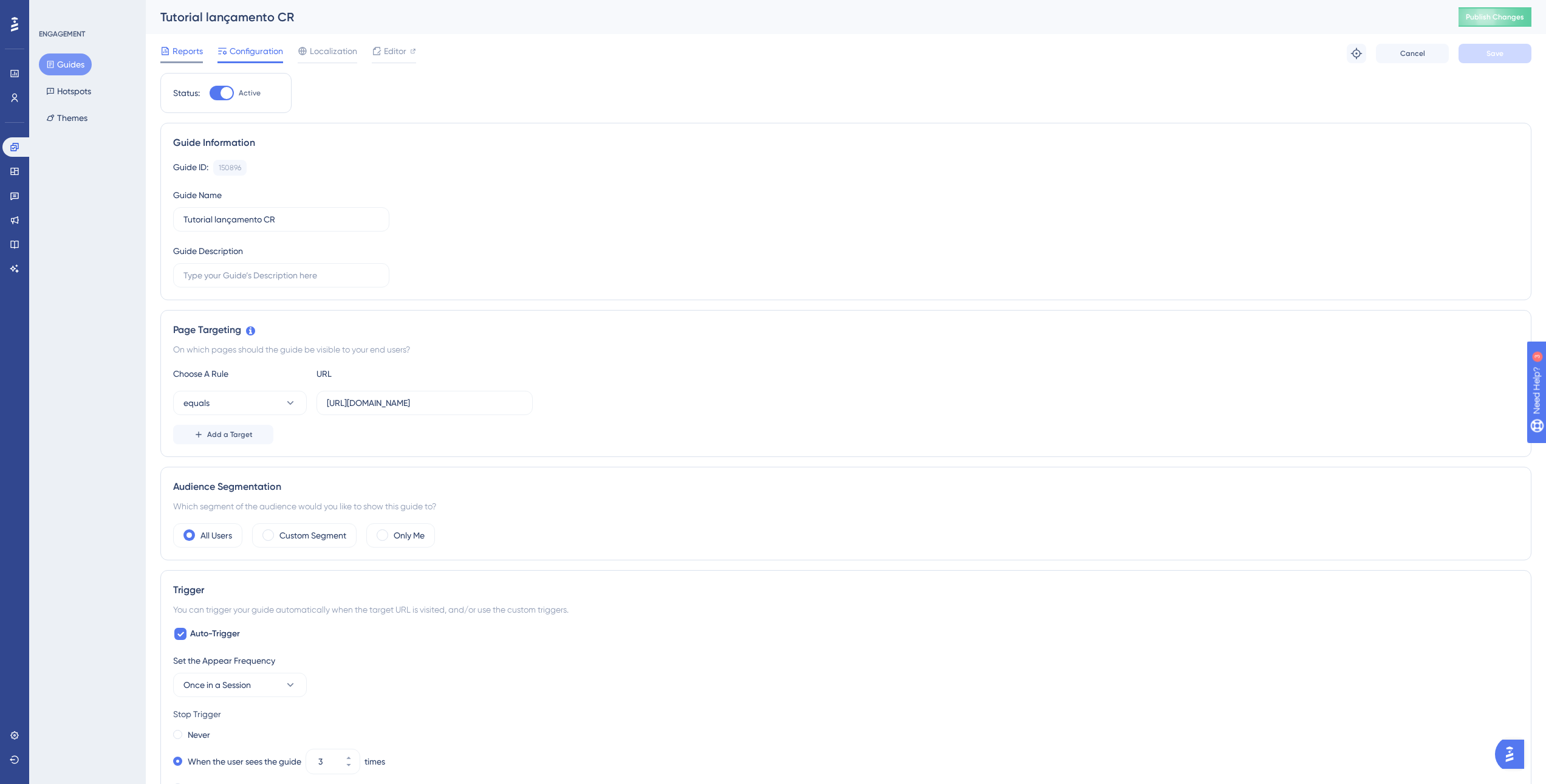
click at [189, 56] on span "Reports" at bounding box center [187, 51] width 30 height 15
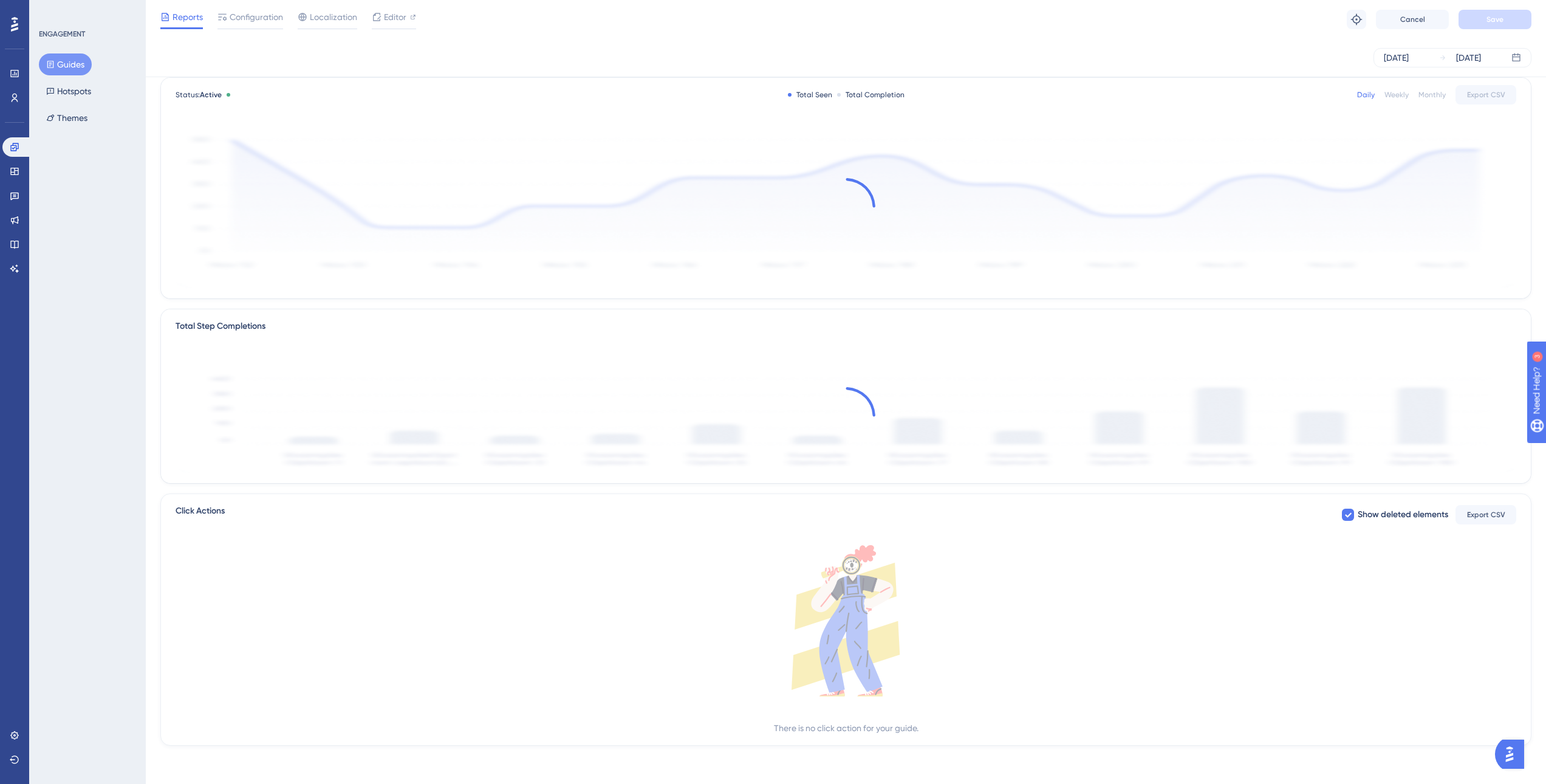
scroll to position [64, 0]
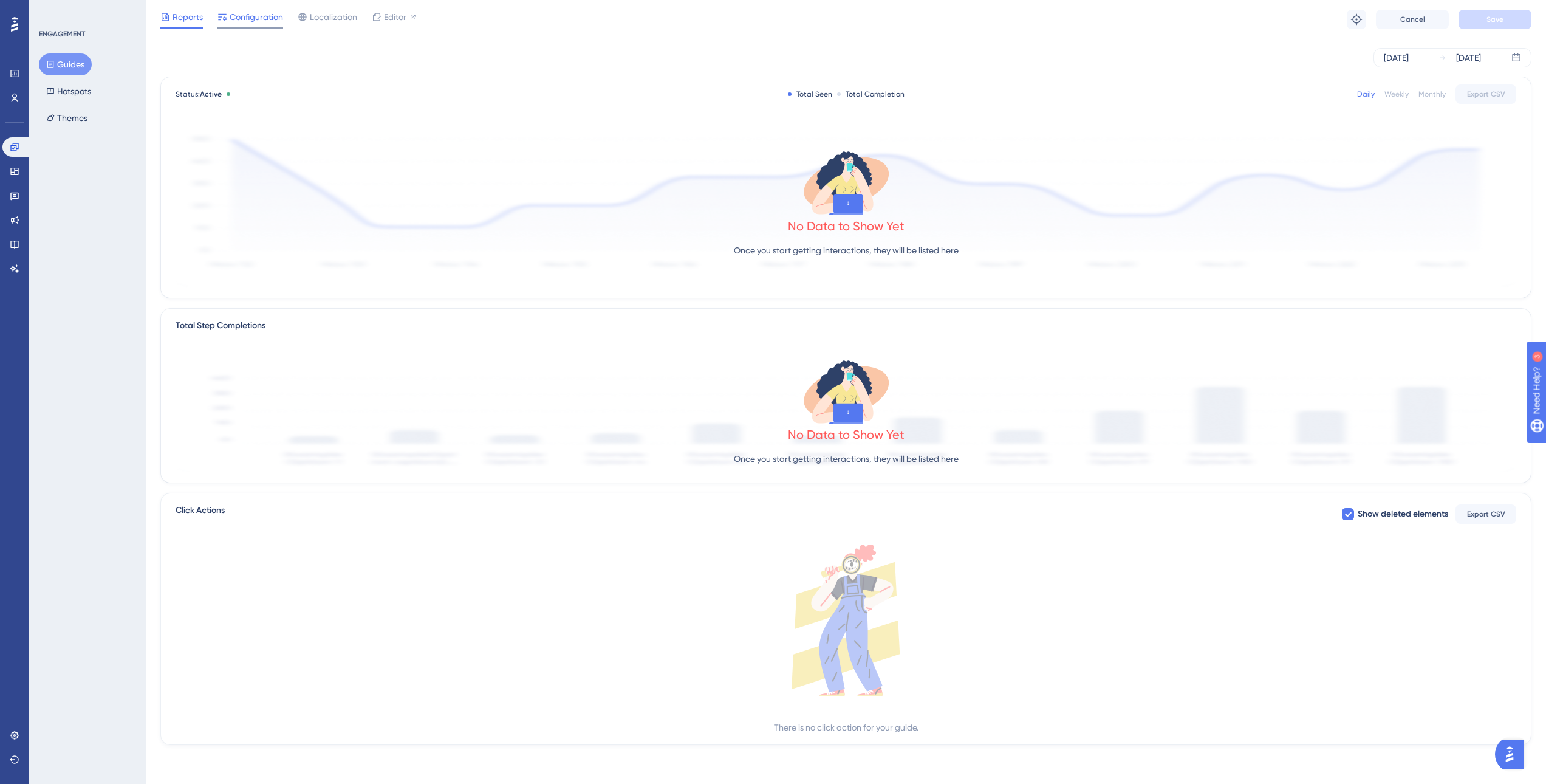
click at [263, 21] on span "Configuration" at bounding box center [256, 17] width 53 height 15
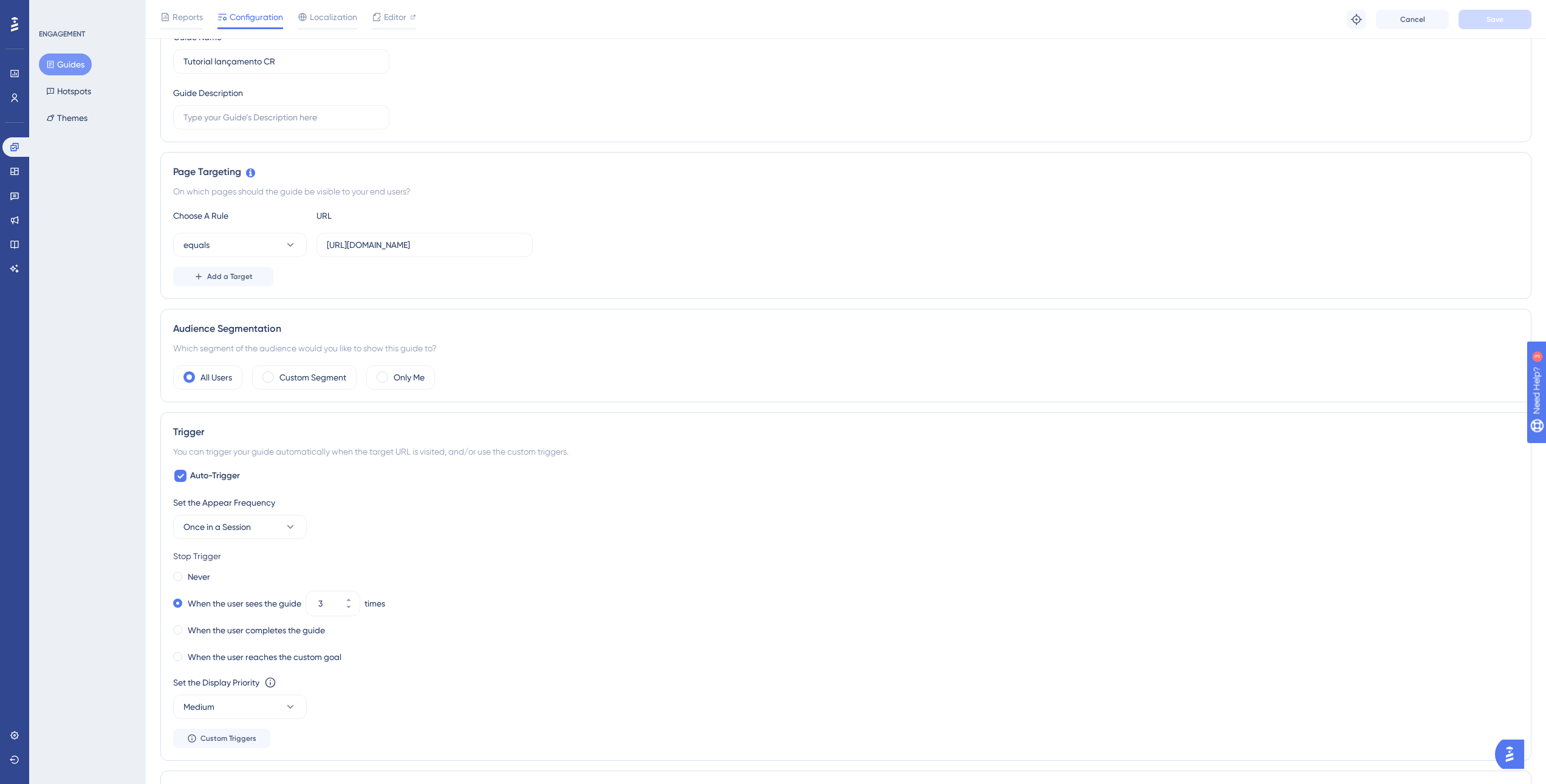
scroll to position [61, 0]
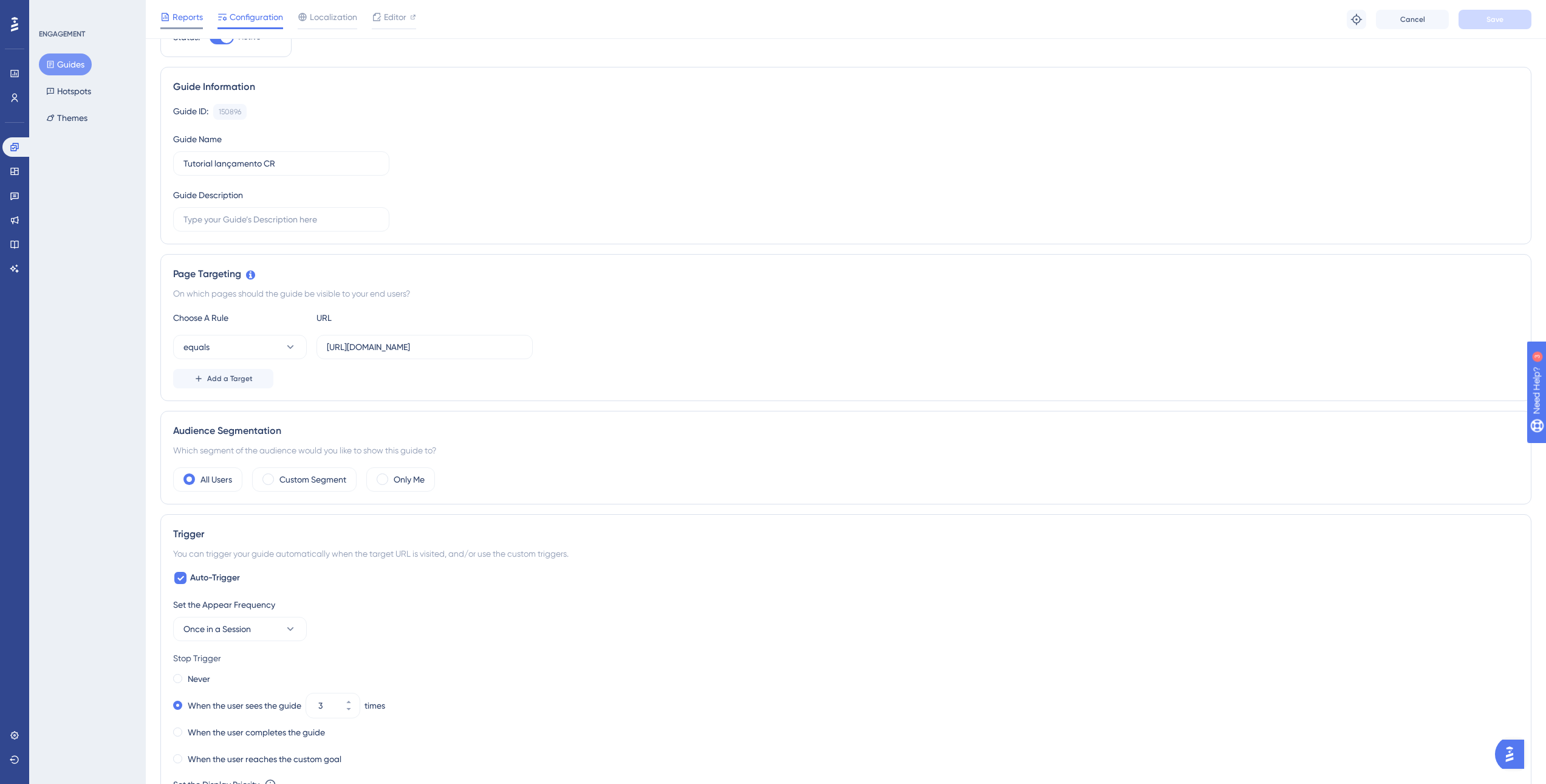
click at [172, 16] on div "Reports" at bounding box center [181, 17] width 42 height 15
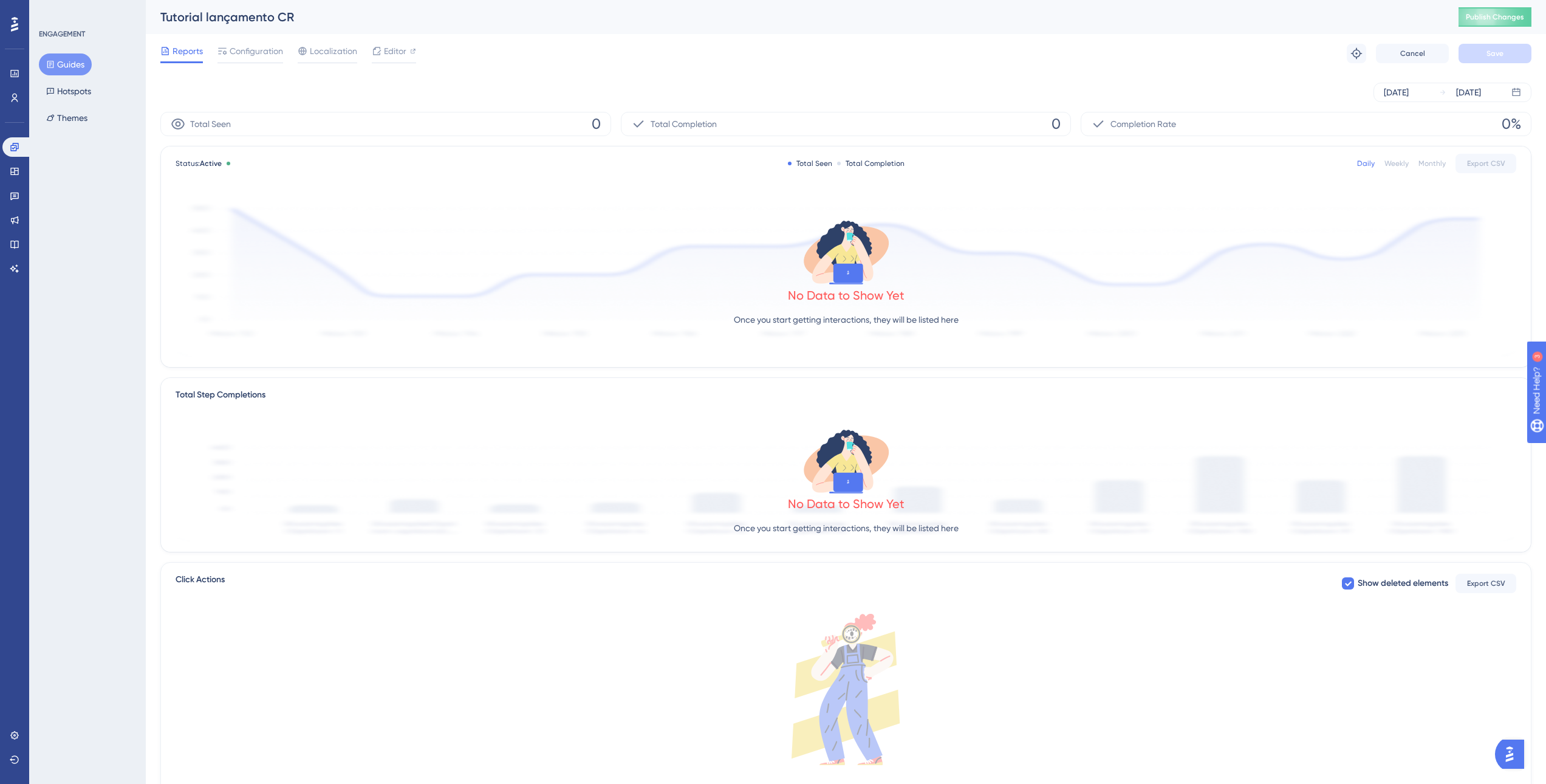
click at [84, 66] on button "Guides" at bounding box center [65, 64] width 53 height 22
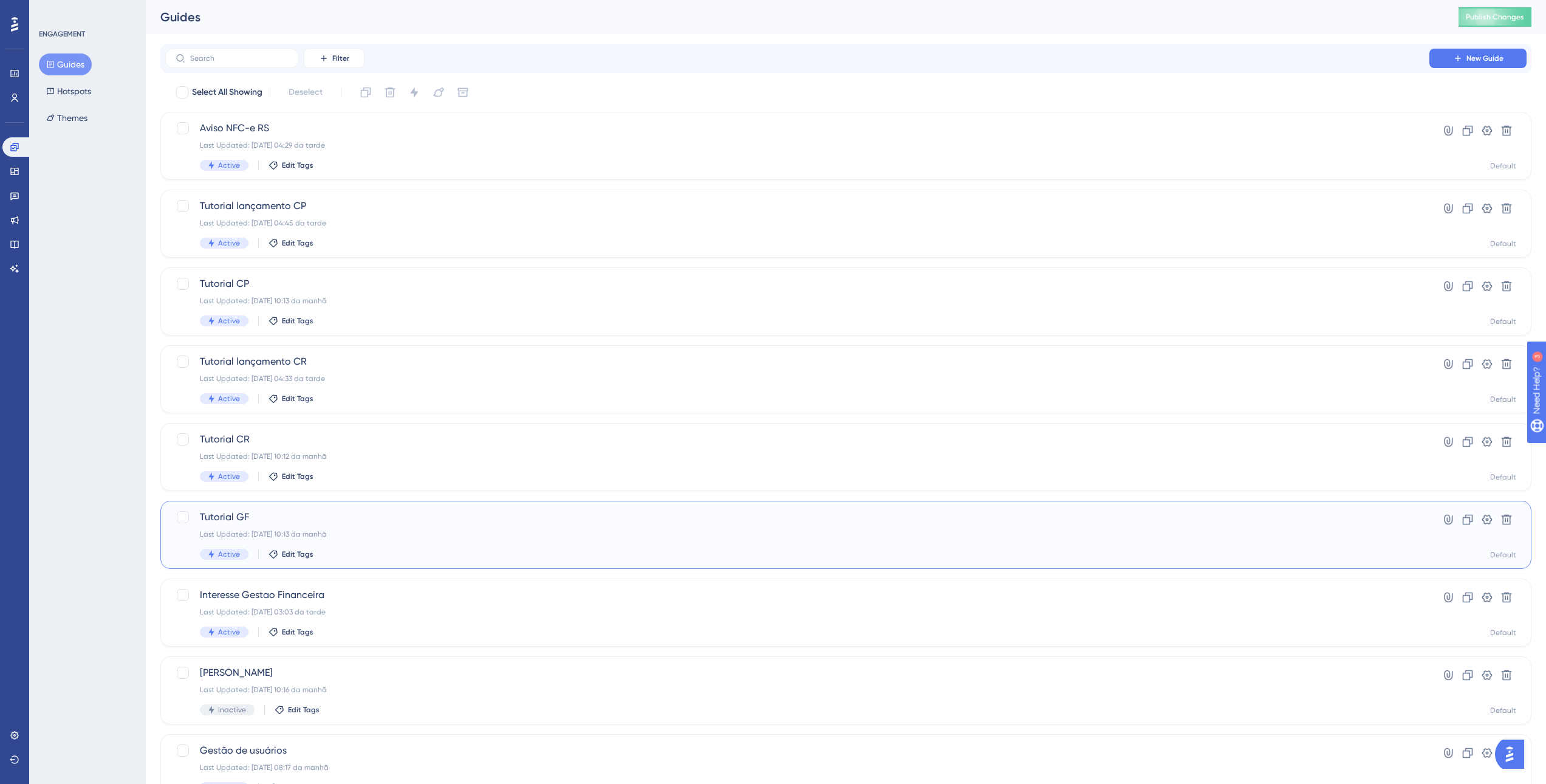
click at [311, 526] on div "Tutorial GF Last Updated: 01.09.2025 10:13 da manhã Active Edit Tags" at bounding box center [797, 534] width 1195 height 50
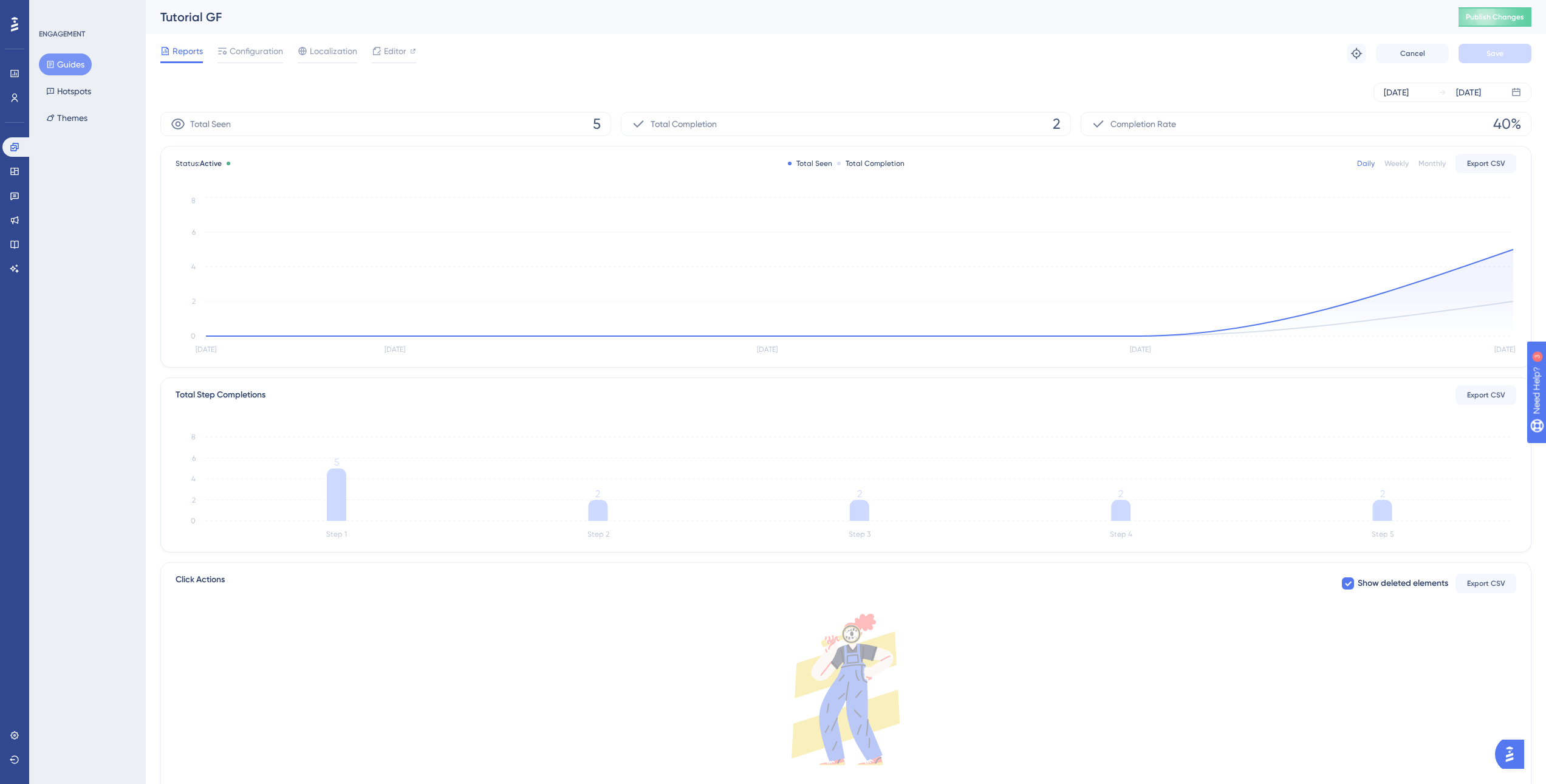
click at [1053, 121] on div "Total Completion 2" at bounding box center [845, 124] width 450 height 24
click at [595, 124] on span "5" at bounding box center [597, 124] width 8 height 19
click at [12, 99] on icon at bounding box center [14, 98] width 10 height 10
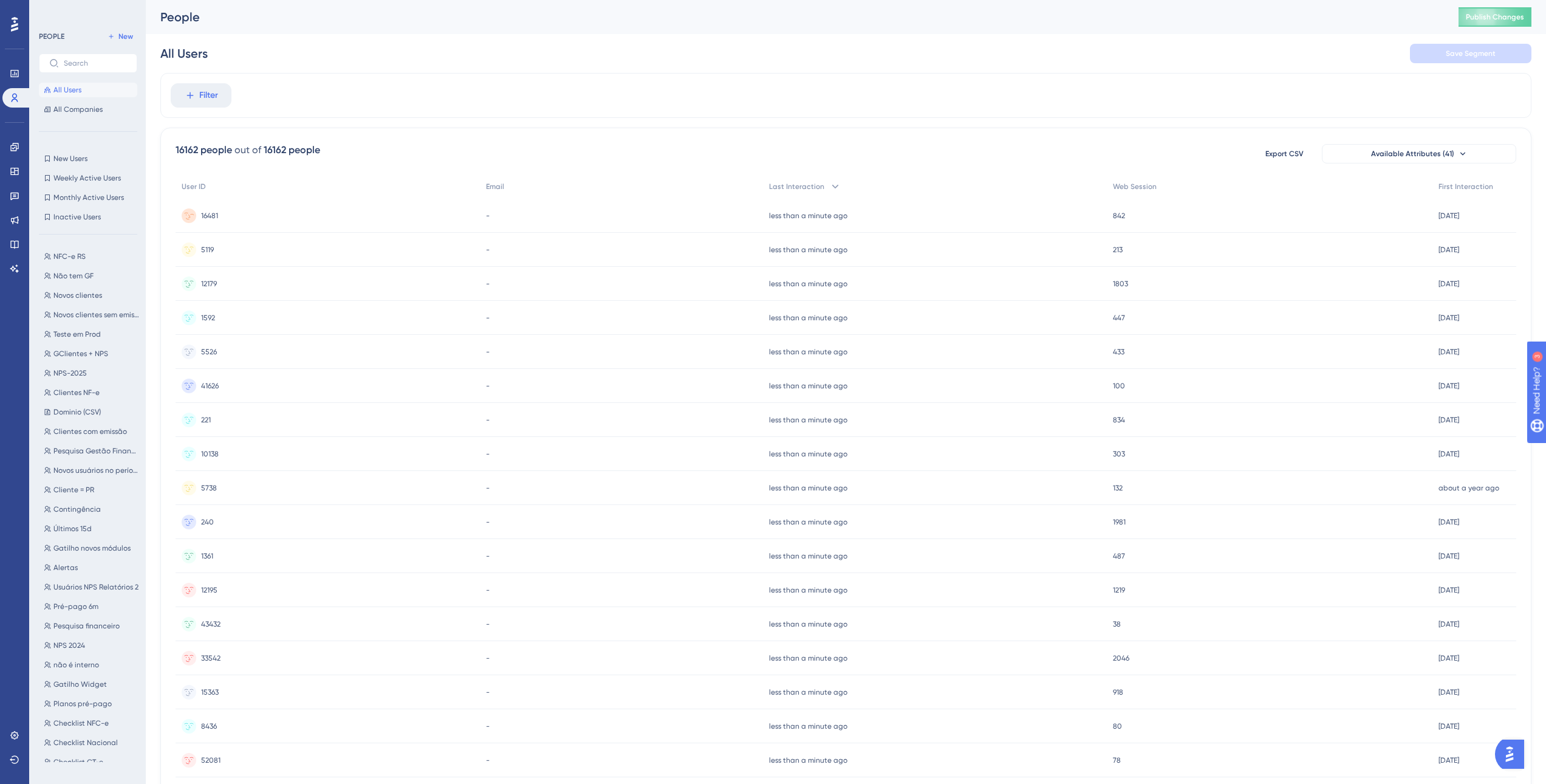
click at [213, 216] on span "16481" at bounding box center [209, 215] width 17 height 10
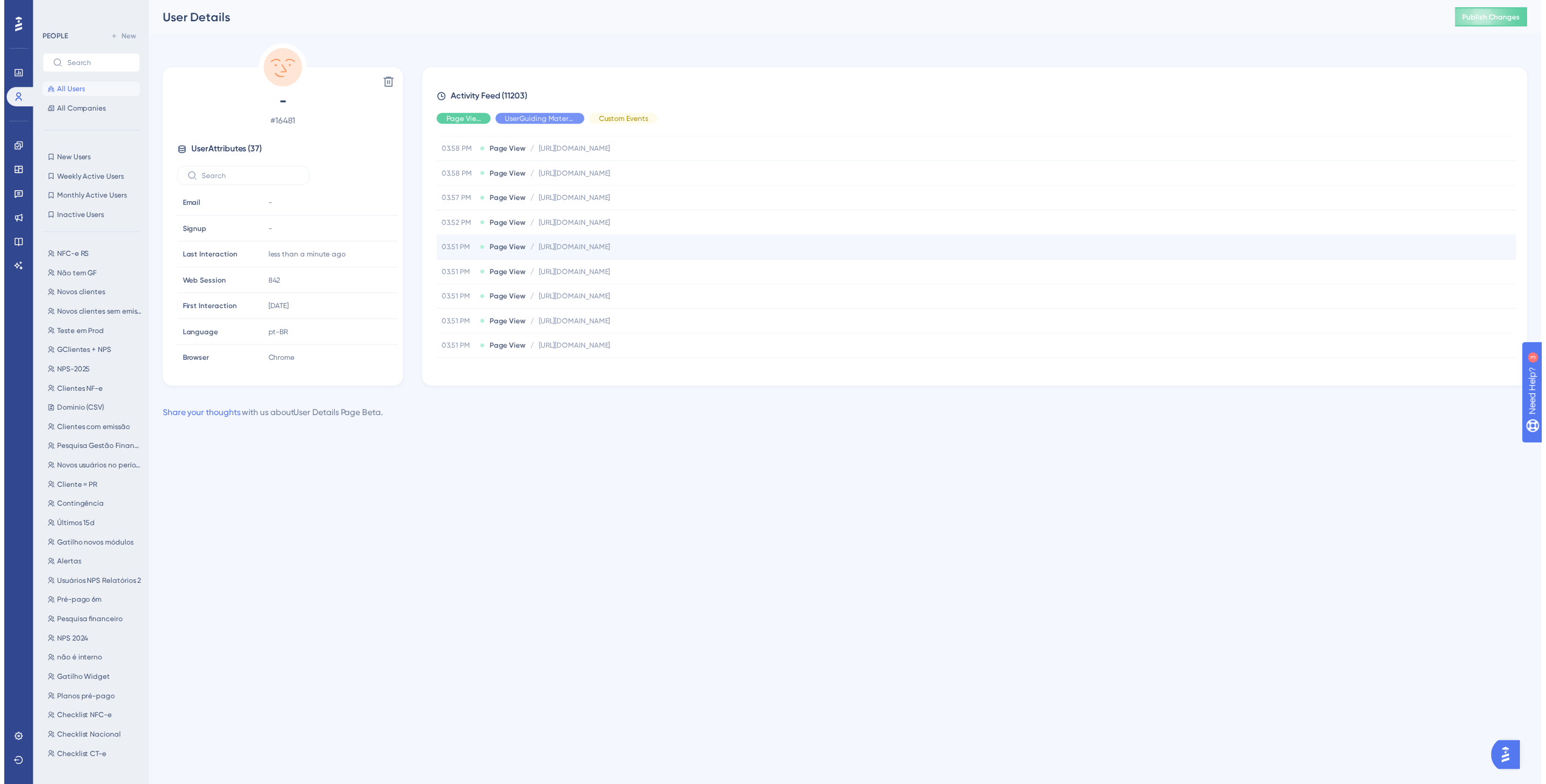
scroll to position [243, 0]
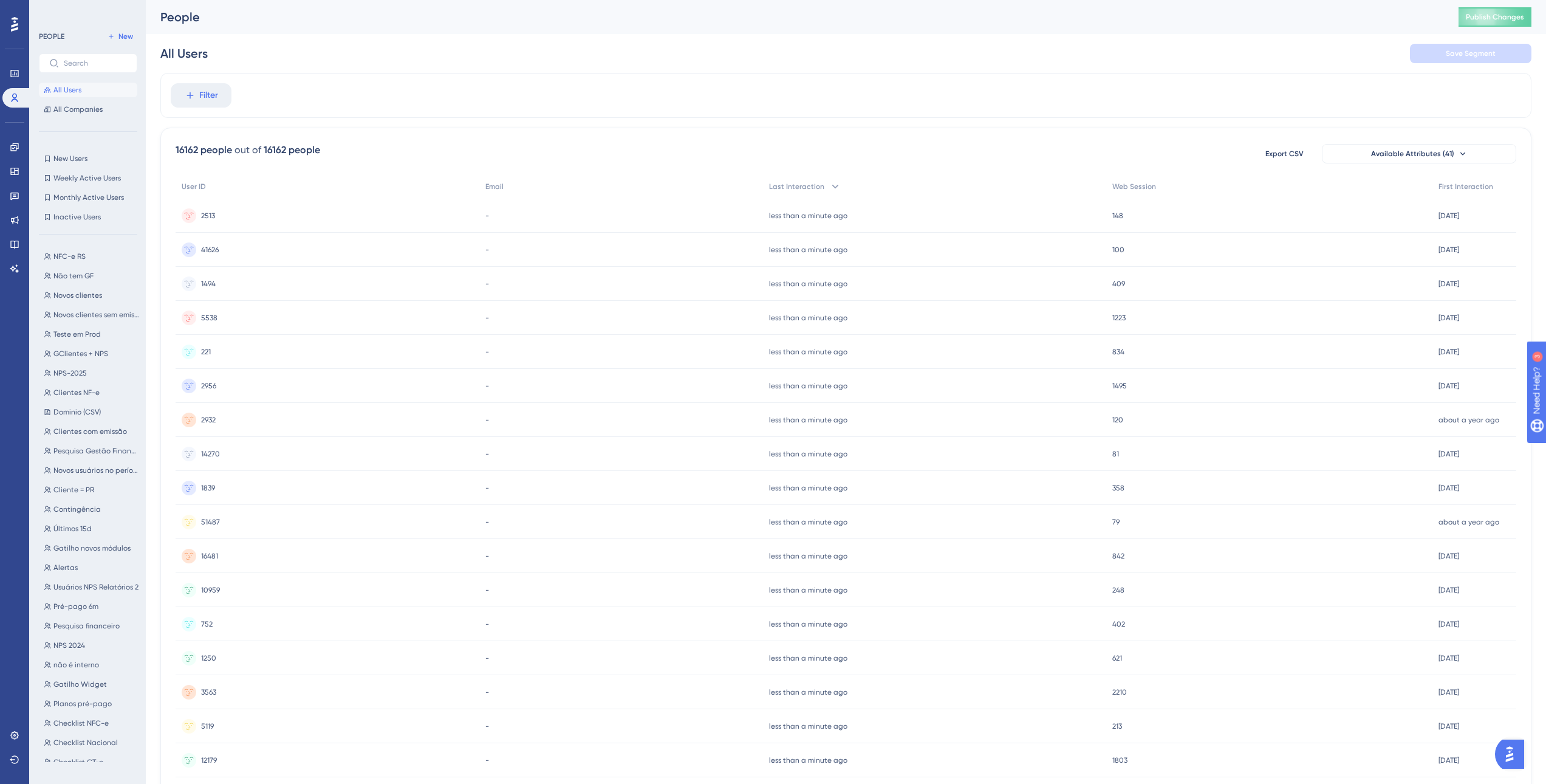
click at [75, 91] on span "All Users" at bounding box center [67, 89] width 28 height 10
click at [189, 95] on icon at bounding box center [189, 95] width 7 height 7
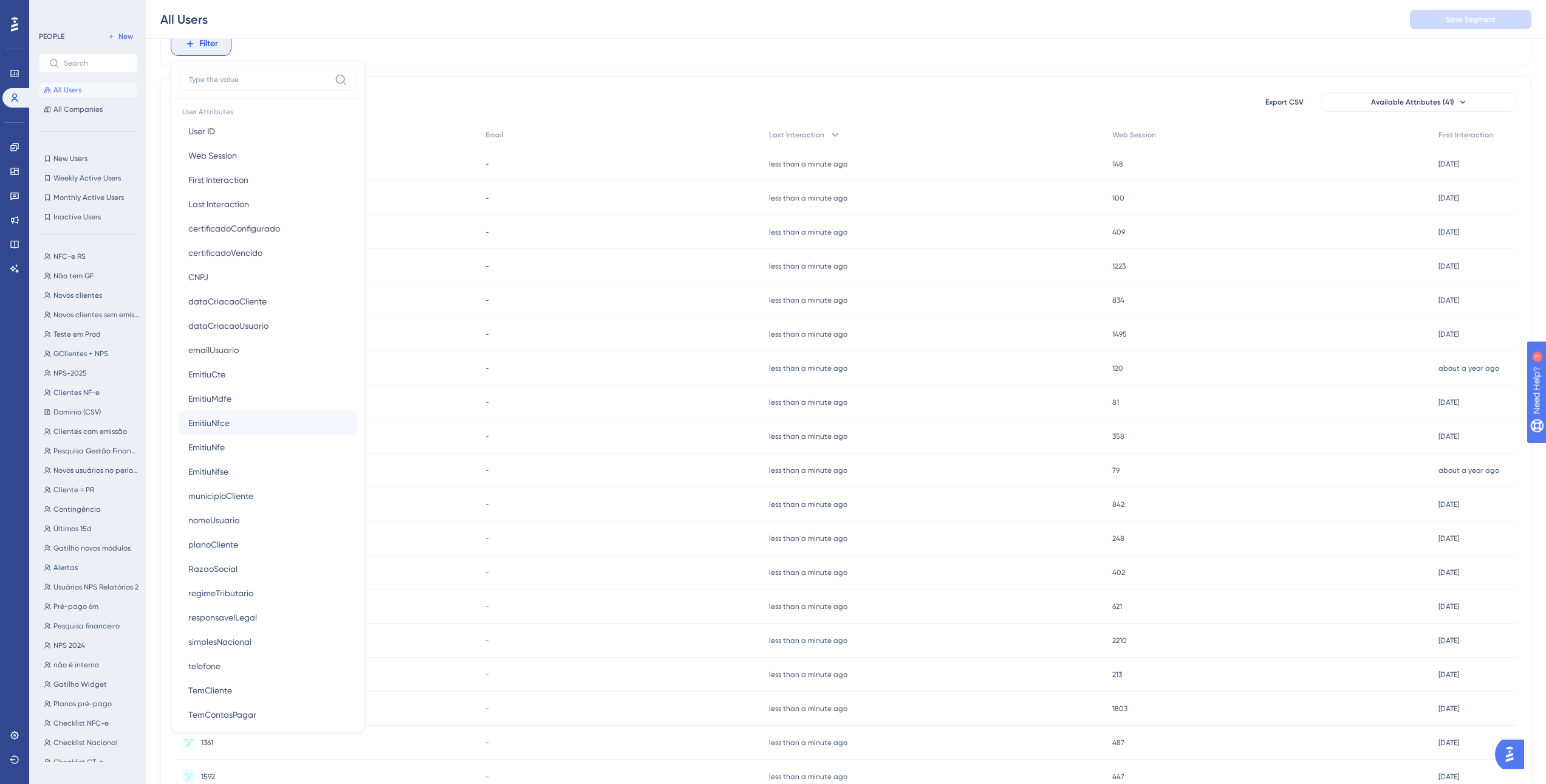
scroll to position [530, 0]
click at [269, 297] on button "CNPJ CNPJ" at bounding box center [267, 294] width 178 height 24
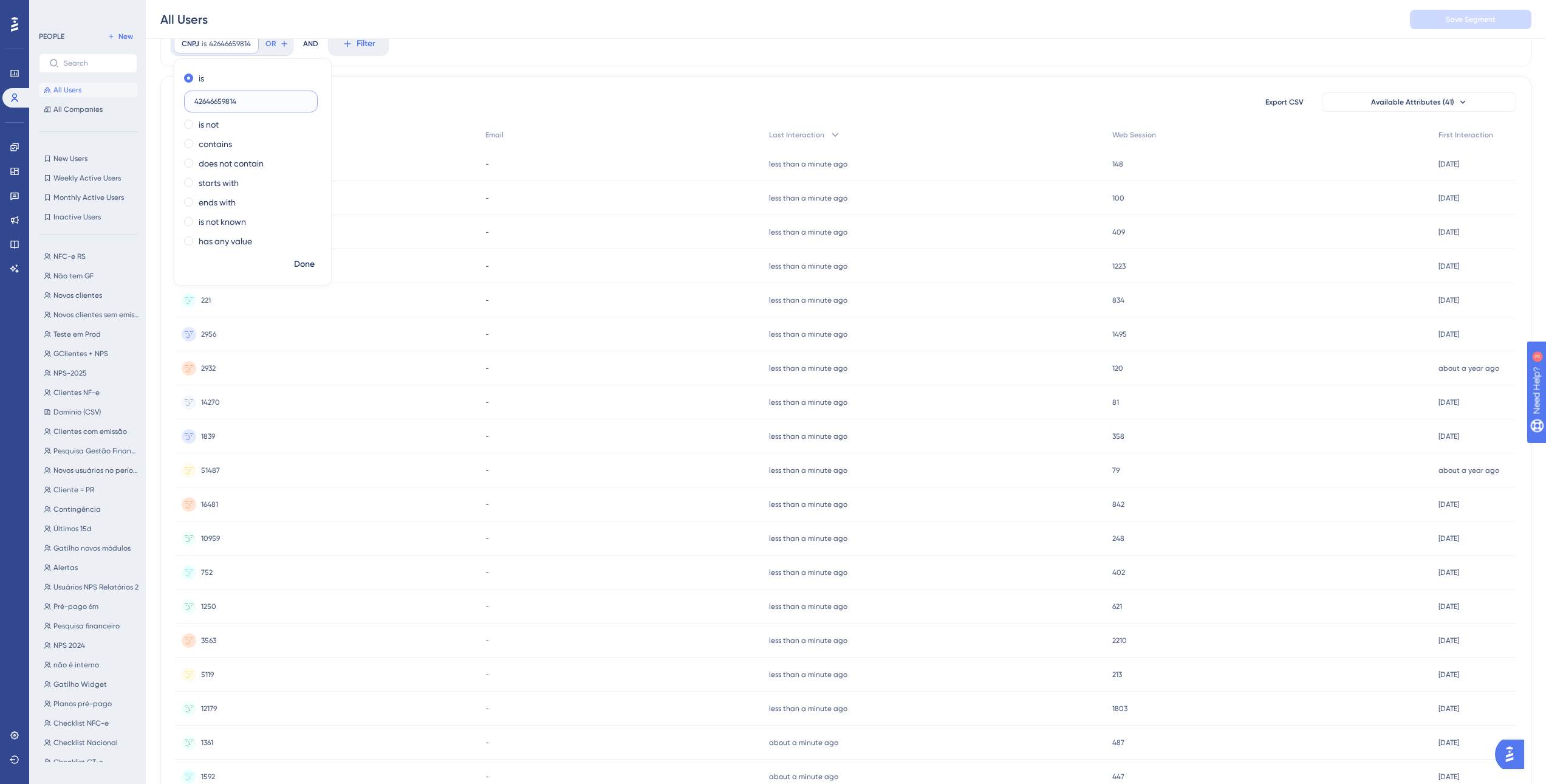
type input "42646659814"
click at [314, 265] on span "Done" at bounding box center [305, 264] width 21 height 15
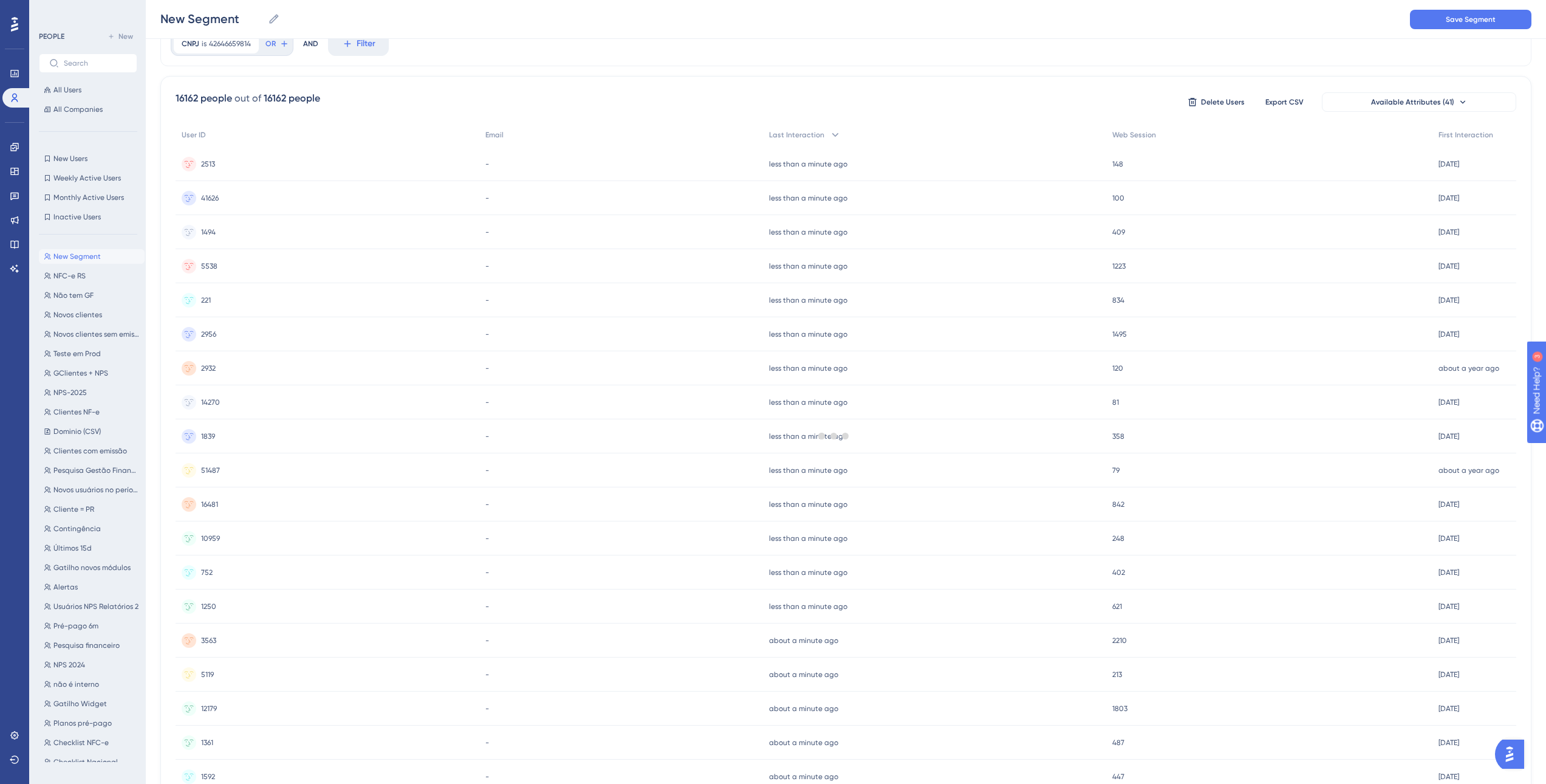
scroll to position [0, 0]
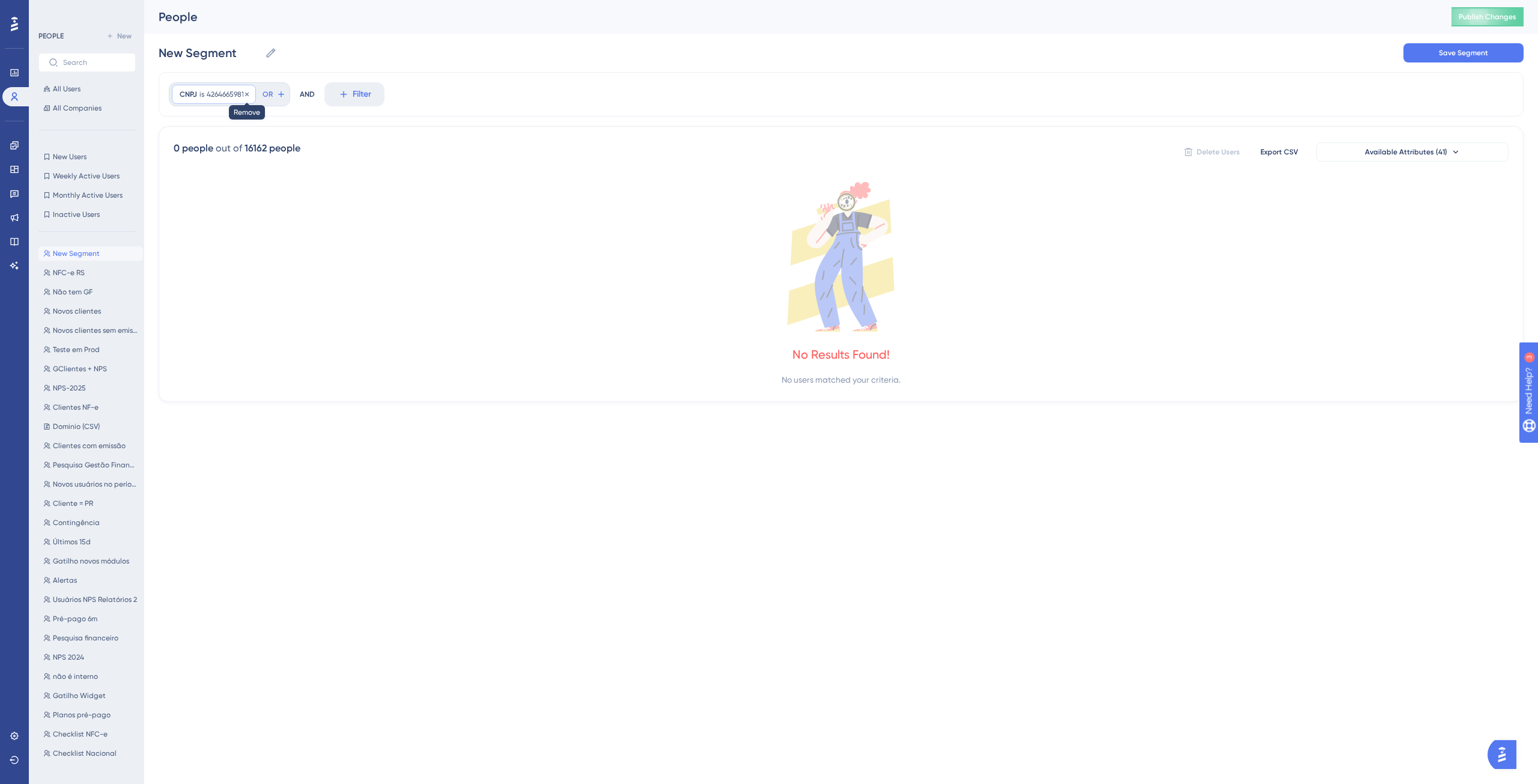
click at [247, 95] on icon at bounding box center [247, 94] width 7 height 7
click at [208, 97] on div at bounding box center [829, 431] width 1418 height 698
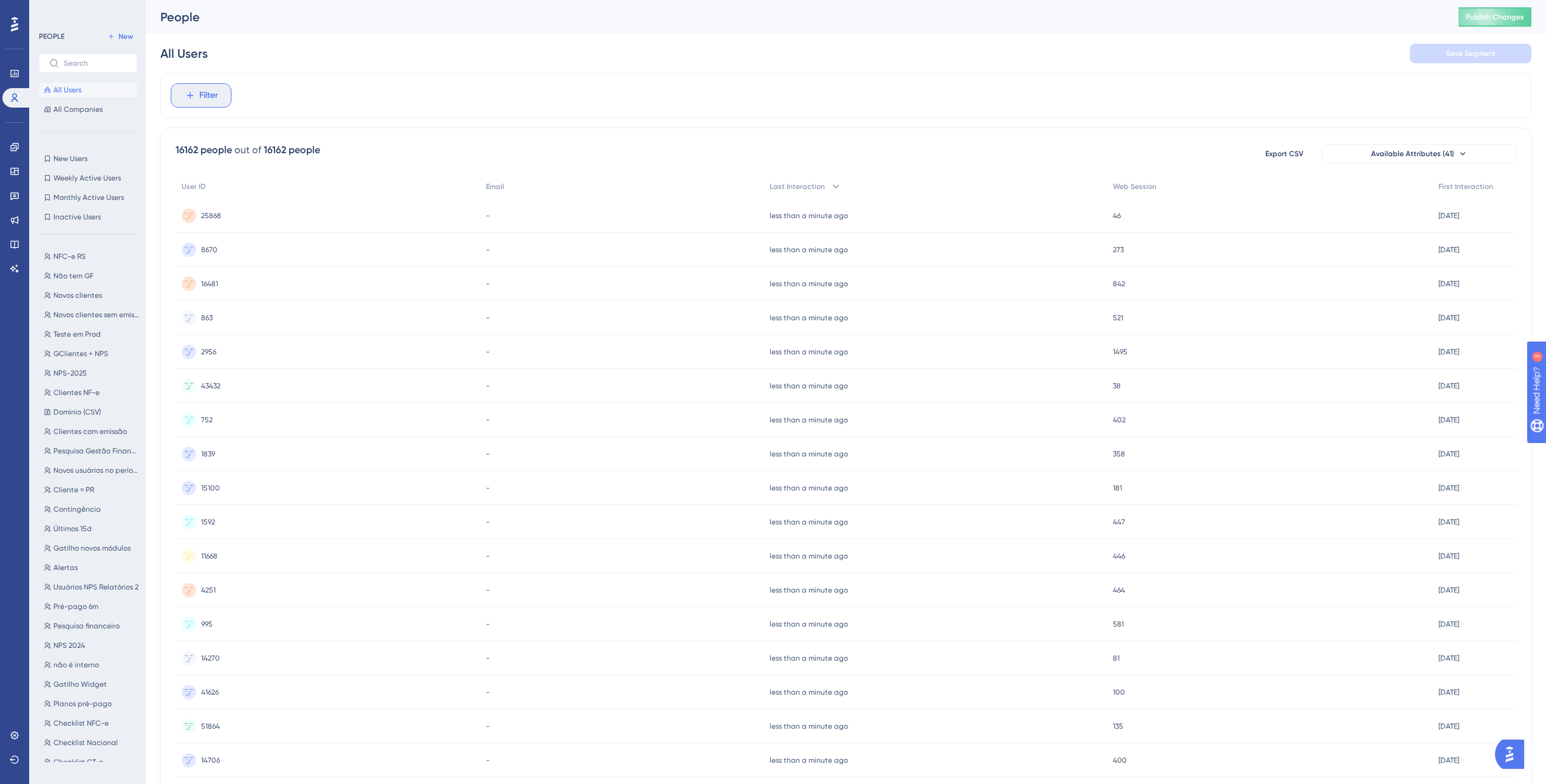
click at [203, 92] on span "Filter" at bounding box center [208, 95] width 18 height 15
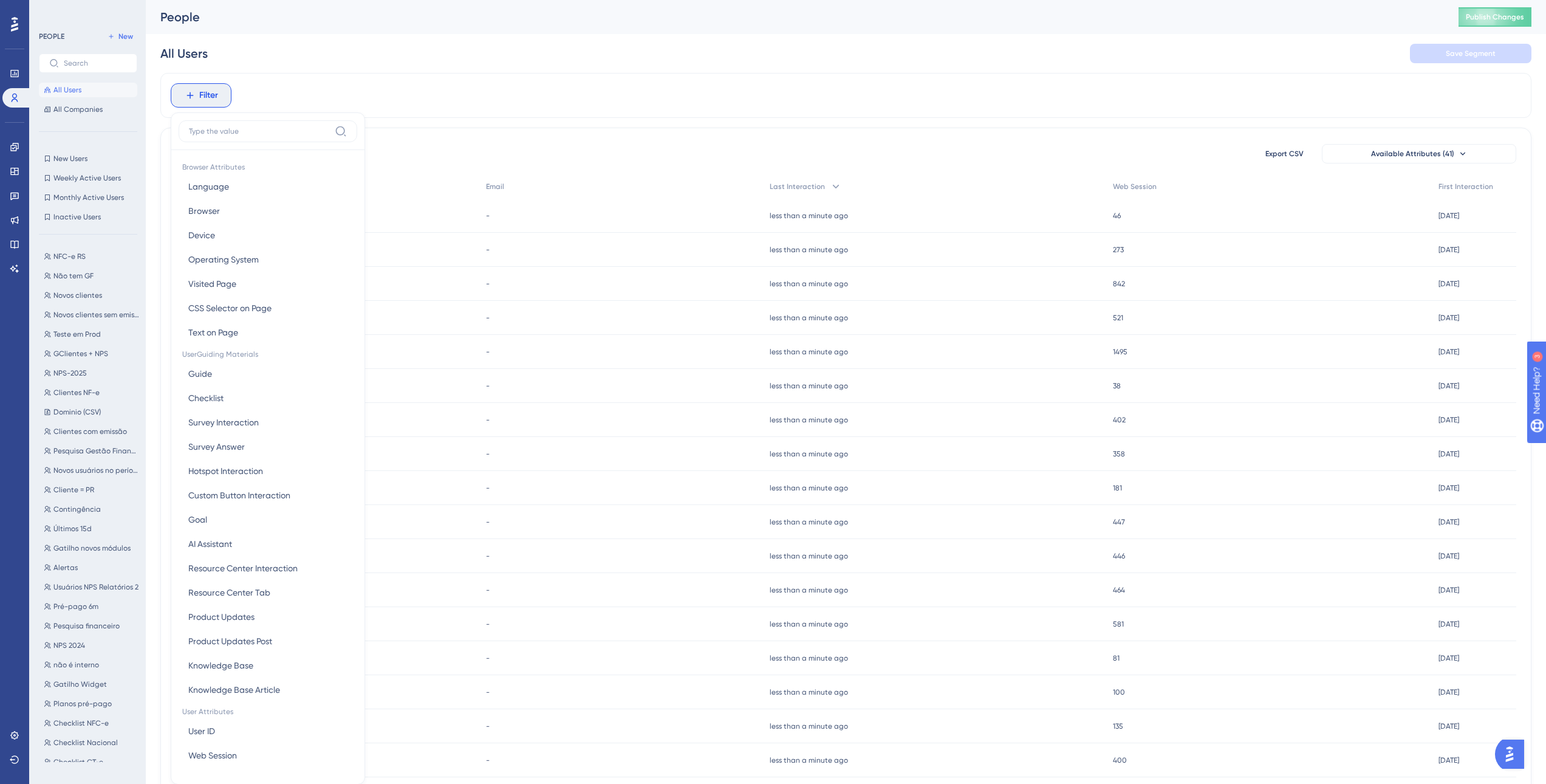
scroll to position [51, 0]
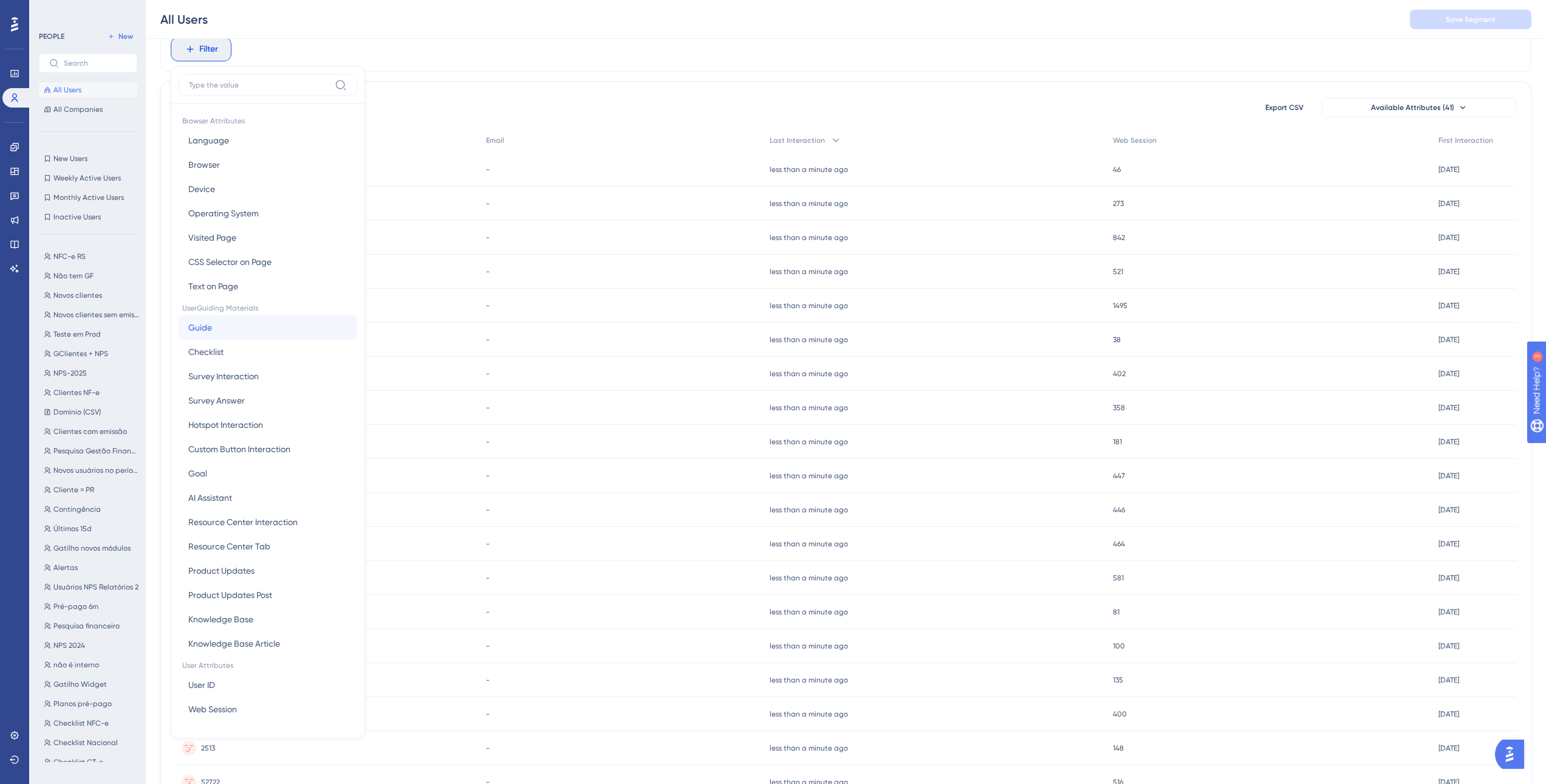
click at [269, 336] on button "Guide Guide" at bounding box center [267, 327] width 178 height 24
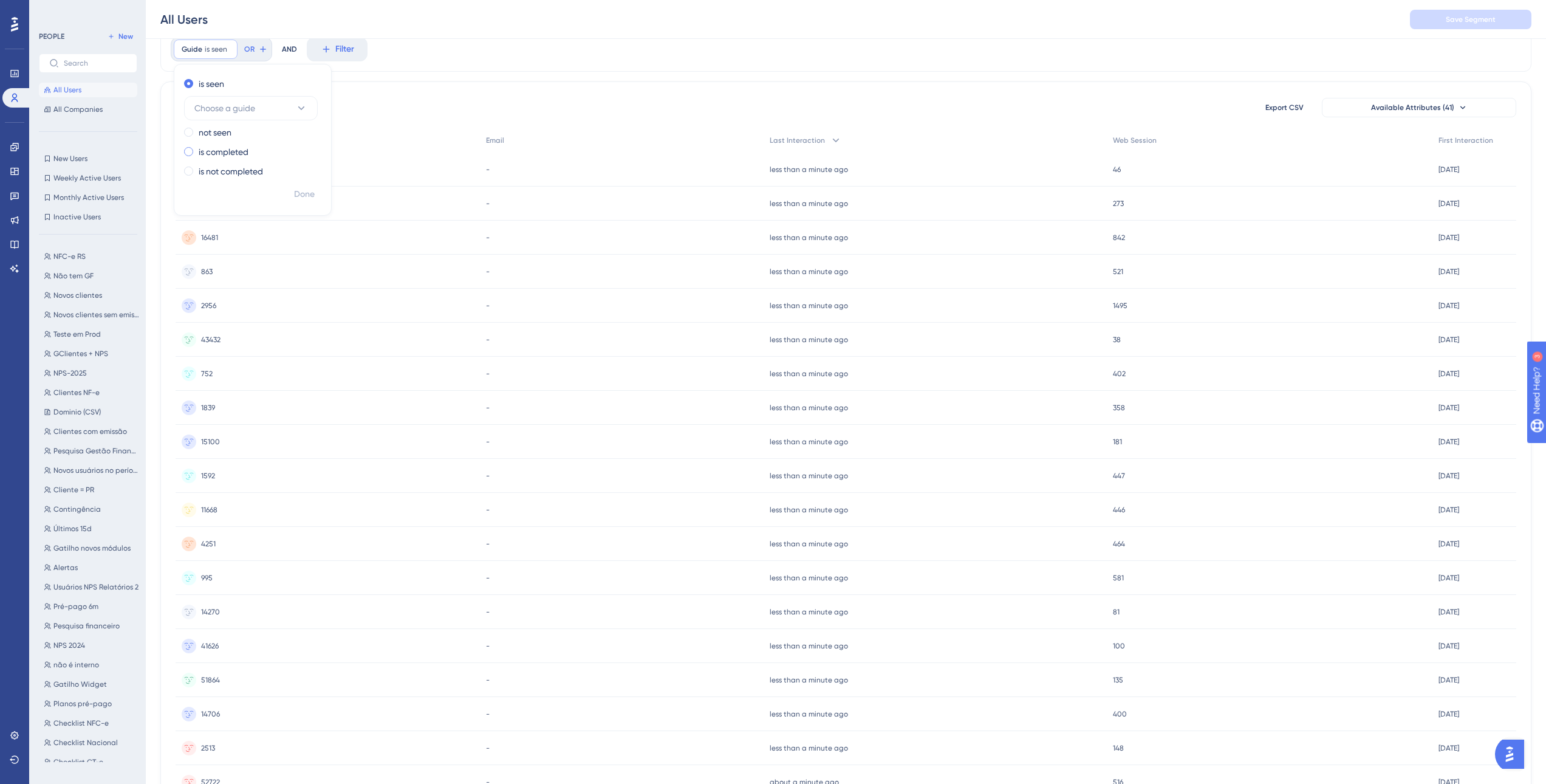
click at [237, 152] on label "is completed" at bounding box center [223, 152] width 50 height 15
click at [275, 144] on button "Choose a guide" at bounding box center [251, 146] width 134 height 24
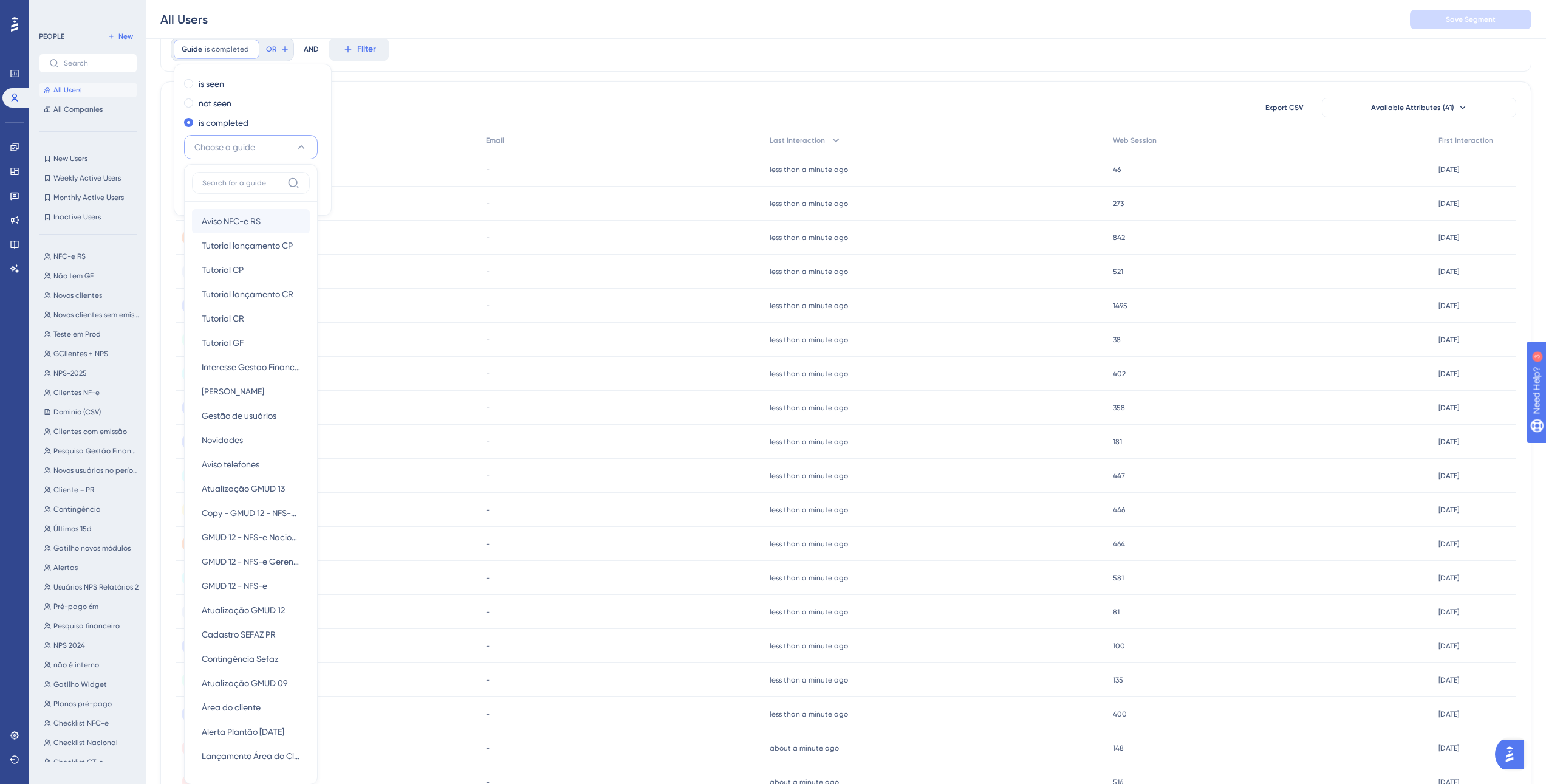
scroll to position [128, 0]
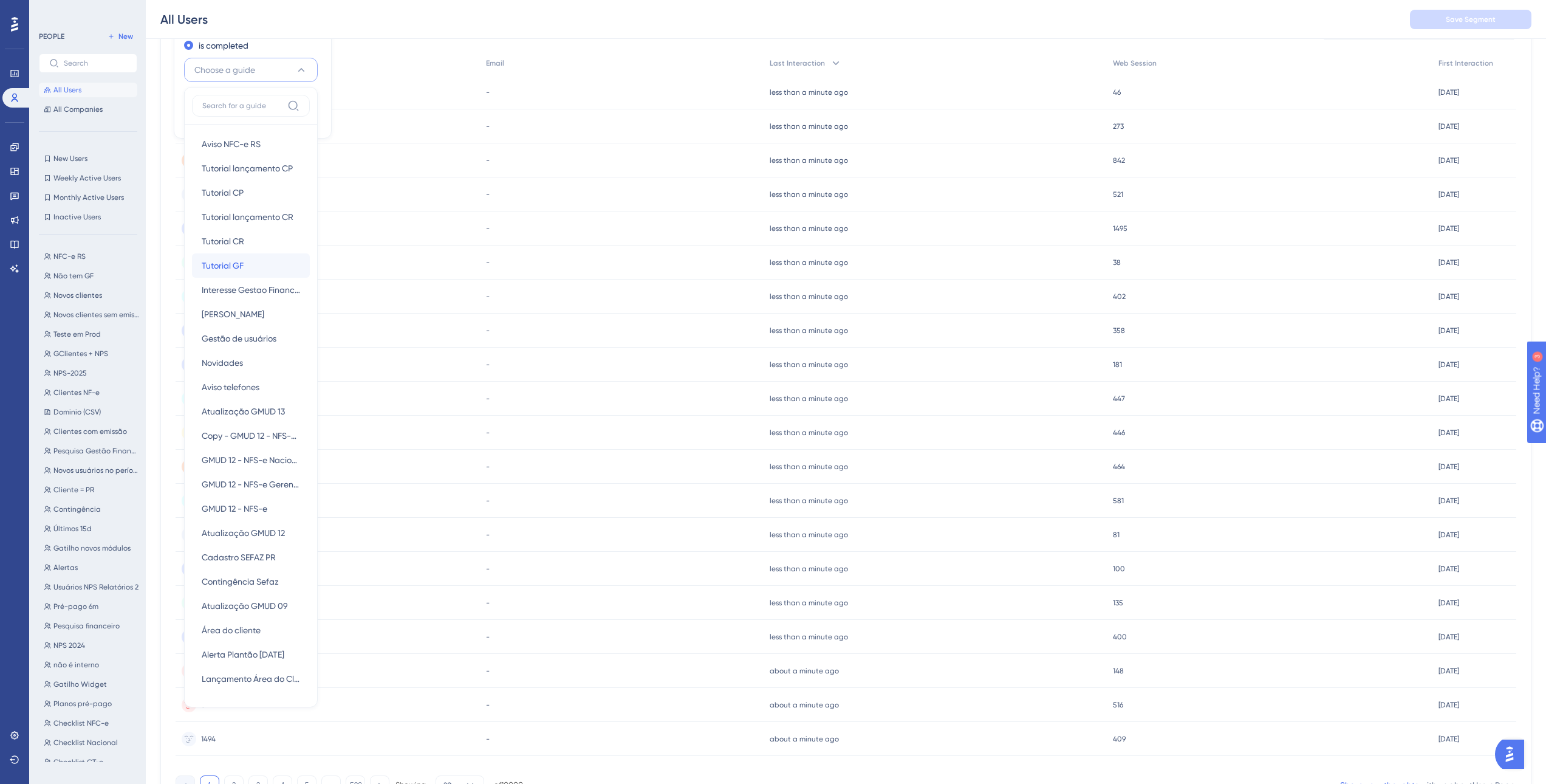
click at [269, 263] on div "Tutorial GF Tutorial GF" at bounding box center [251, 266] width 98 height 24
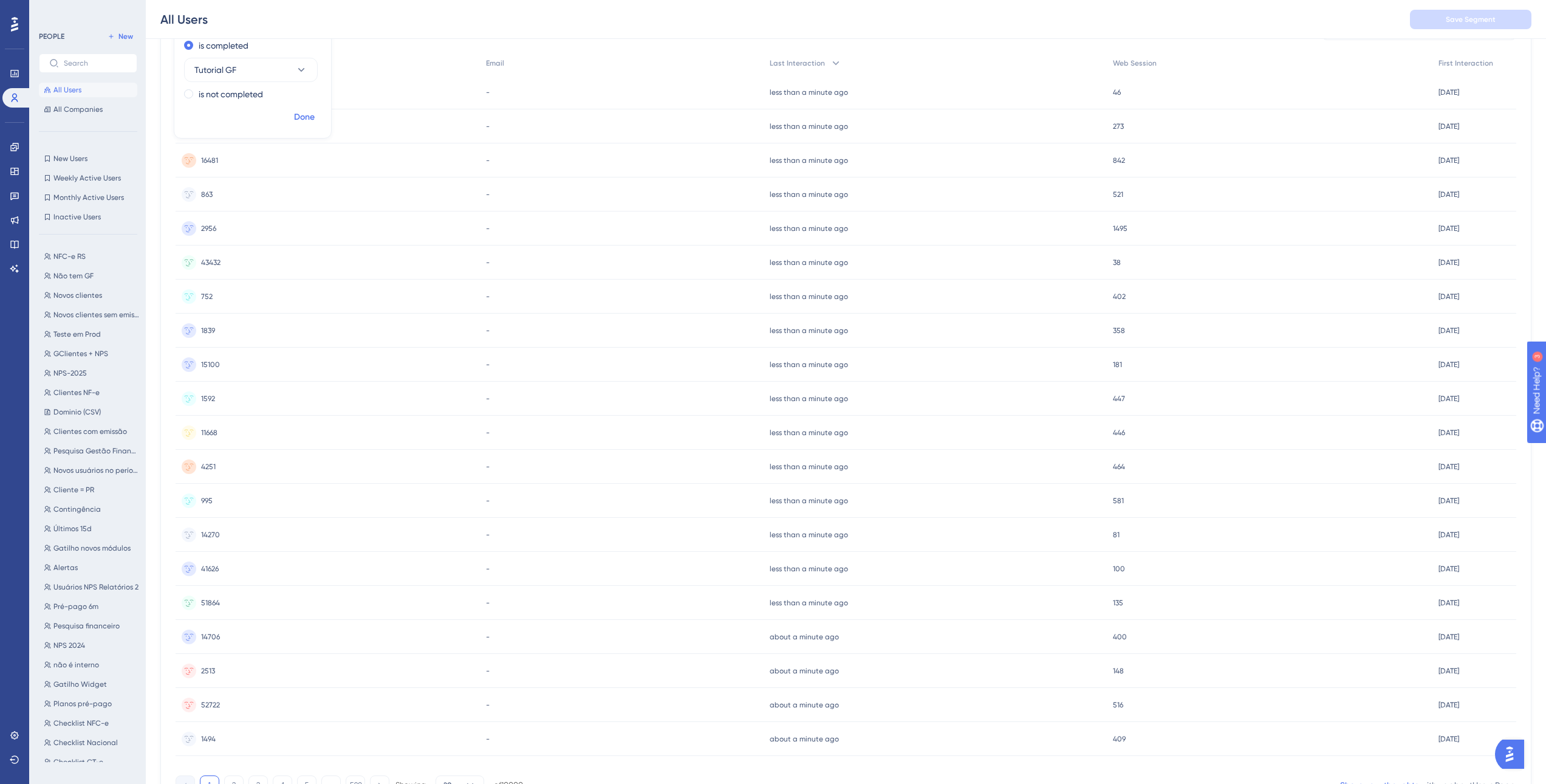
click at [308, 119] on span "Done" at bounding box center [305, 118] width 21 height 15
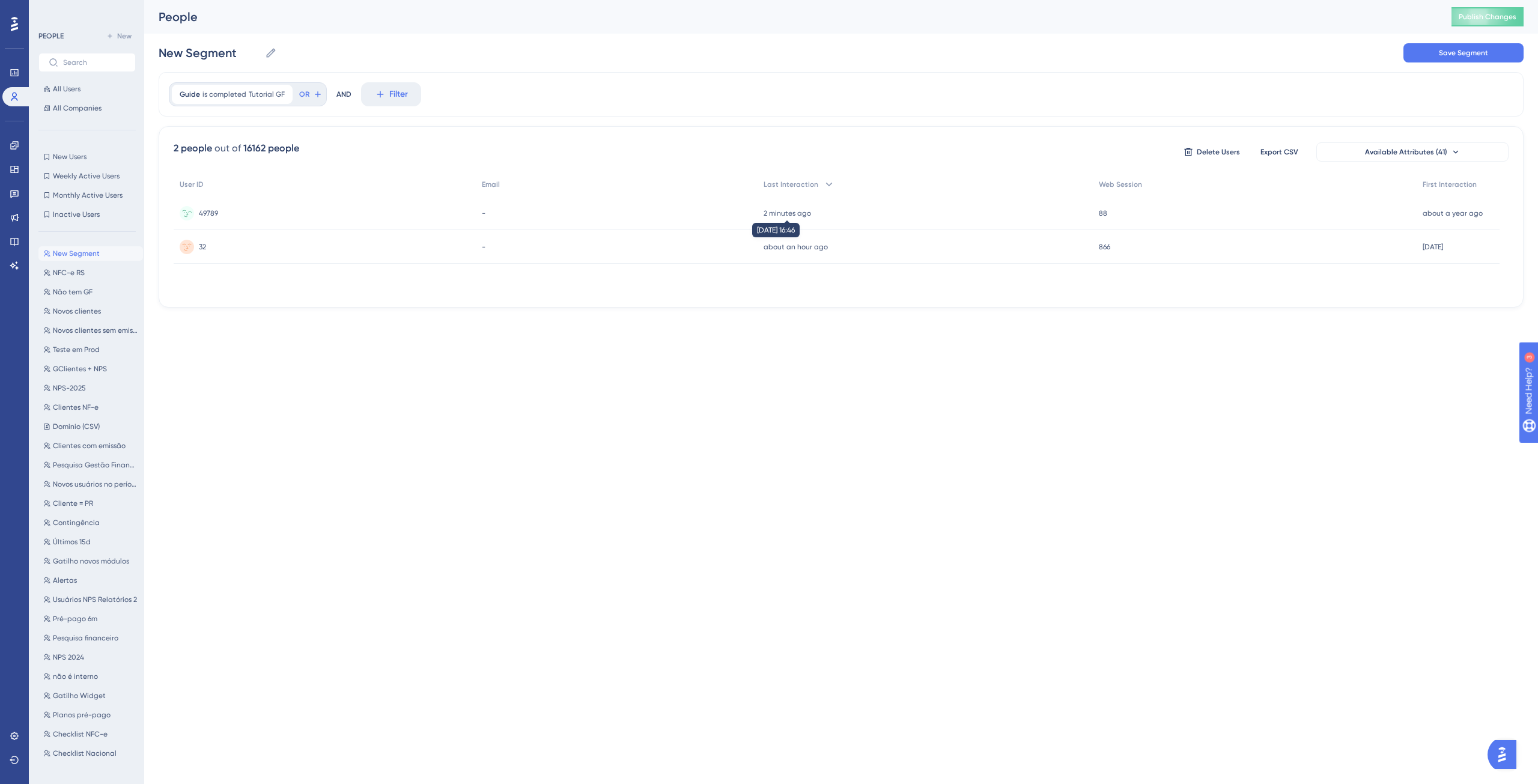
click at [804, 216] on time "2 minutes ago" at bounding box center [787, 213] width 48 height 8
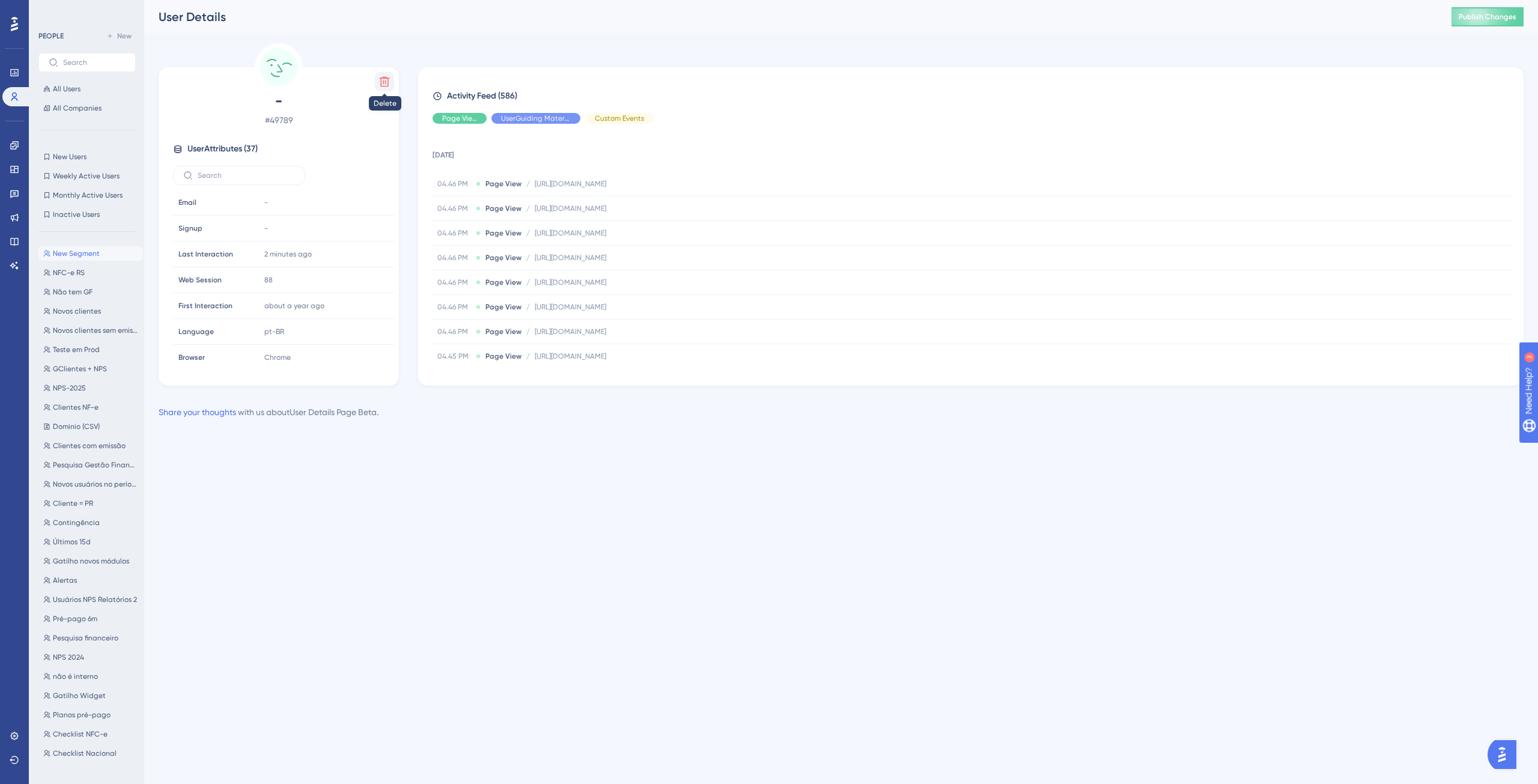
click at [386, 83] on icon at bounding box center [384, 81] width 12 height 12
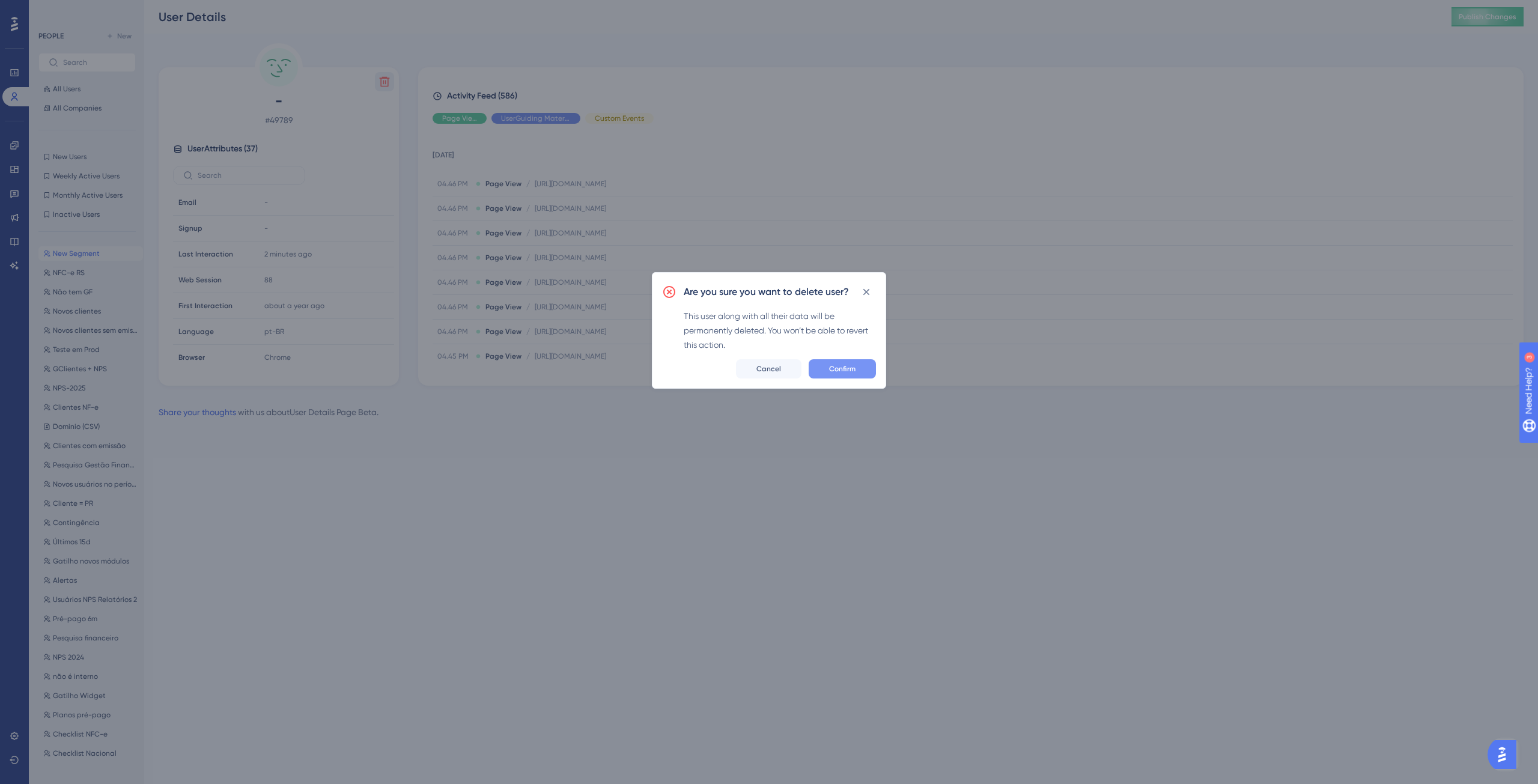
click at [859, 369] on button "Confirm" at bounding box center [842, 369] width 67 height 19
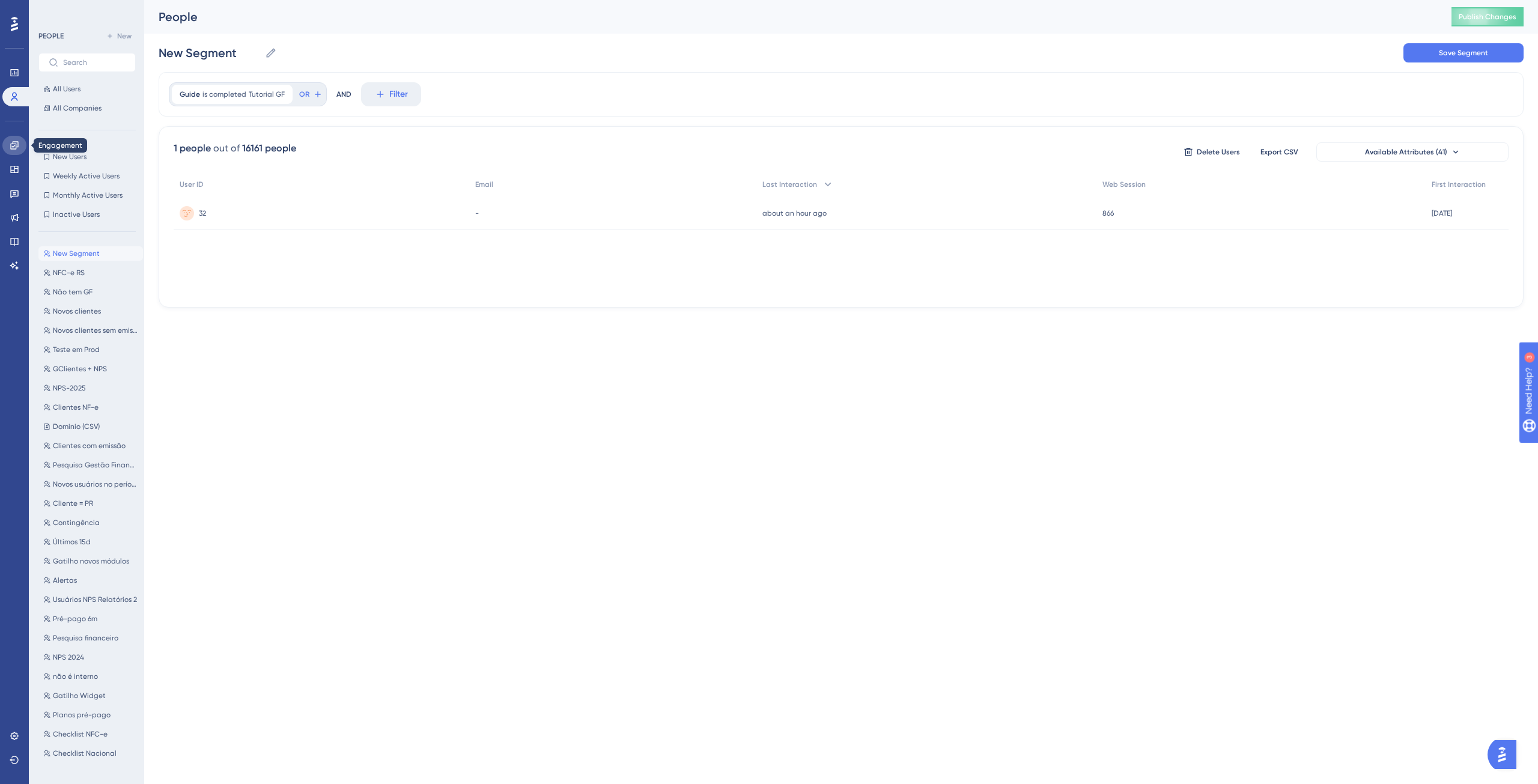
click at [15, 141] on icon at bounding box center [14, 145] width 10 height 10
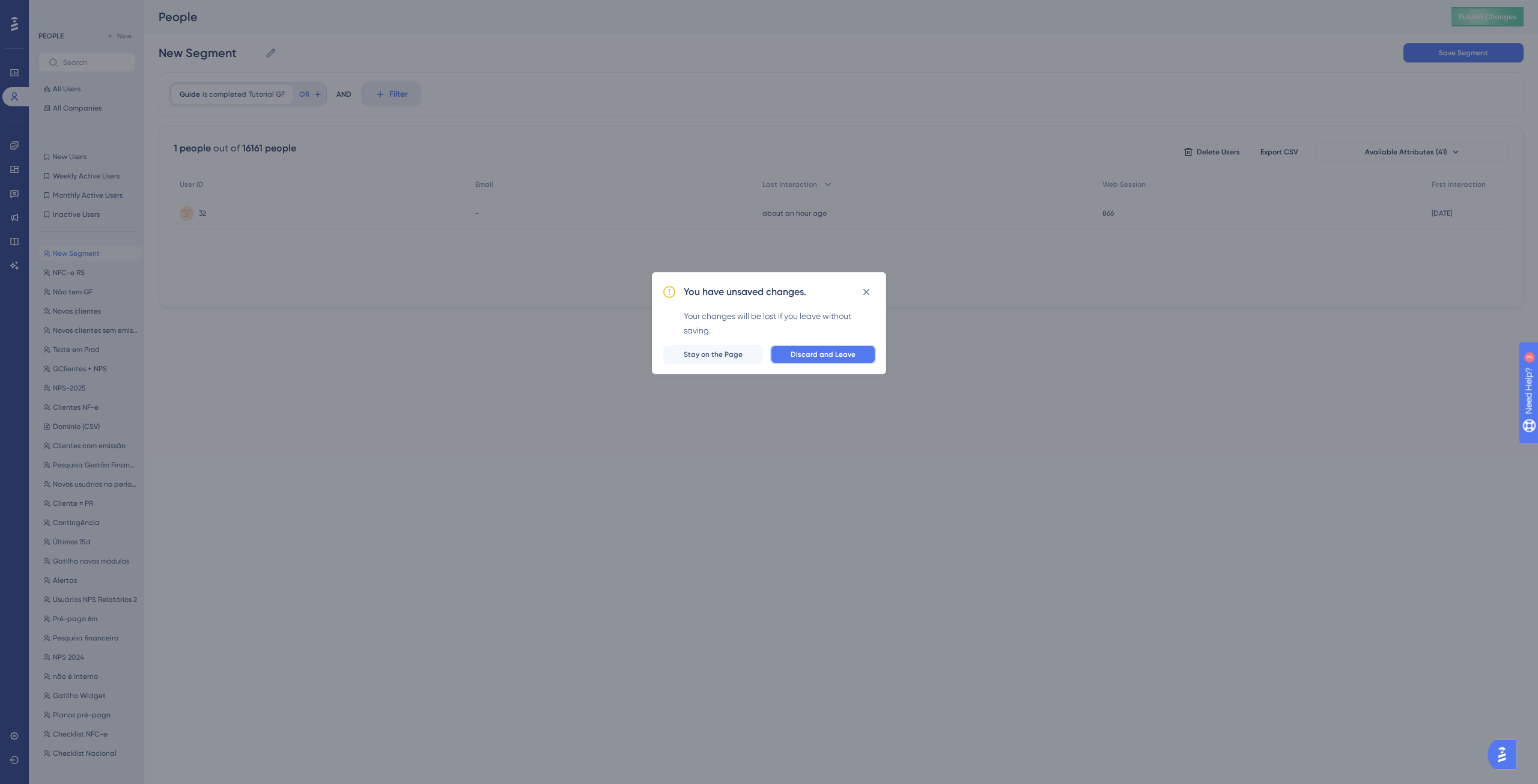
click at [807, 355] on span "Discard and Leave" at bounding box center [823, 354] width 65 height 10
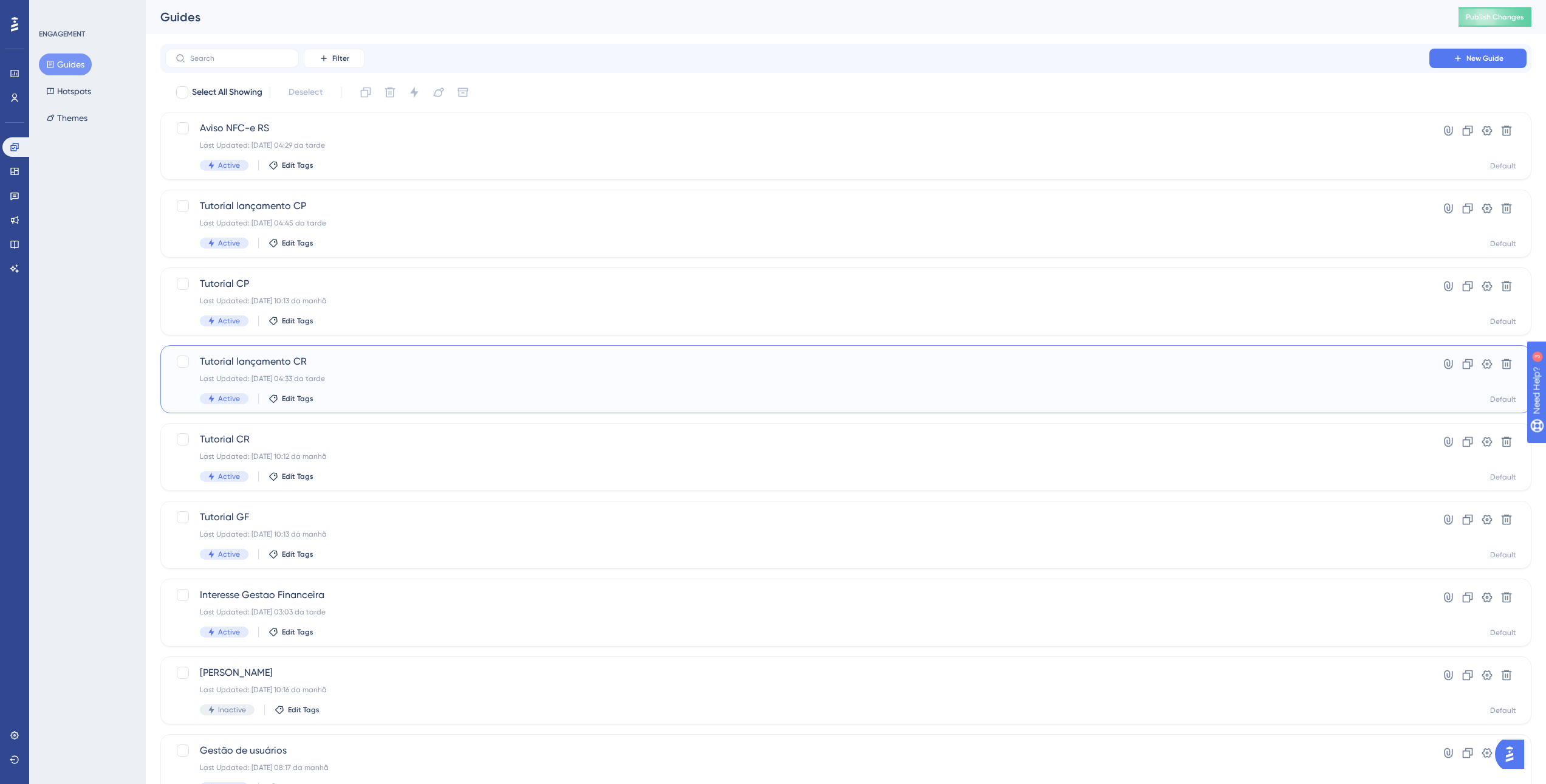
click at [391, 374] on div "Last Updated: 01.09.2025 04:33 da tarde" at bounding box center [797, 378] width 1195 height 10
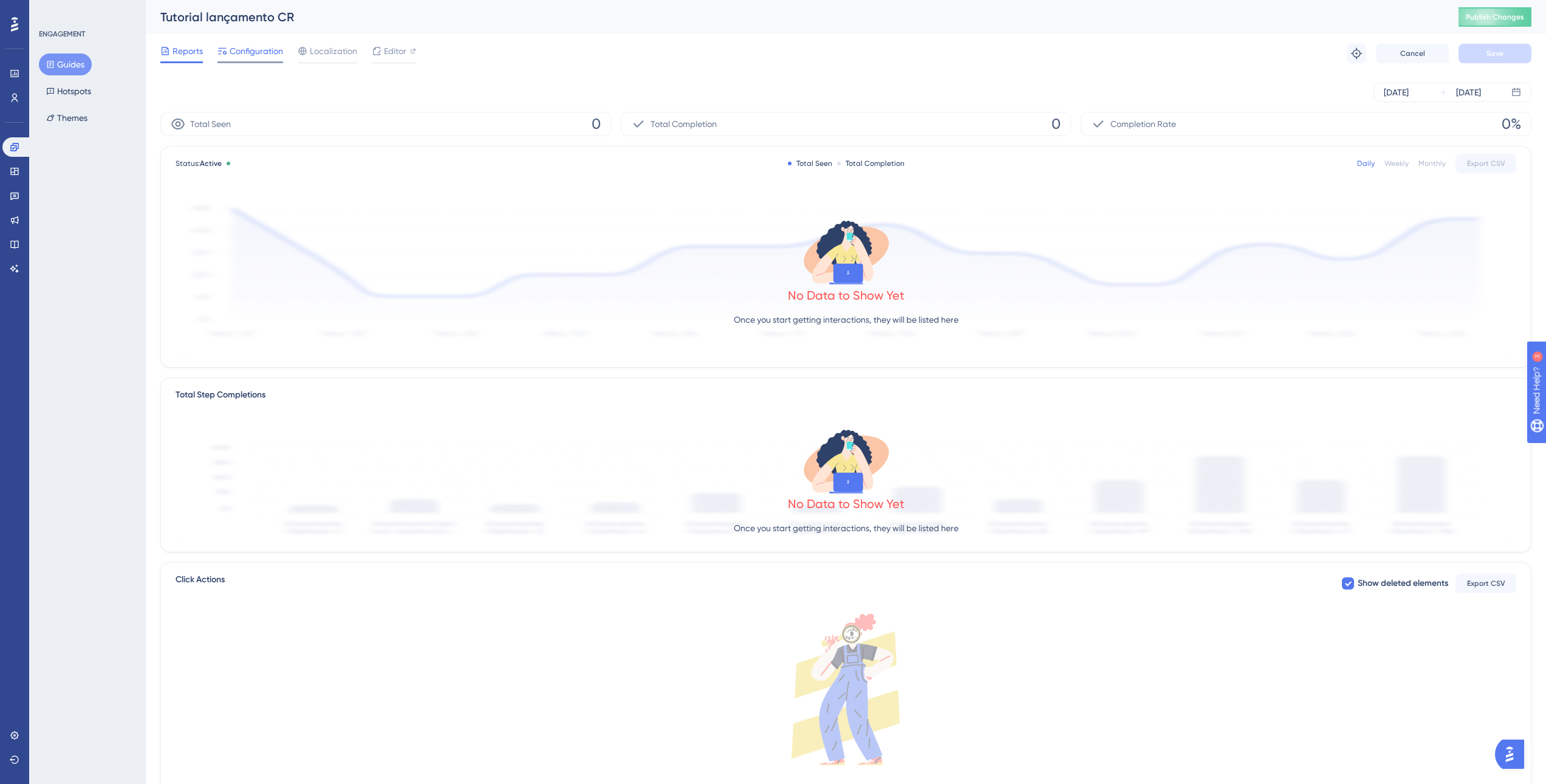
click at [269, 51] on span "Configuration" at bounding box center [256, 51] width 53 height 15
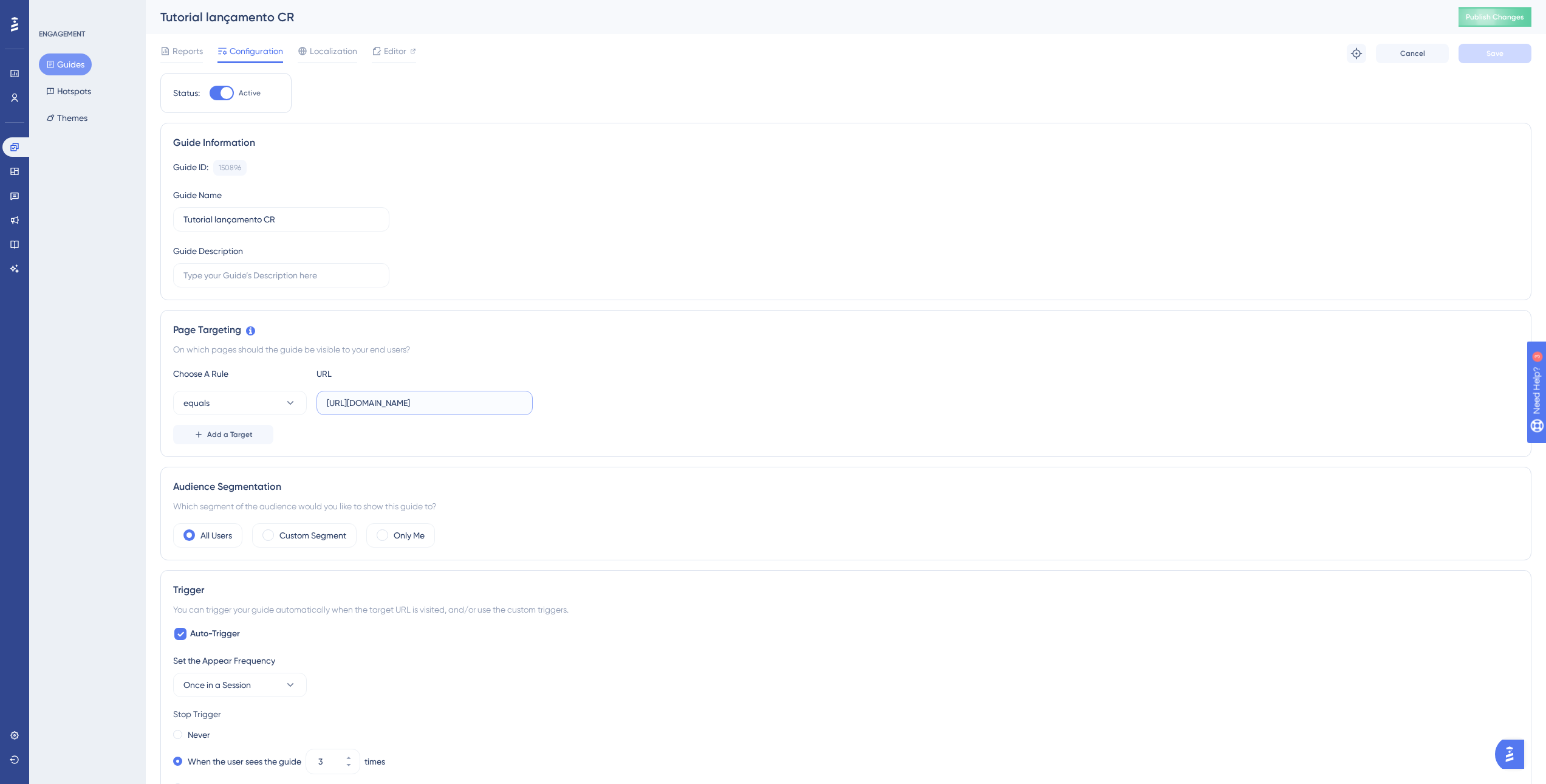
scroll to position [0, 179]
drag, startPoint x: 450, startPoint y: 402, endPoint x: 601, endPoint y: 399, distance: 151.0
click at [601, 399] on div "equals https://sped.safeweb.com.br/enota/GestaoFinanceira/contas-receber/gerenc…" at bounding box center [845, 402] width 1346 height 24
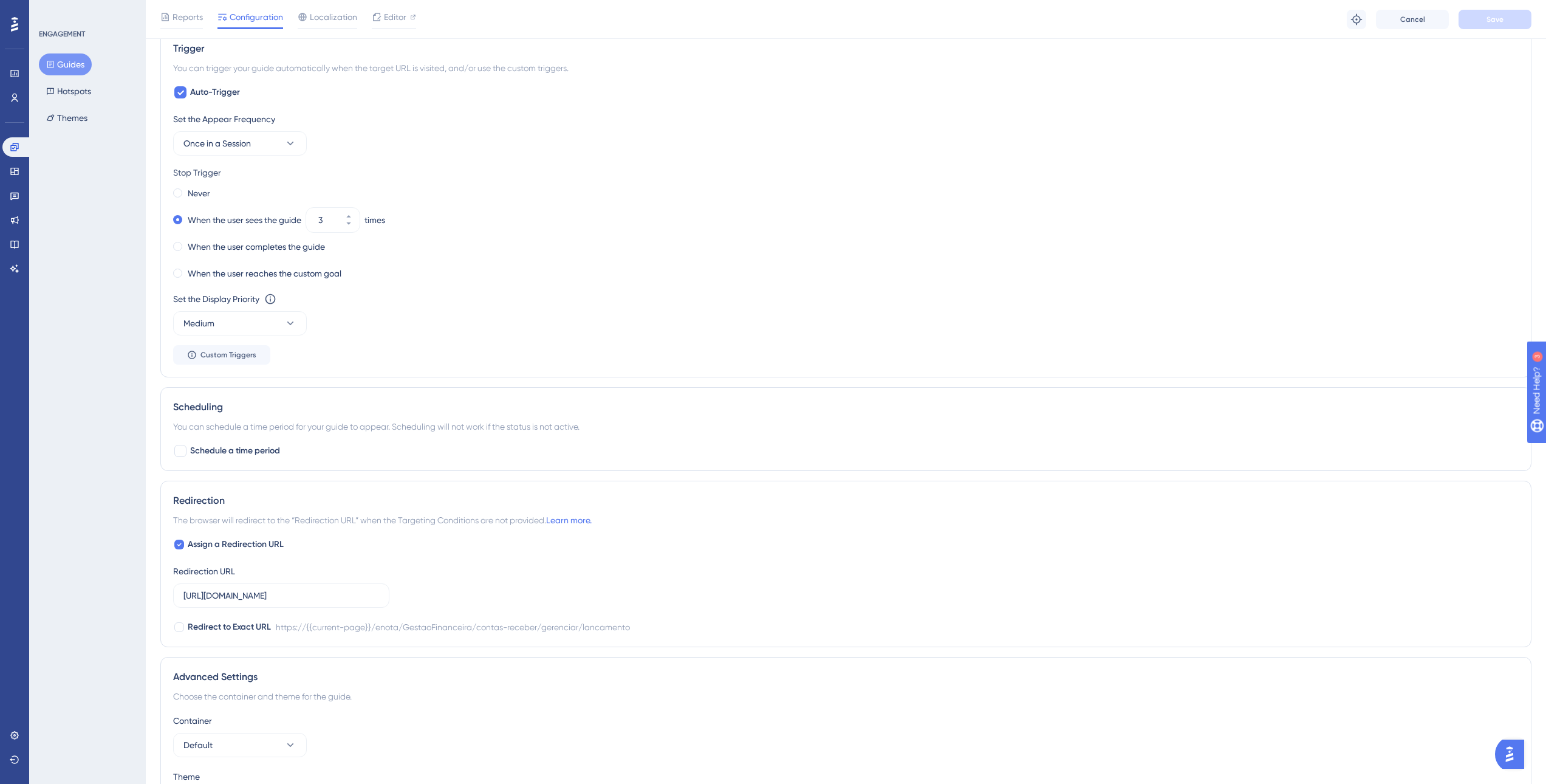
scroll to position [547, 0]
click at [180, 544] on icon at bounding box center [179, 544] width 5 height 10
checkbox input "false"
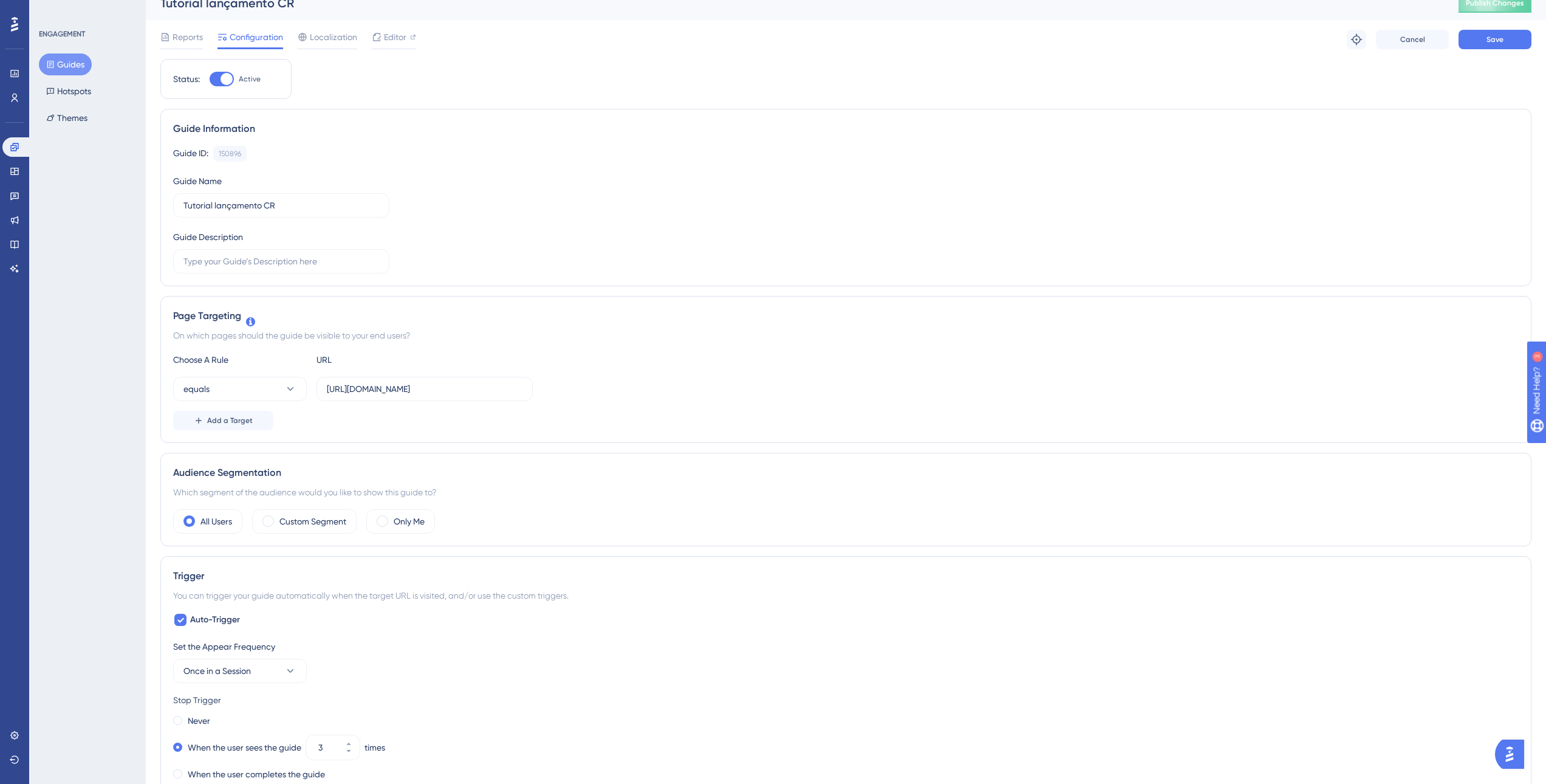
scroll to position [7, 0]
click at [1524, 46] on button "Save" at bounding box center [1495, 46] width 73 height 19
drag, startPoint x: 514, startPoint y: 397, endPoint x: 696, endPoint y: 408, distance: 182.3
click at [696, 408] on div "Choose A Rule URL equals https://sped.safeweb.com.br/enota/GestaoFinanceira/con…" at bounding box center [845, 397] width 1346 height 78
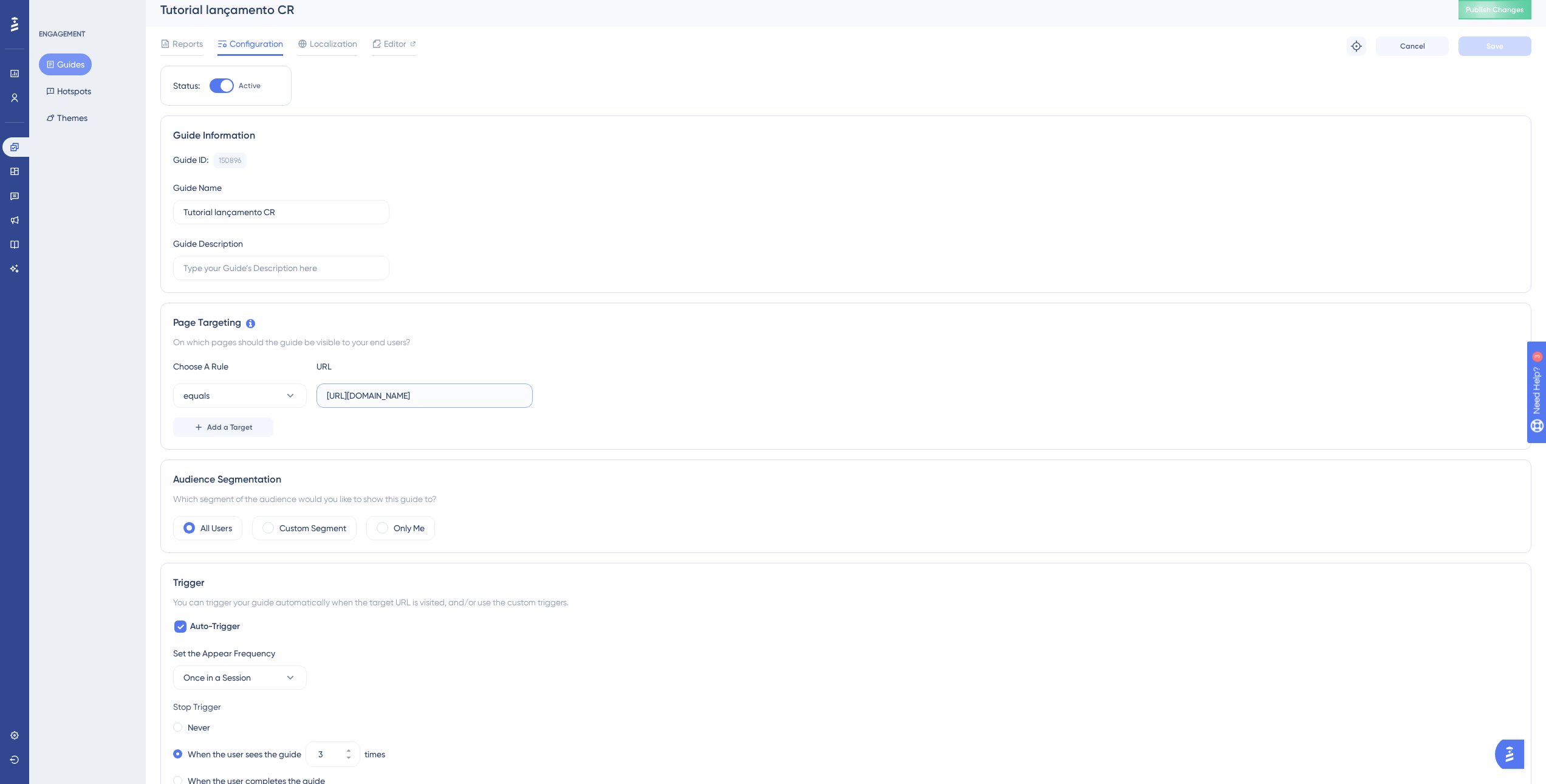
scroll to position [0, 0]
click at [382, 45] on div "Editor" at bounding box center [394, 44] width 44 height 15
click at [72, 63] on button "Guides" at bounding box center [65, 64] width 53 height 22
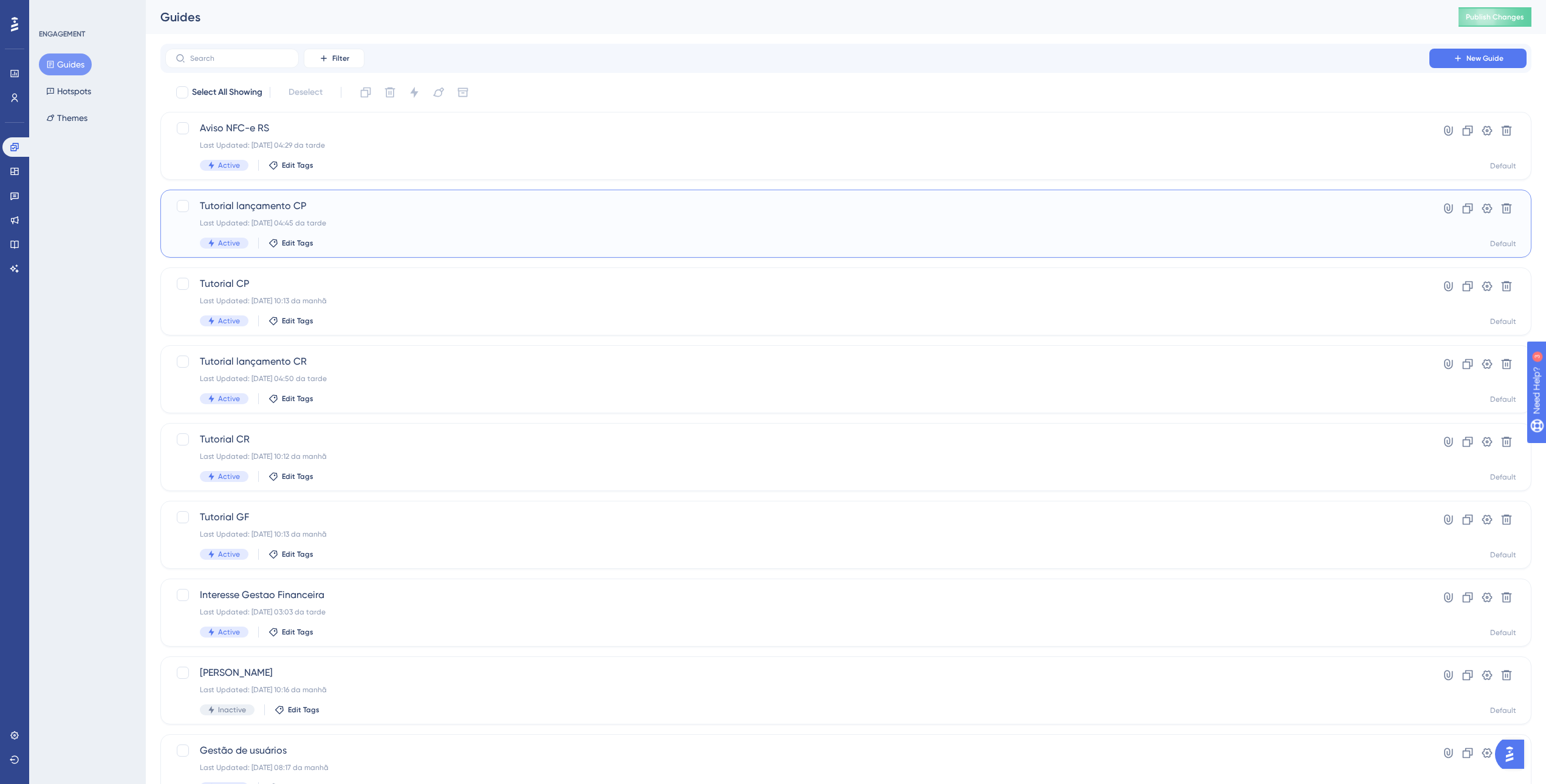
click at [408, 237] on div "Tutorial lançamento CP Last Updated: 01.09.2025 04:45 da tarde Active Edit Tags" at bounding box center [797, 223] width 1195 height 50
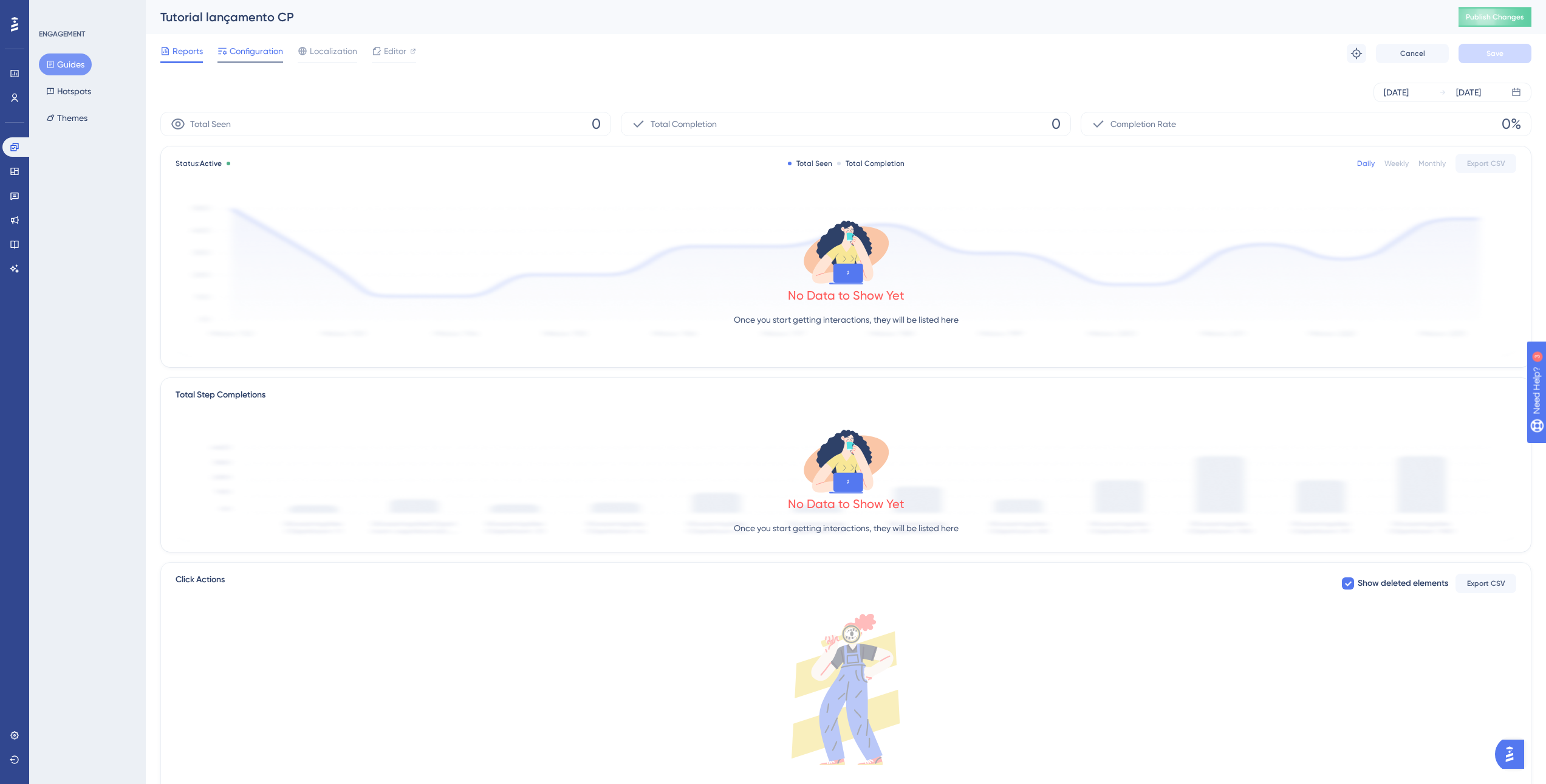
click at [274, 56] on span "Configuration" at bounding box center [256, 51] width 53 height 15
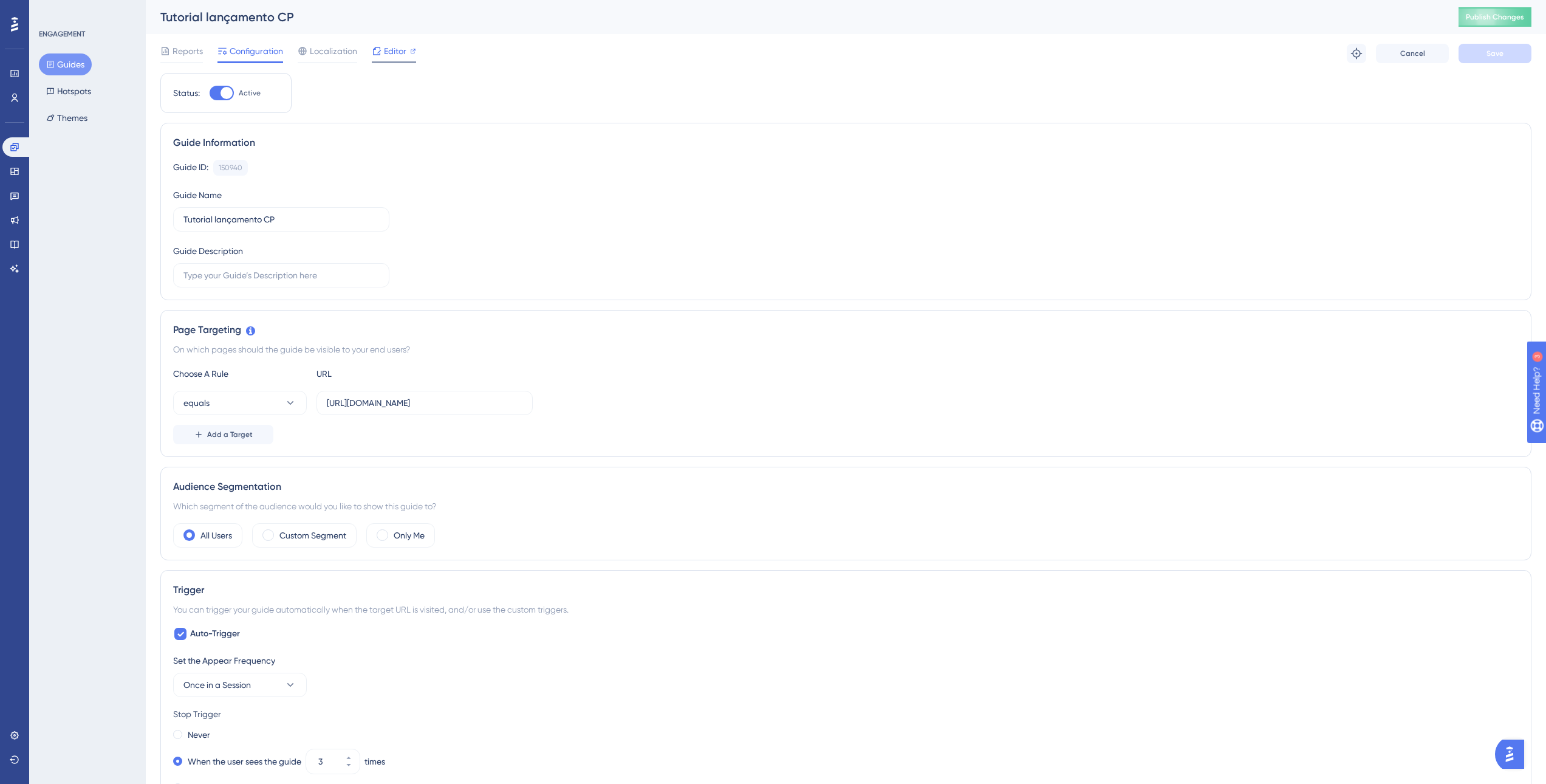
click at [382, 57] on div "Editor" at bounding box center [394, 51] width 44 height 15
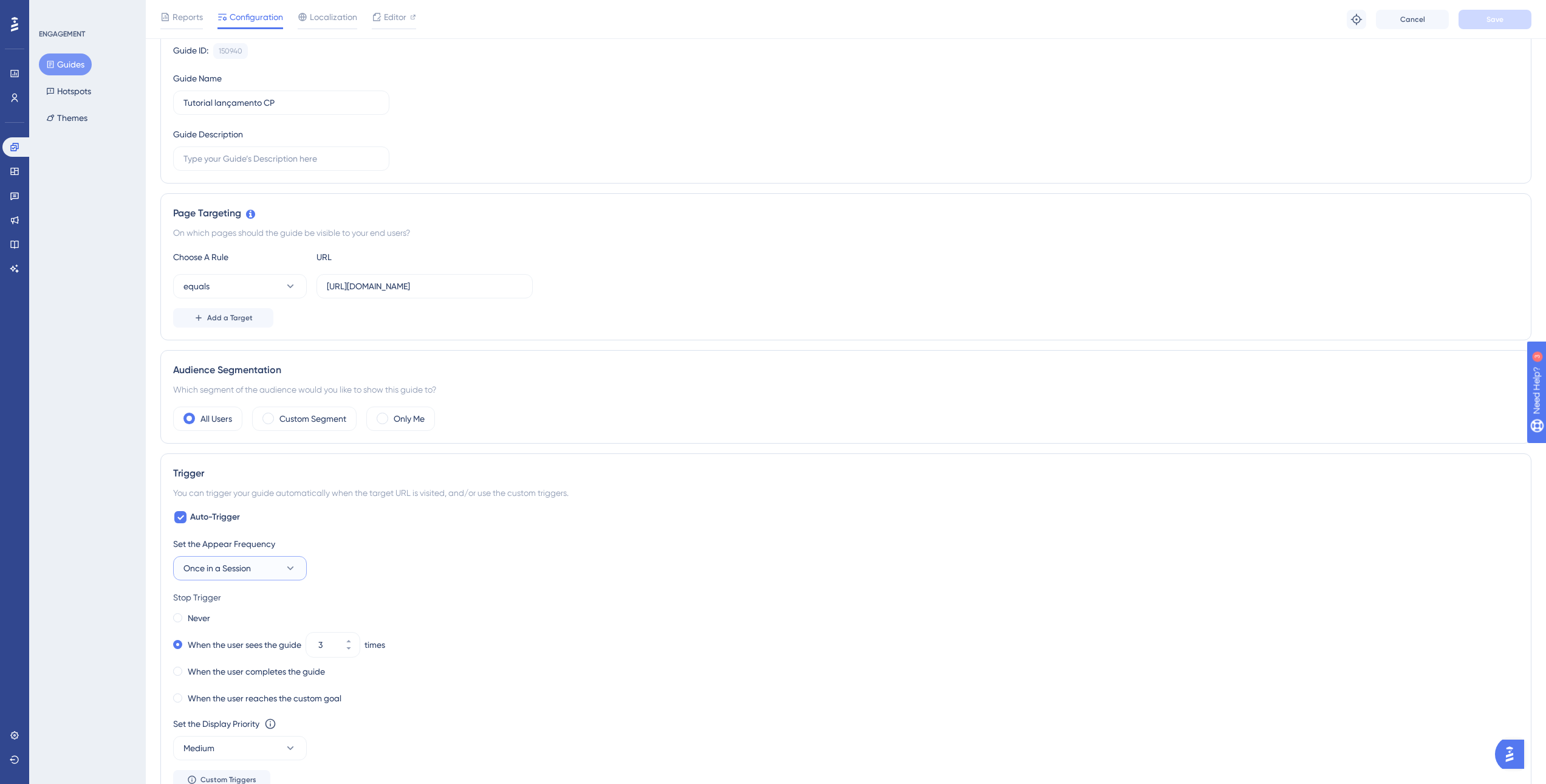
click at [278, 577] on button "Once in a Session" at bounding box center [240, 568] width 134 height 24
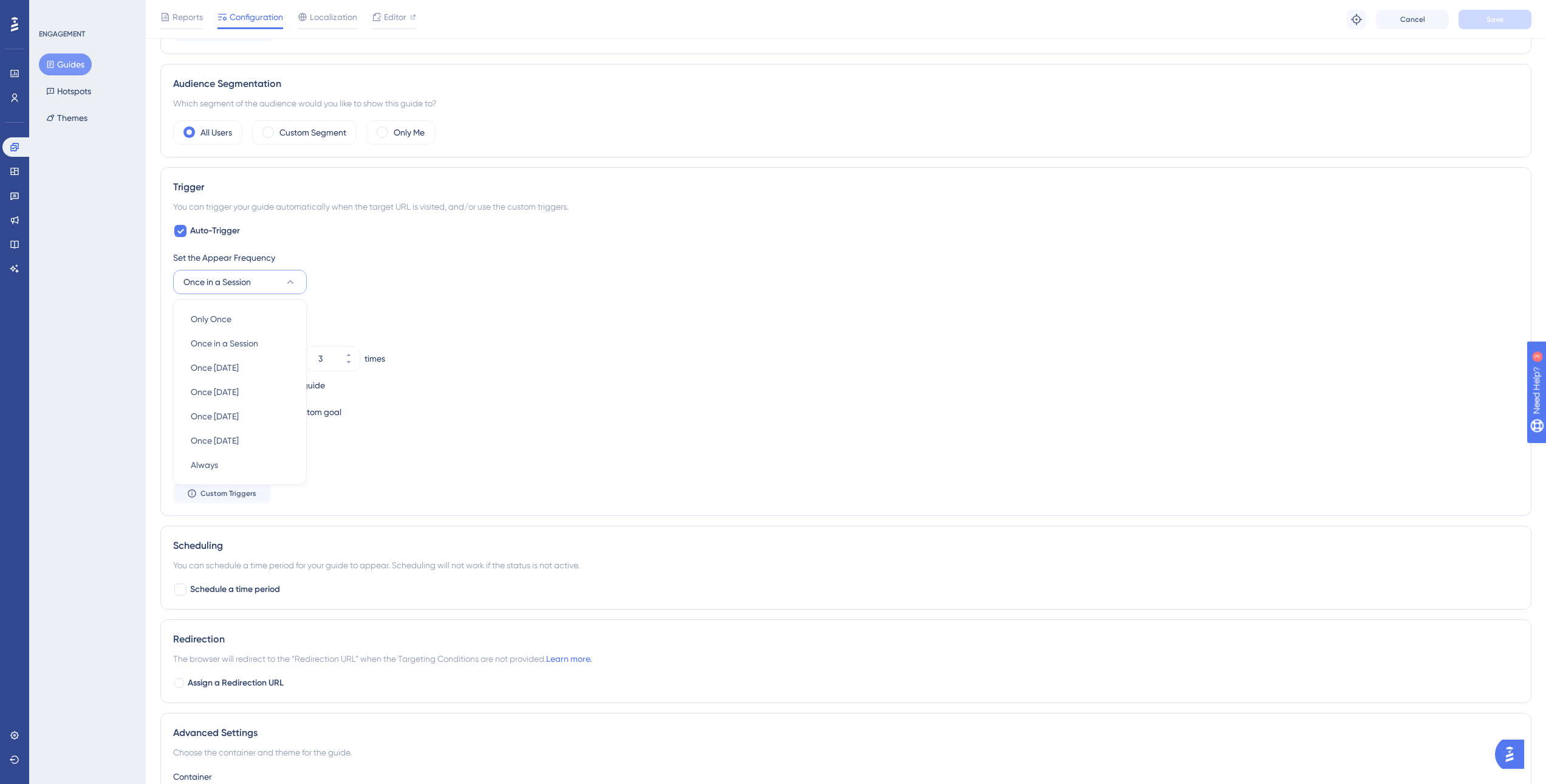
click at [581, 360] on div "When the user sees the guide 3 times" at bounding box center [845, 358] width 1346 height 17
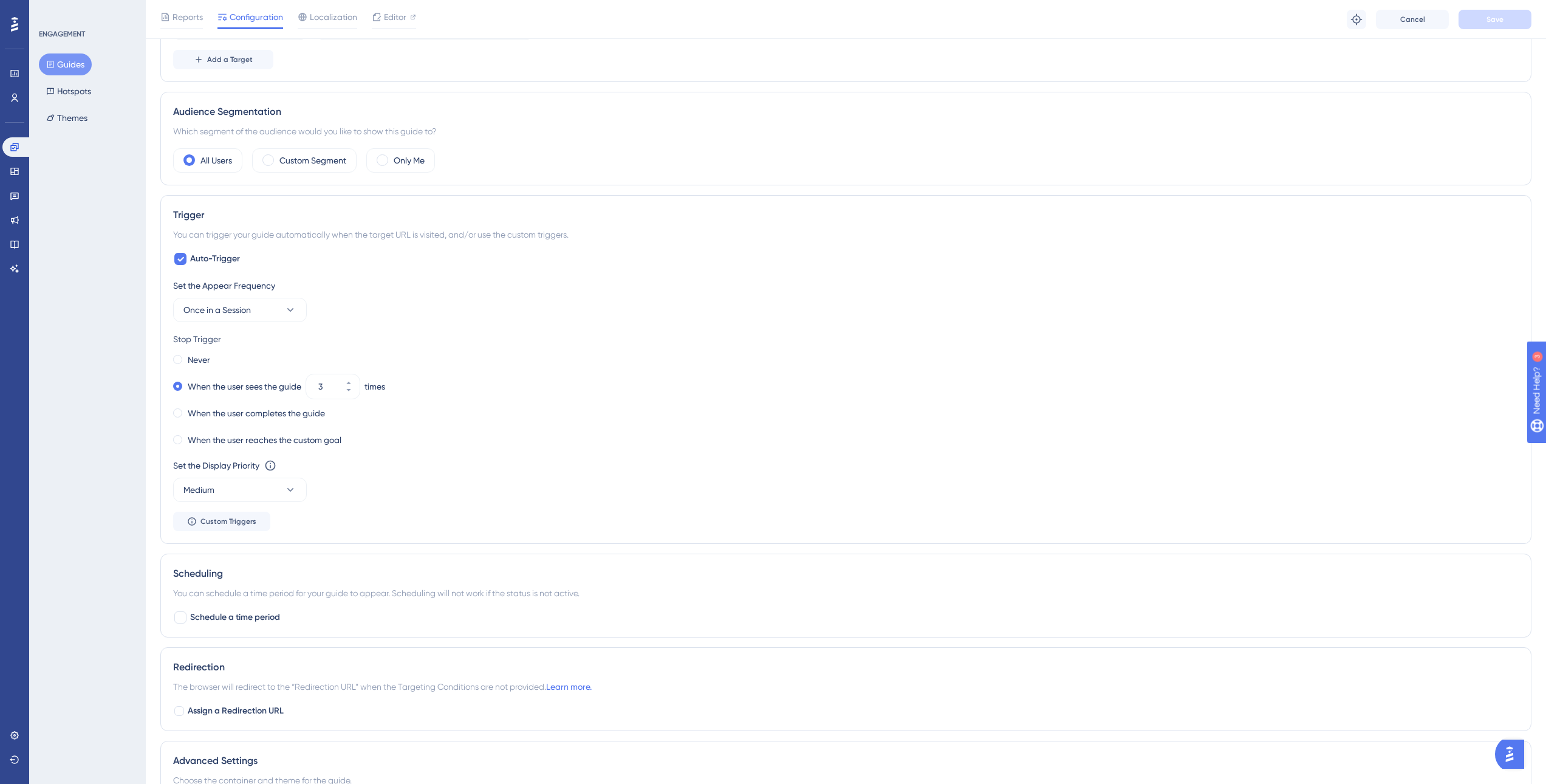
scroll to position [311, 0]
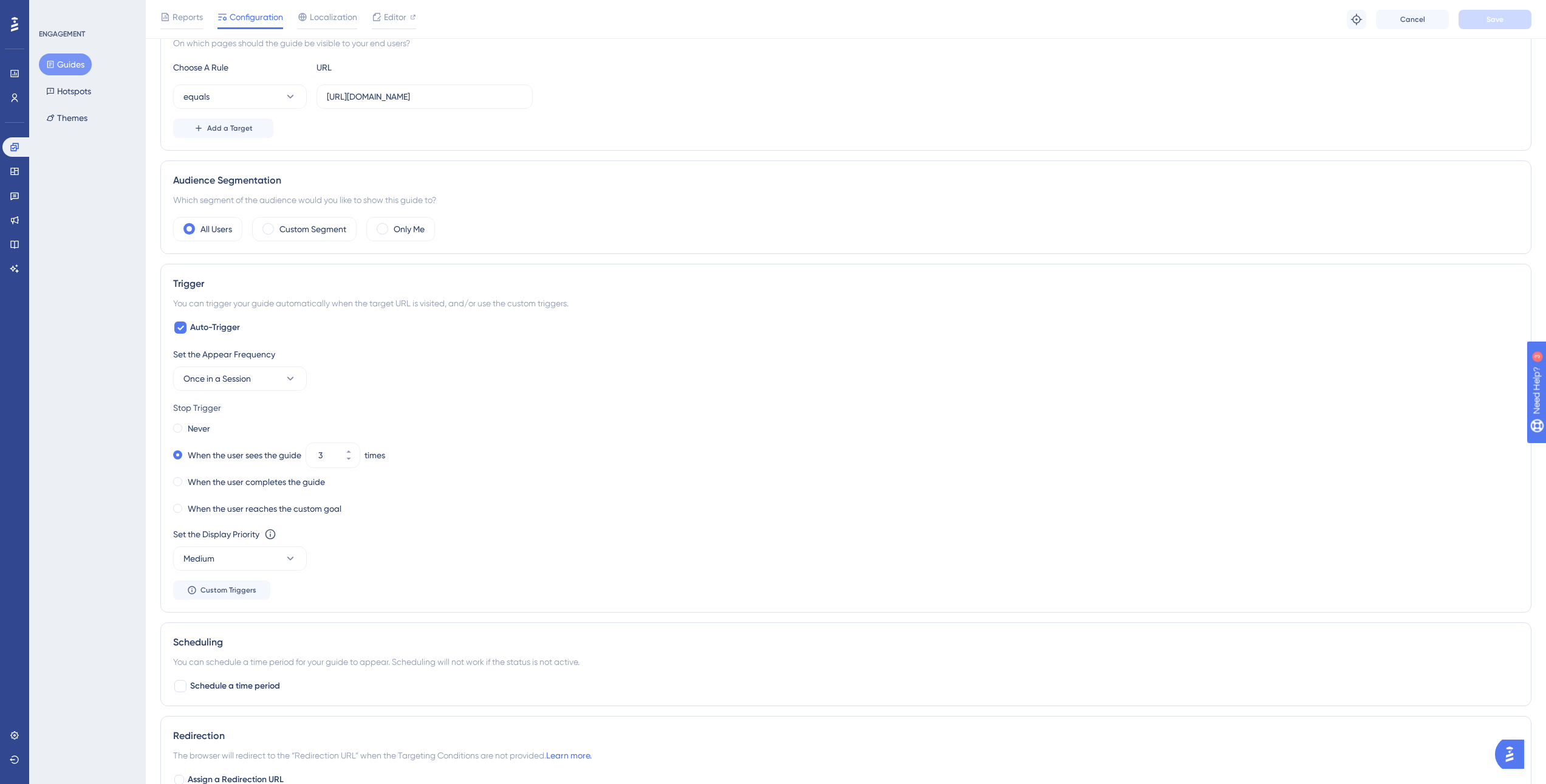
click at [73, 67] on button "Guides" at bounding box center [65, 64] width 53 height 22
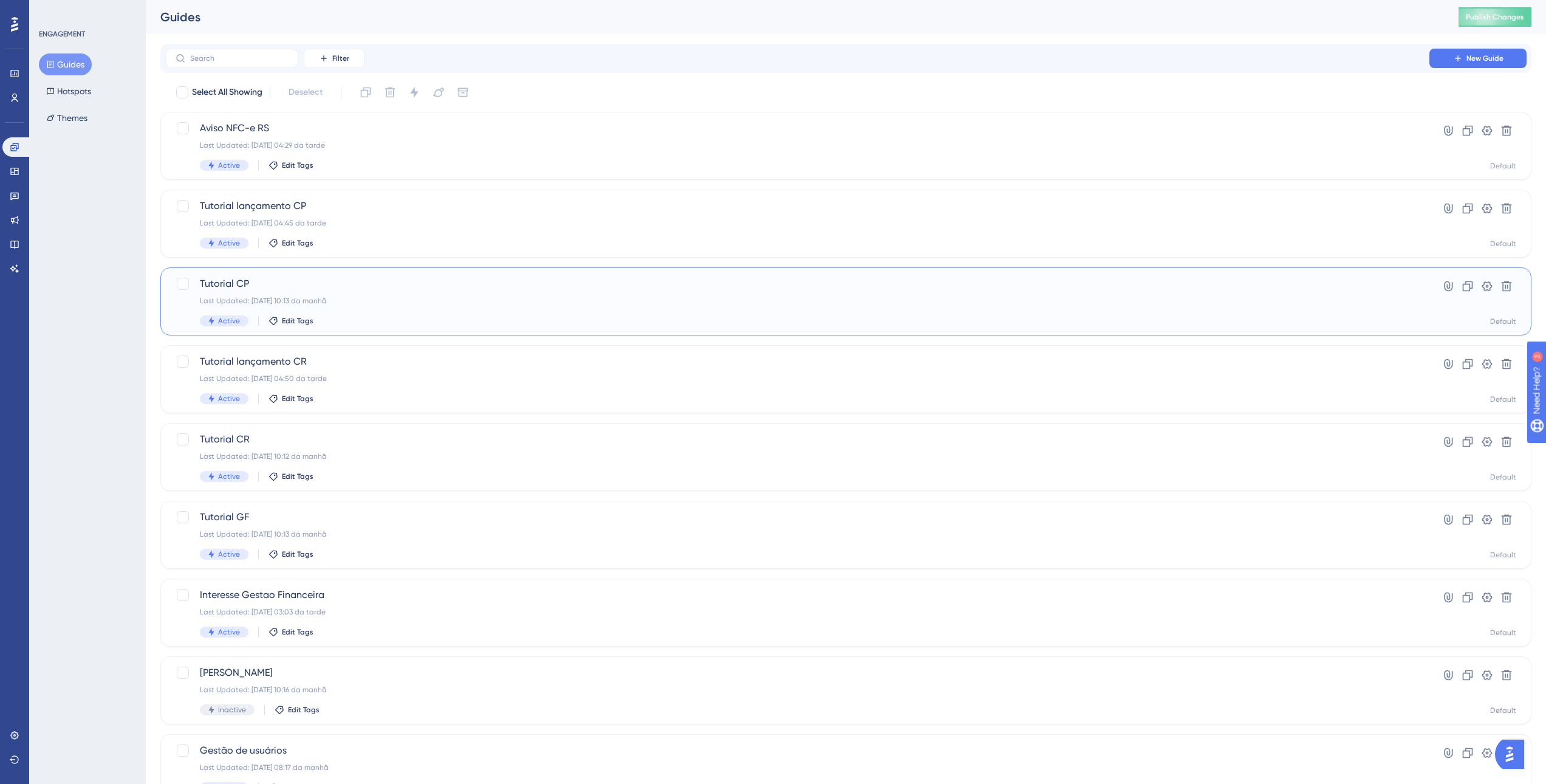
click at [408, 317] on div "Active Edit Tags" at bounding box center [797, 320] width 1195 height 11
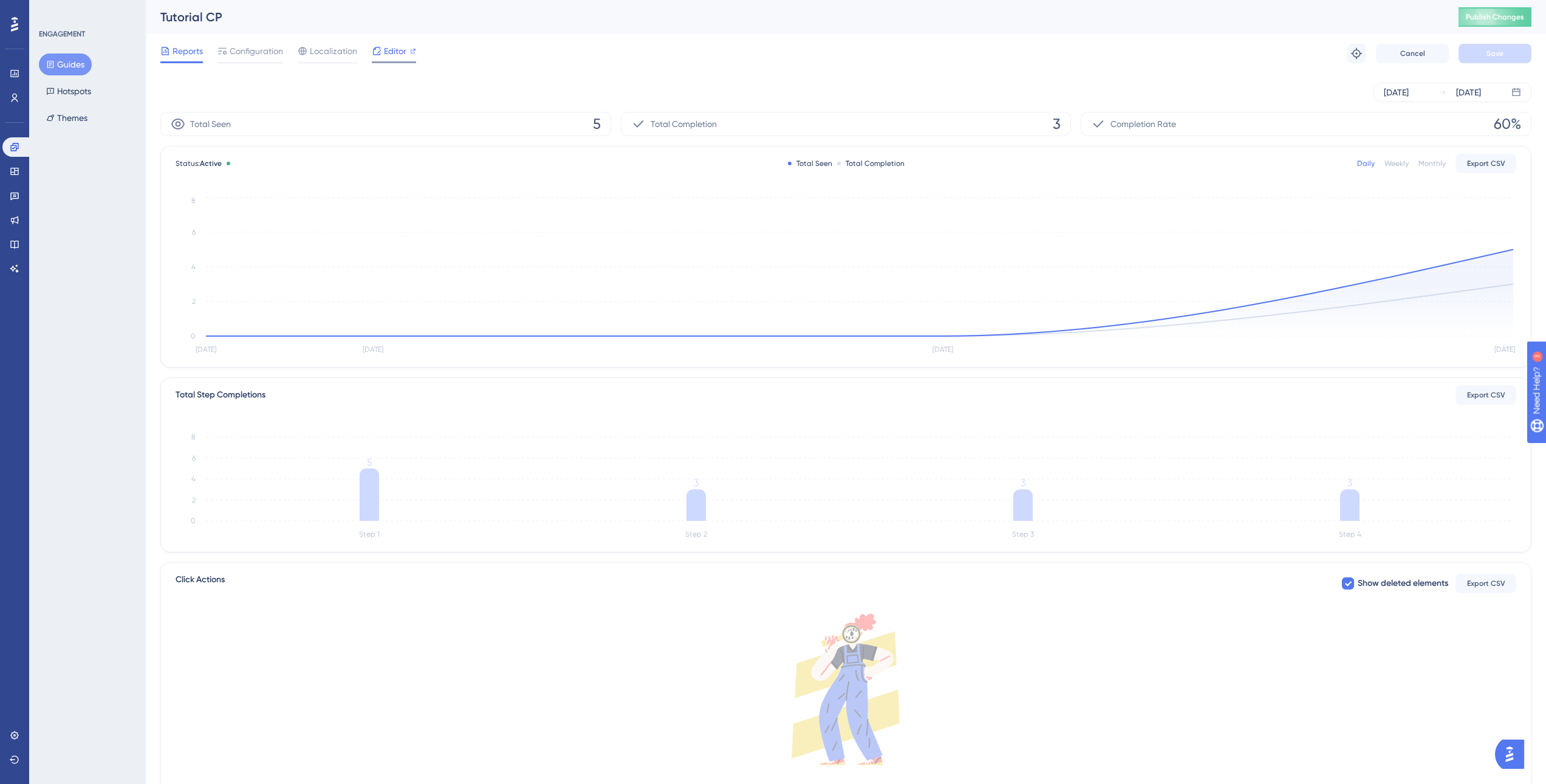
click at [390, 54] on span "Editor" at bounding box center [395, 51] width 22 height 15
click at [257, 50] on span "Configuration" at bounding box center [256, 51] width 53 height 15
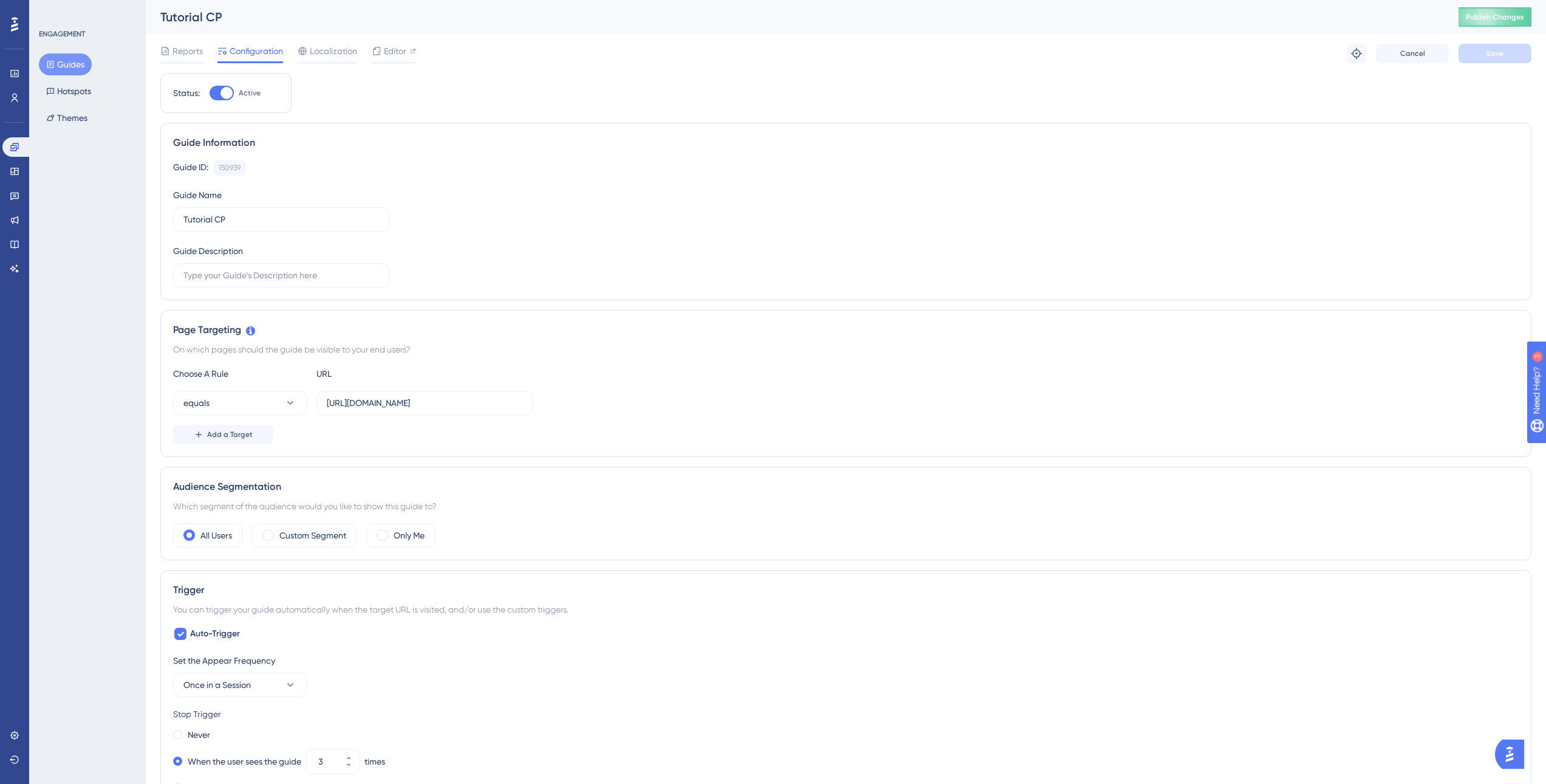
drag, startPoint x: 70, startPoint y: 59, endPoint x: 661, endPoint y: 175, distance: 602.3
click at [661, 175] on div "Guide ID: 150939 Copy" at bounding box center [845, 167] width 1346 height 16
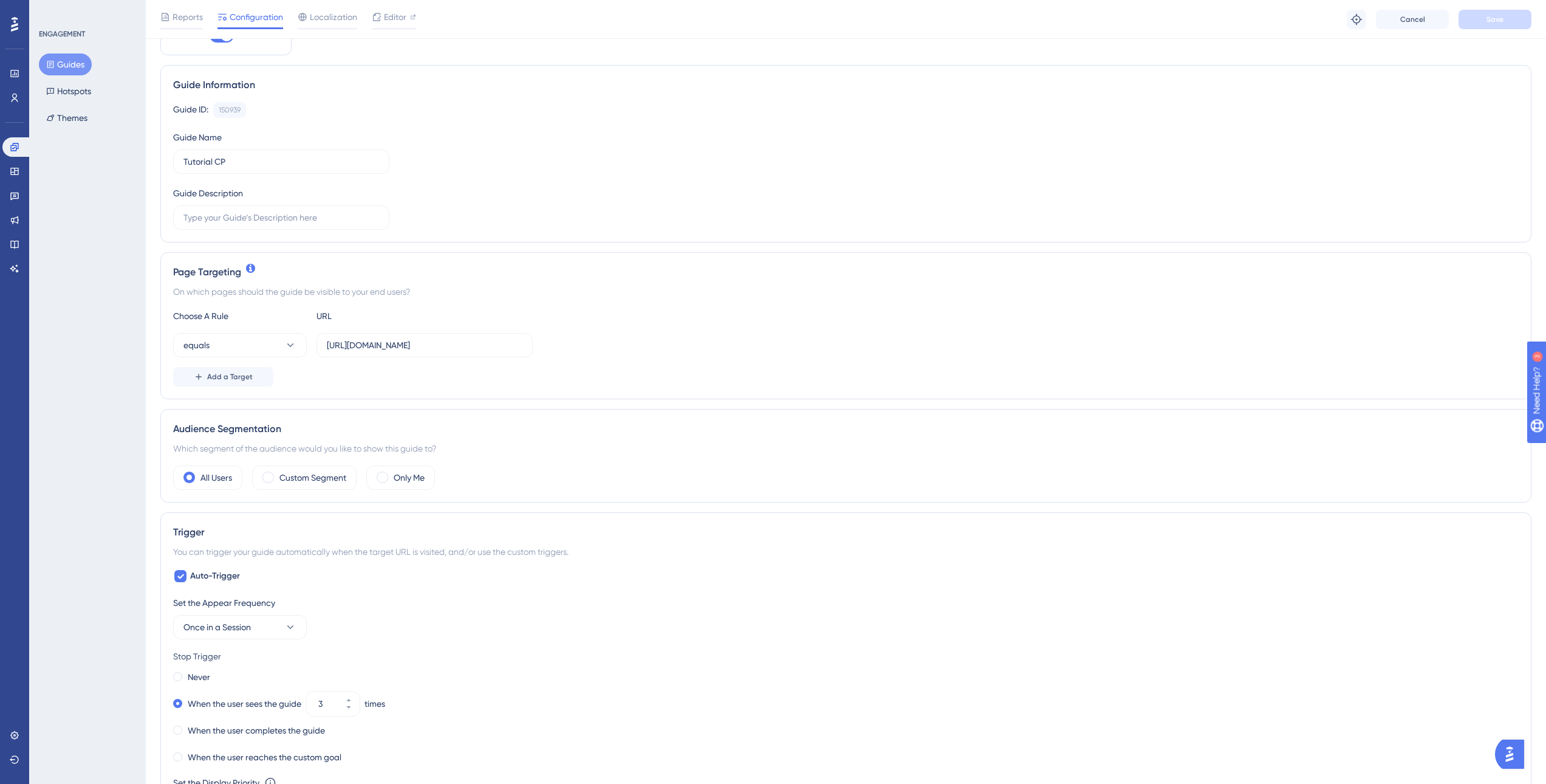
scroll to position [182, 0]
